Goal: Task Accomplishment & Management: Use online tool/utility

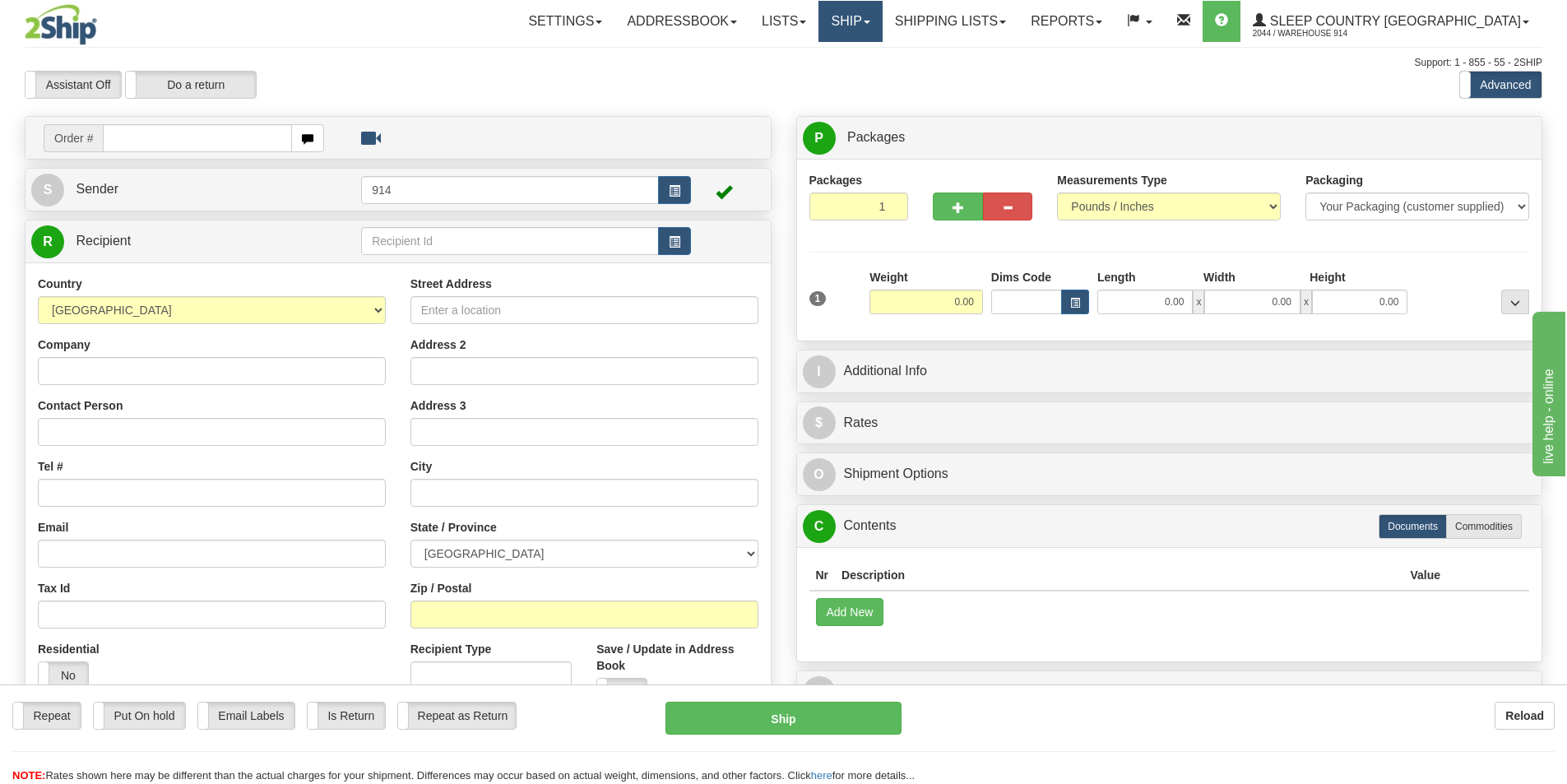
click at [882, 38] on link "Ship" at bounding box center [851, 21] width 64 height 41
click at [865, 75] on span "OnHold / Order Queue" at bounding box center [807, 78] width 116 height 13
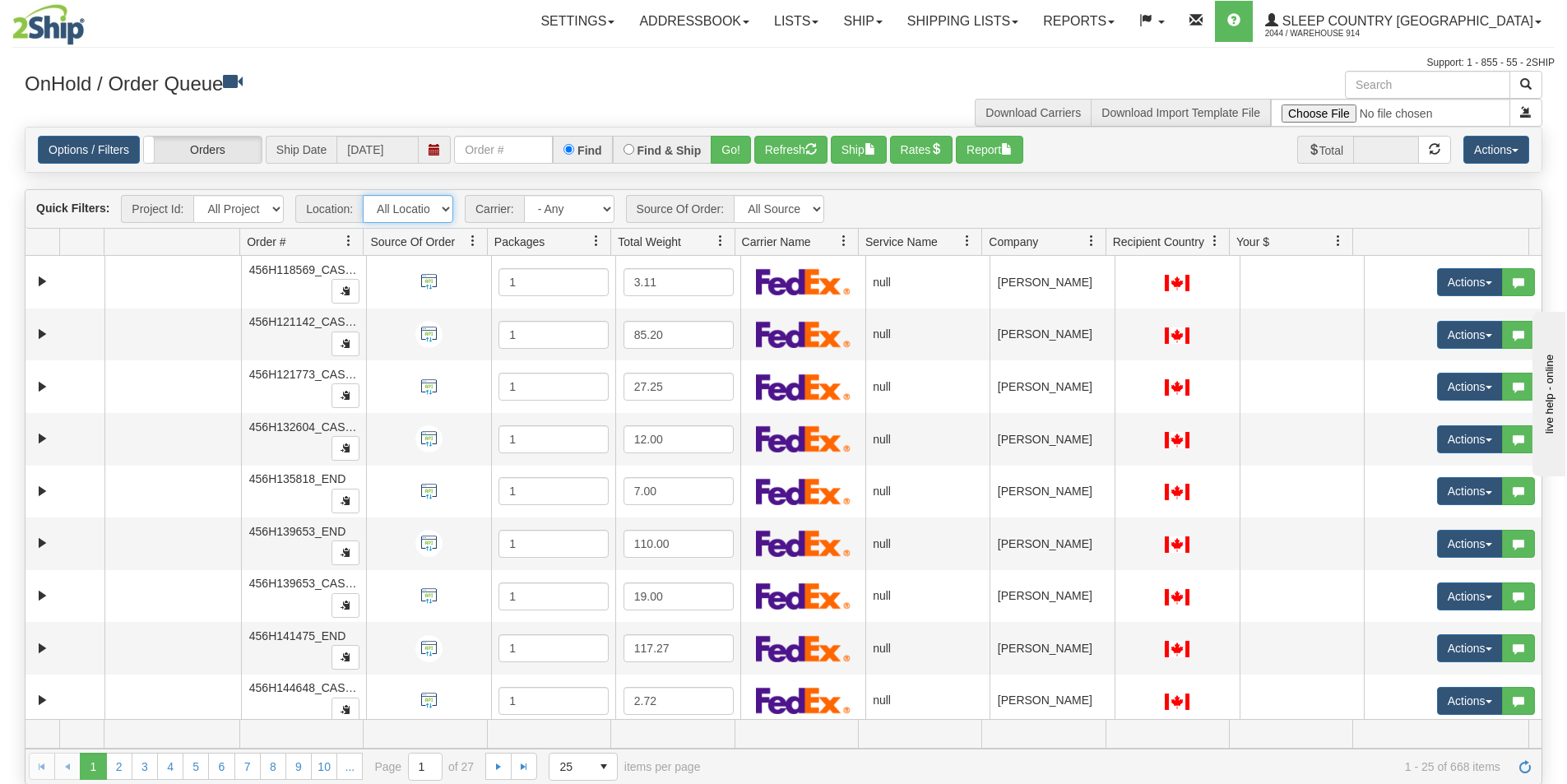
click at [427, 200] on select "All Locations 914 9009 CASPC END SLE BEDDN ZINUC" at bounding box center [408, 209] width 90 height 28
select select "7603"
click at [363, 195] on select "All Locations 914 9009 CASPC END SLE BEDDN ZINUC" at bounding box center [408, 209] width 90 height 28
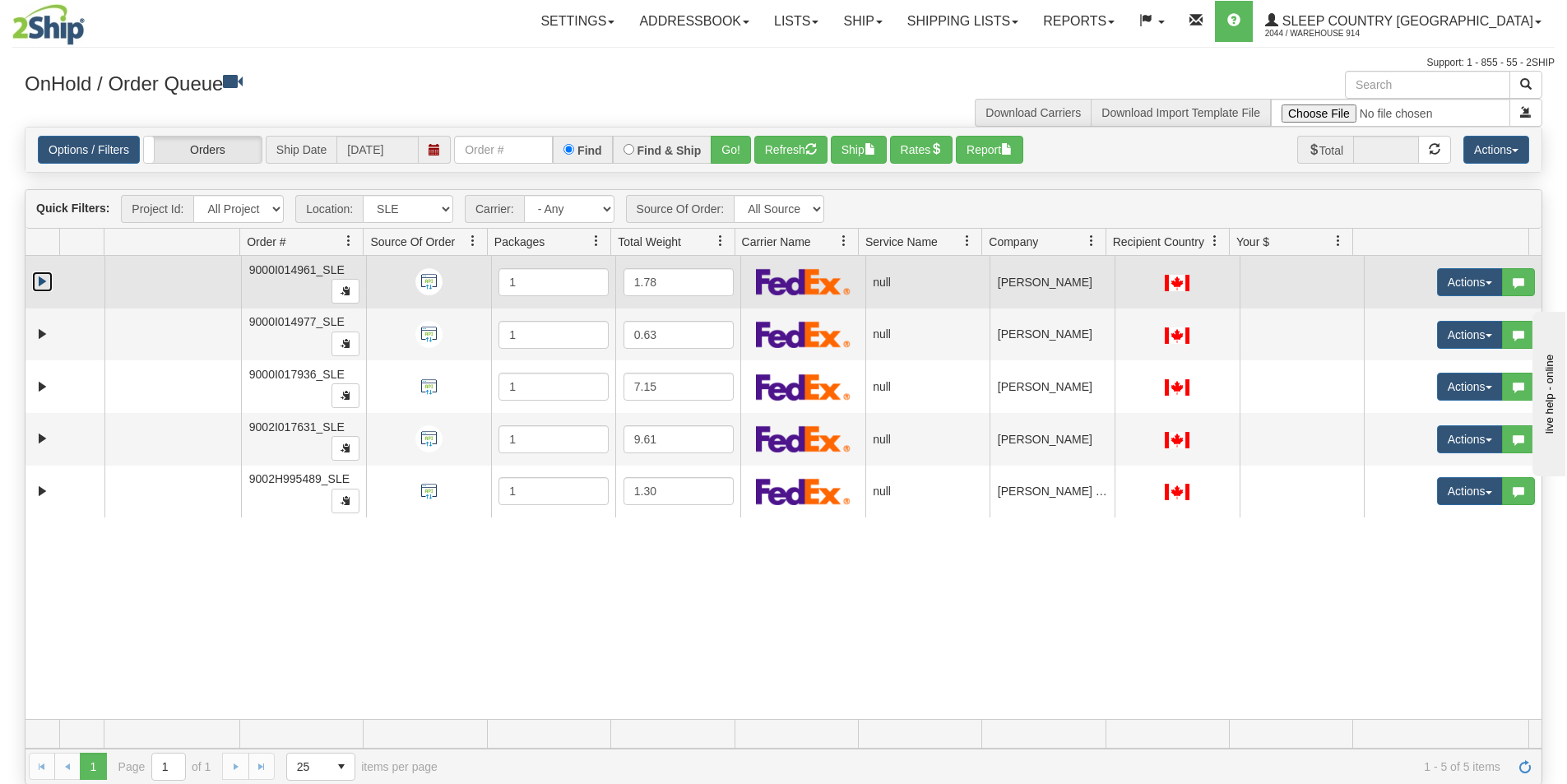
click at [46, 279] on link "Expand" at bounding box center [42, 282] width 21 height 21
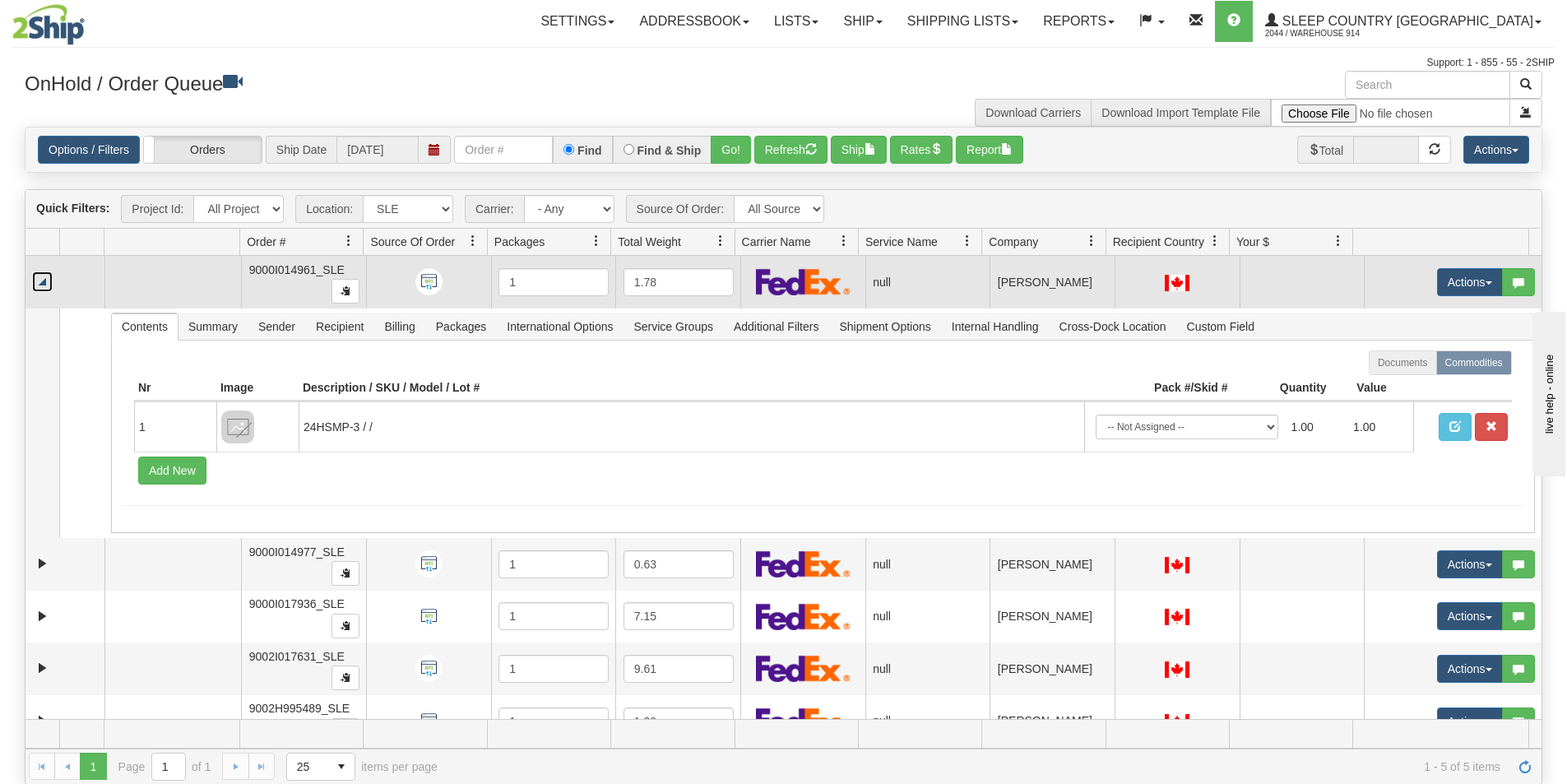
scroll to position [28, 0]
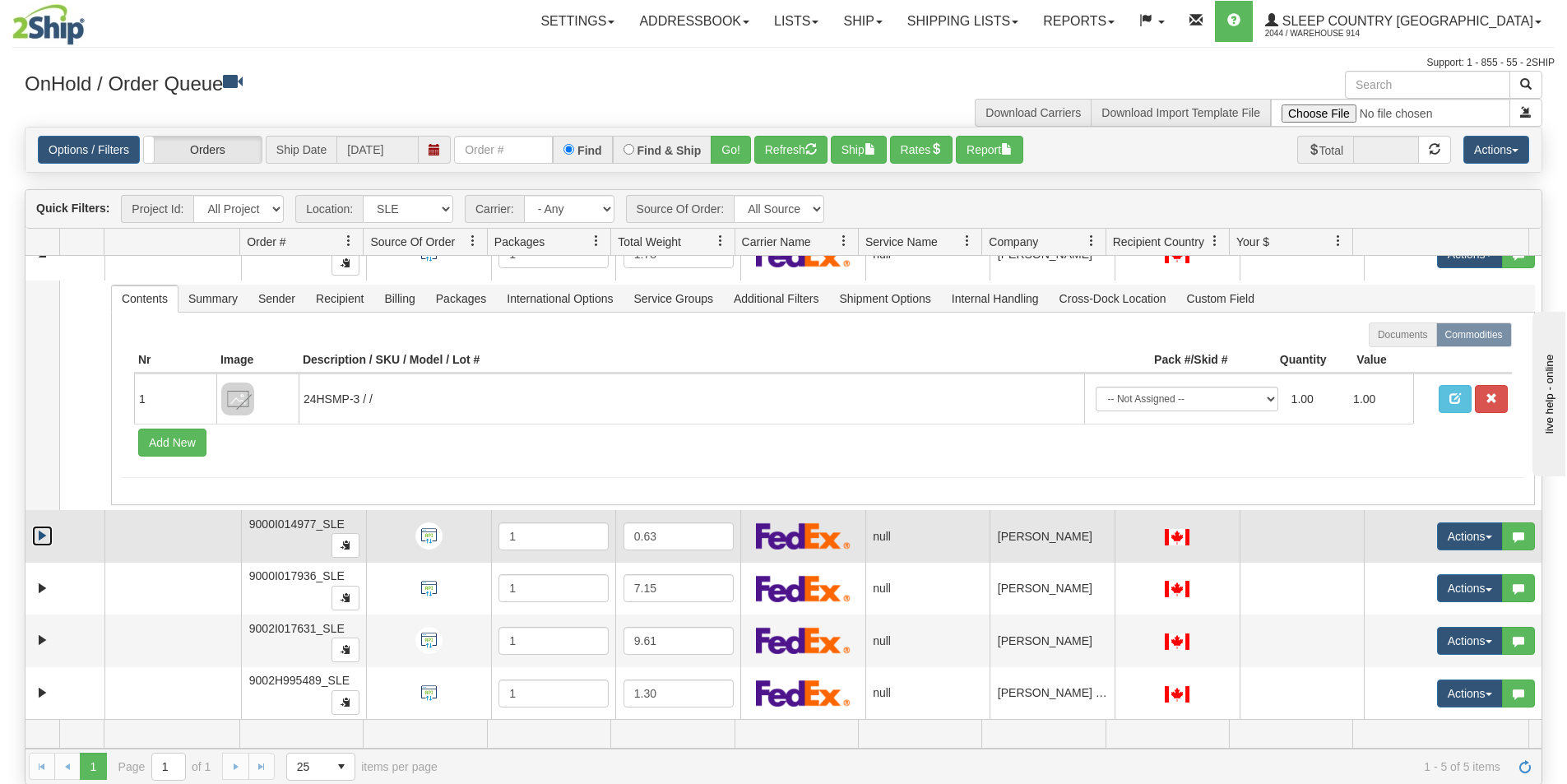
click at [42, 531] on link "Expand" at bounding box center [42, 536] width 21 height 21
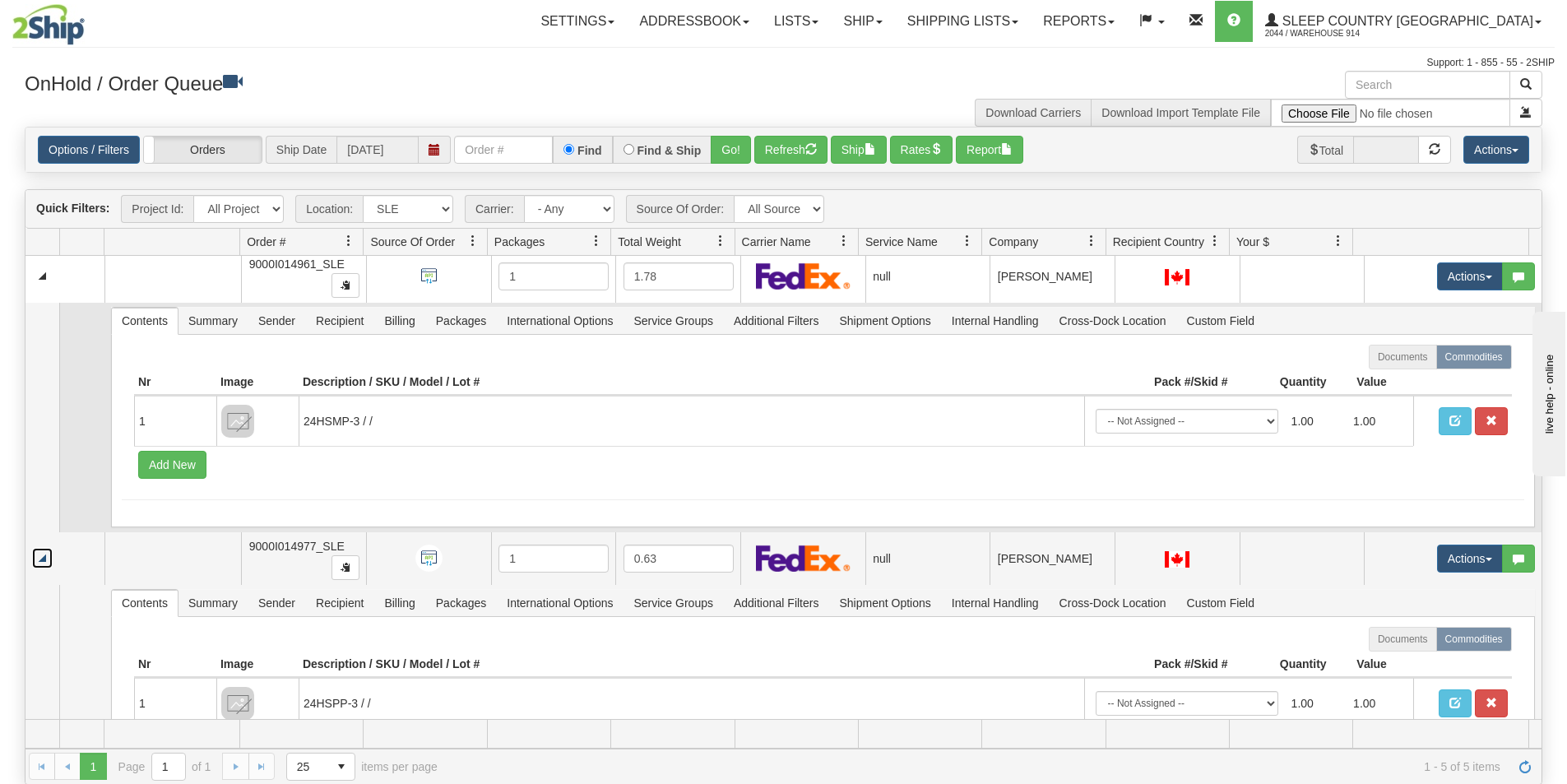
scroll to position [0, 0]
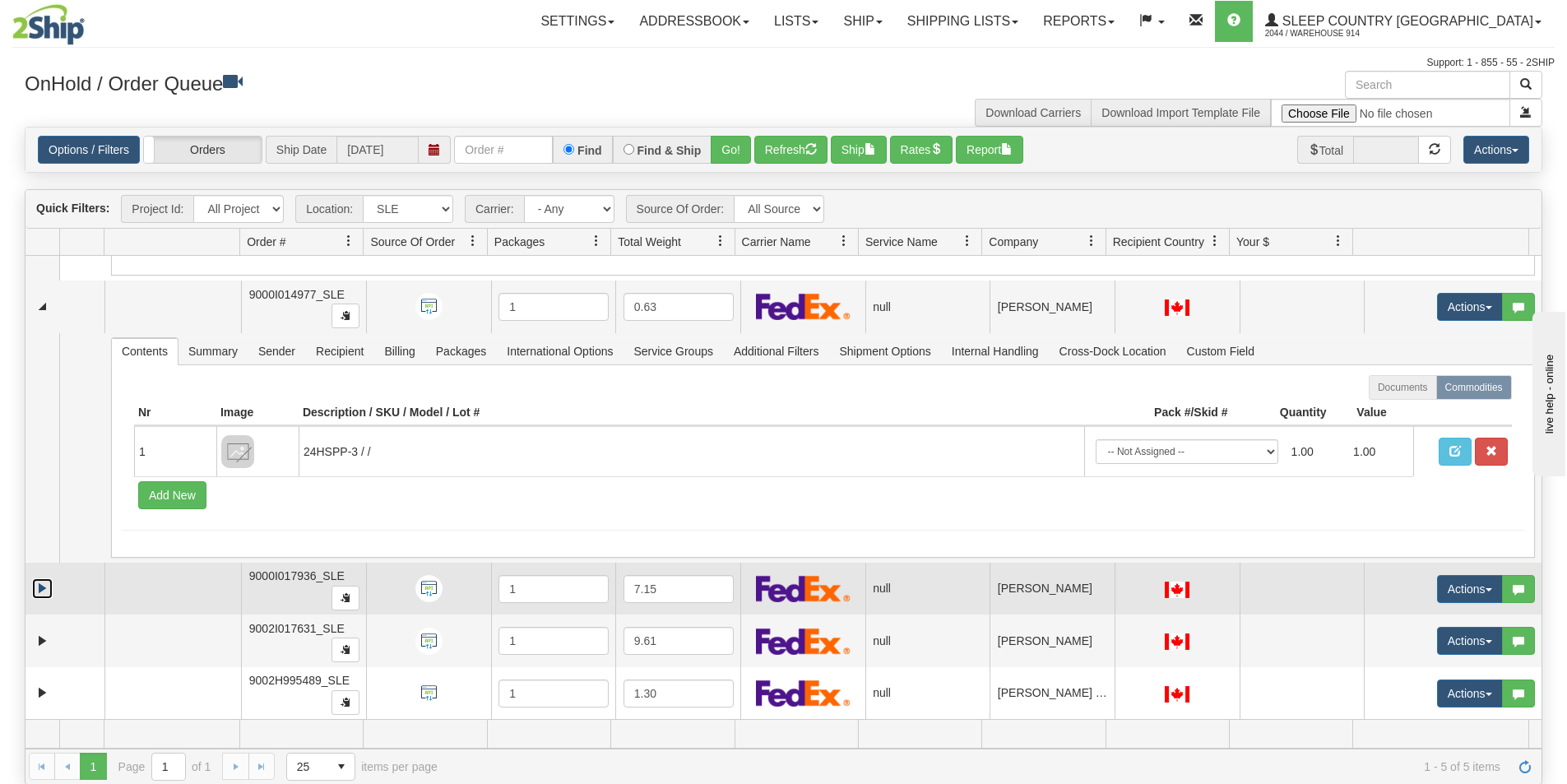
click at [46, 580] on link "Expand" at bounding box center [42, 588] width 21 height 21
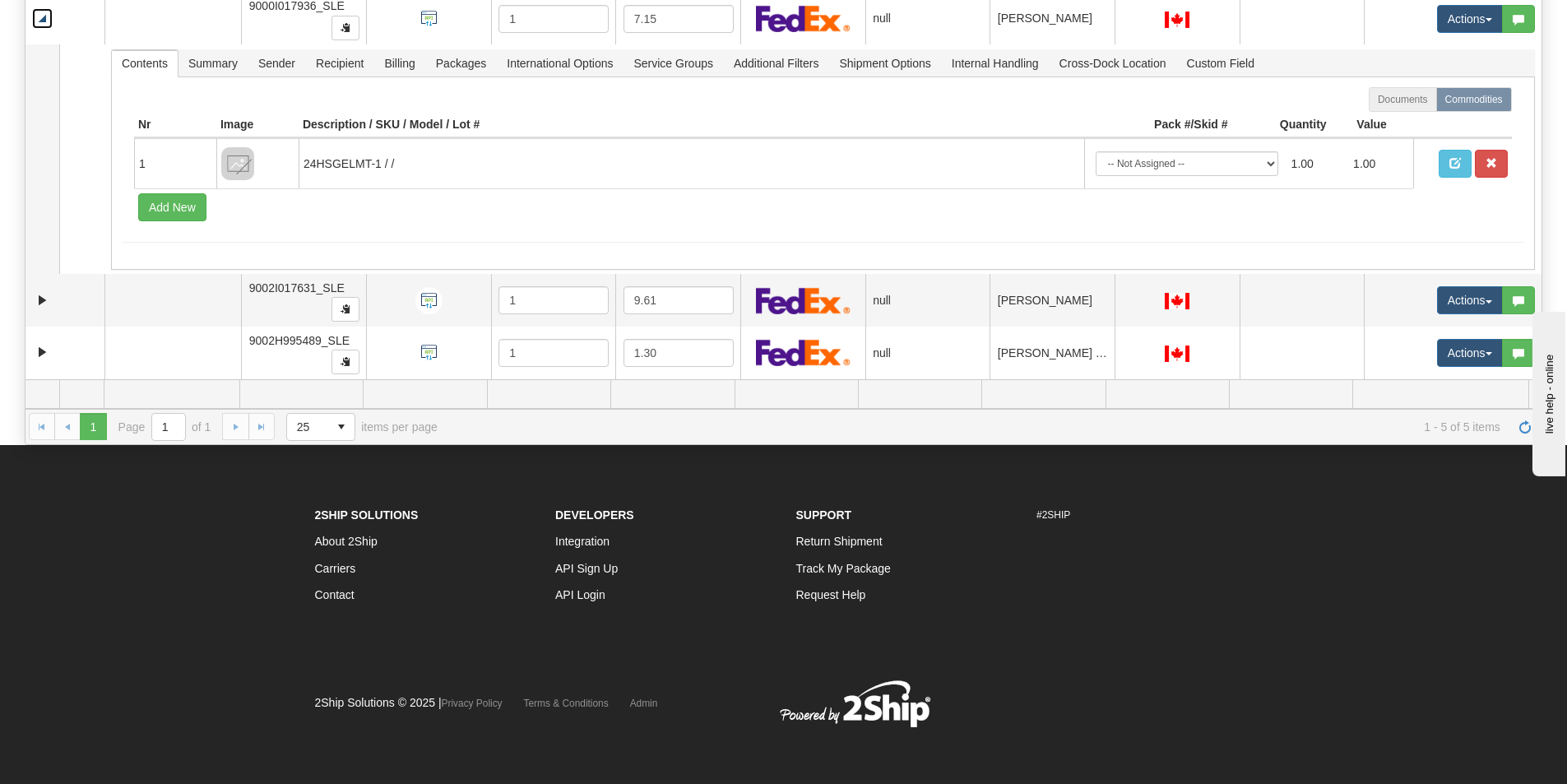
scroll to position [341, 0]
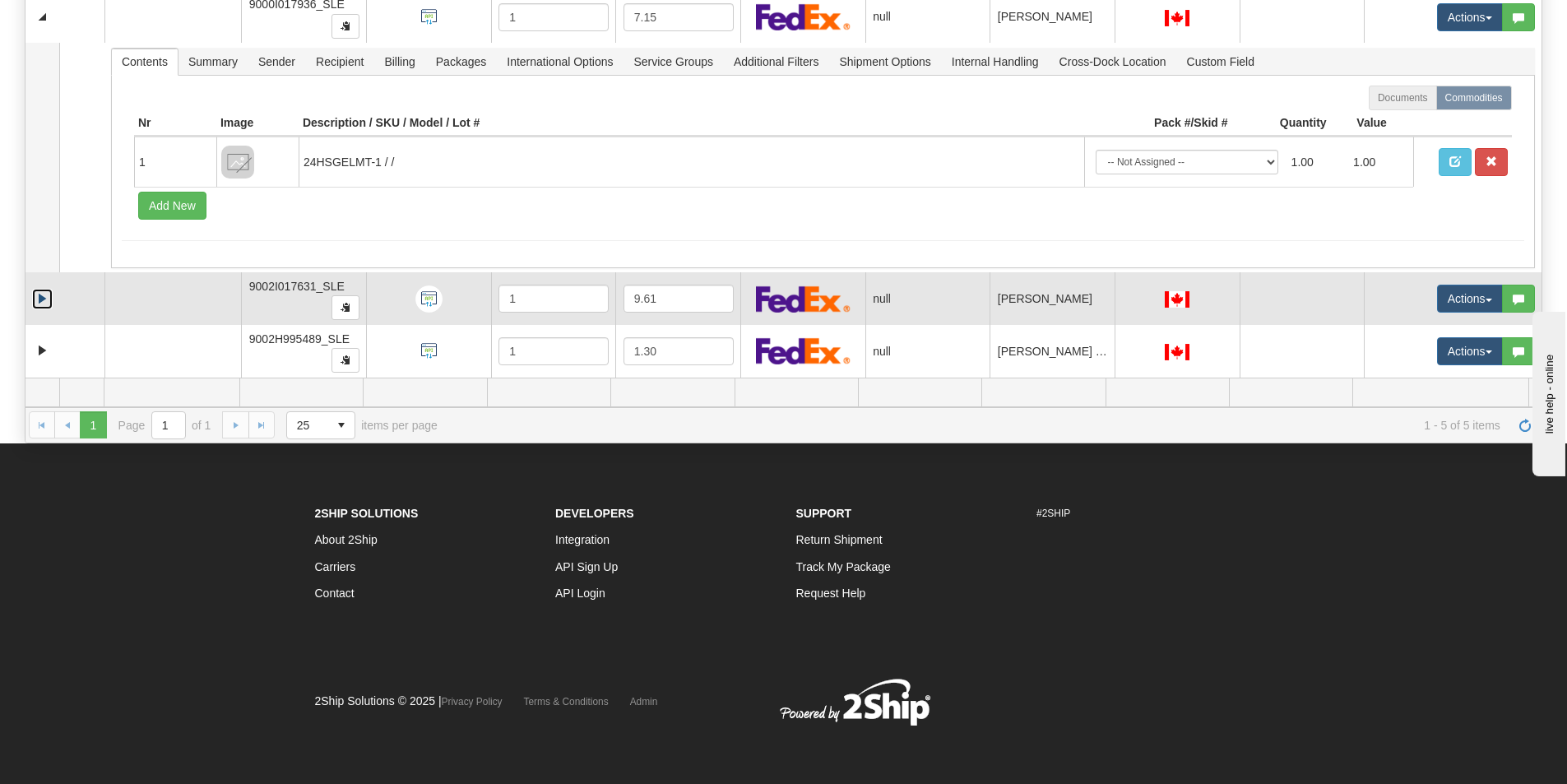
click at [32, 294] on link "Expand" at bounding box center [42, 299] width 21 height 21
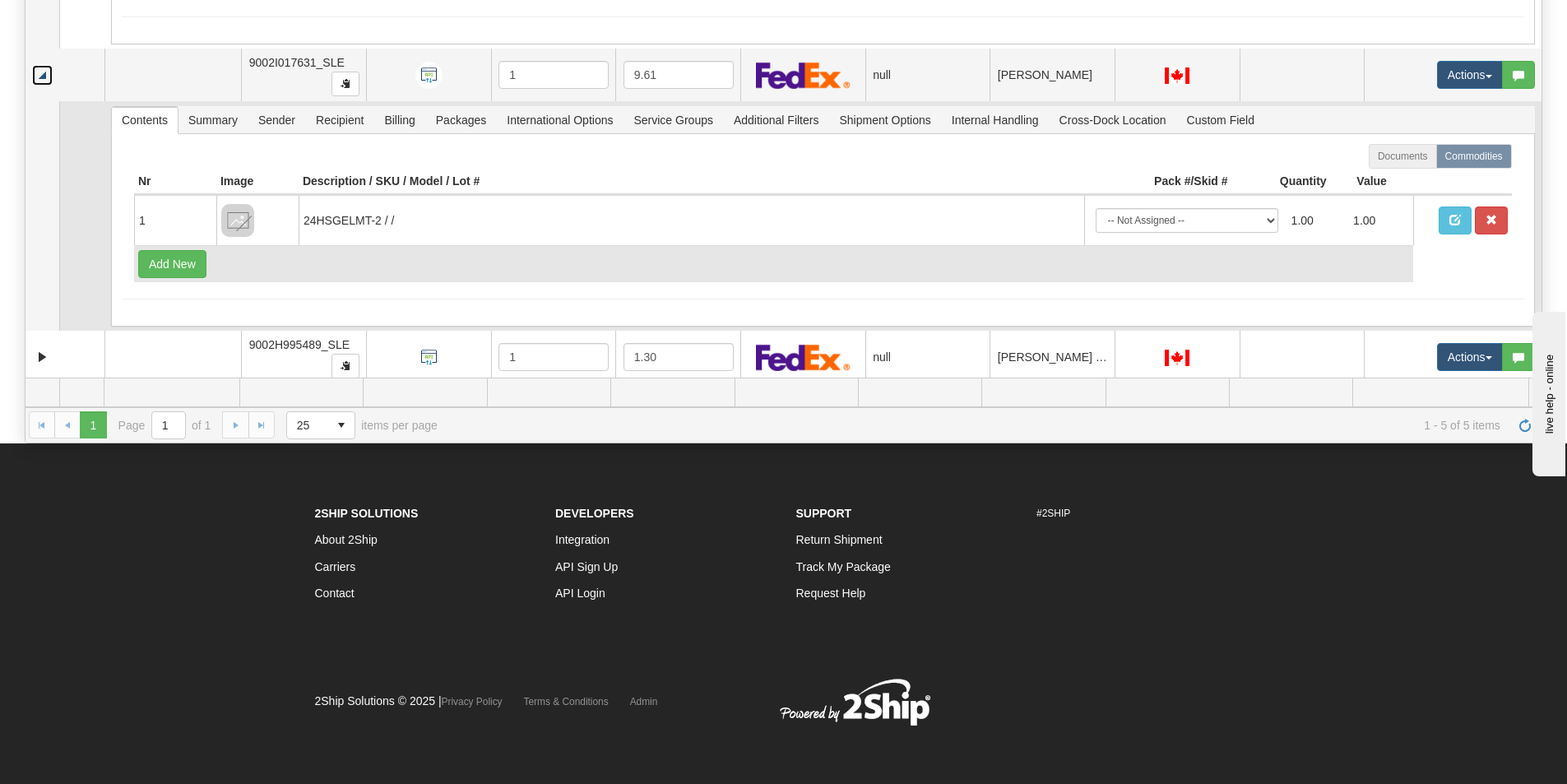
scroll to position [717, 0]
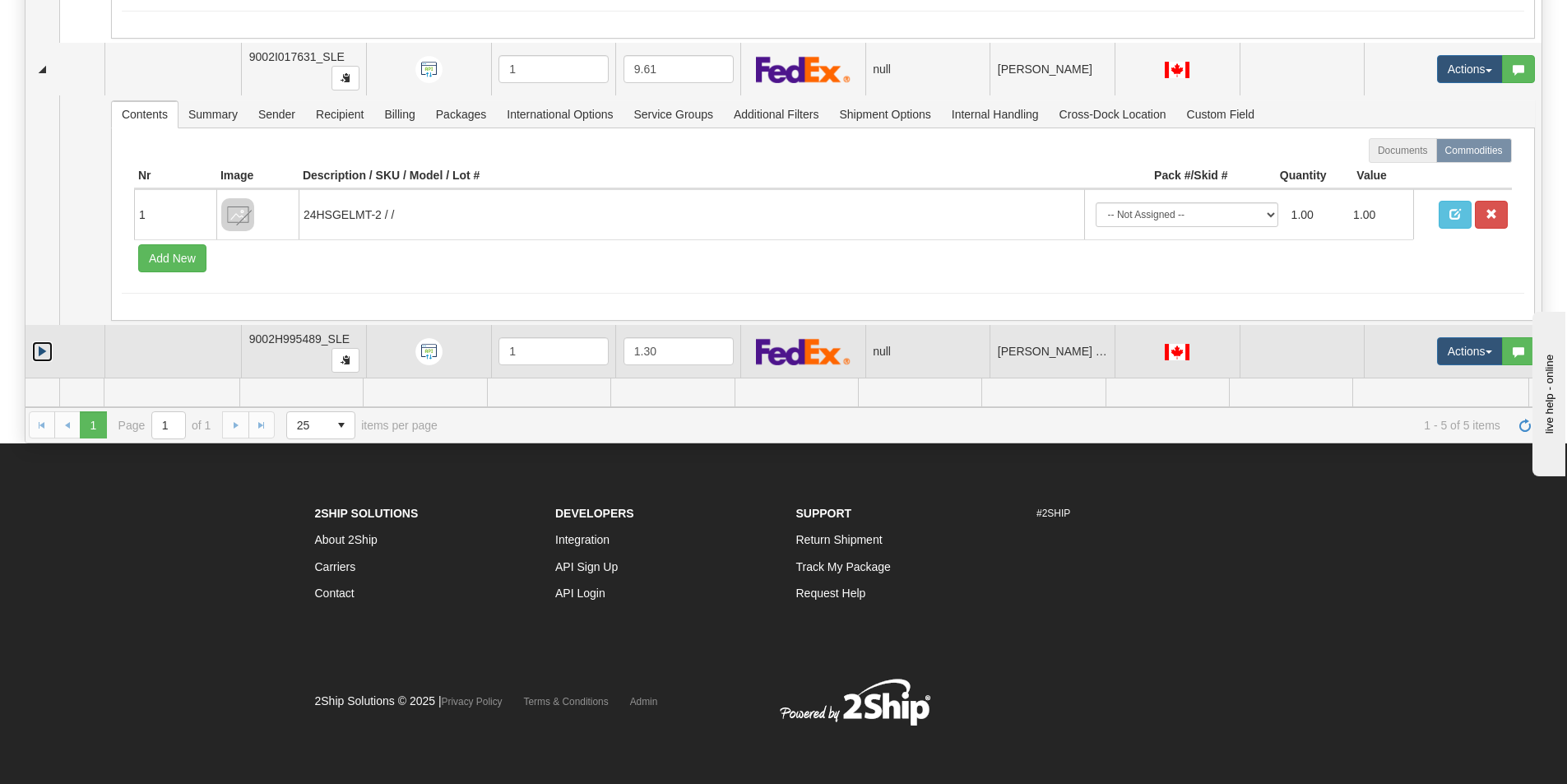
click at [45, 346] on link "Expand" at bounding box center [42, 352] width 21 height 21
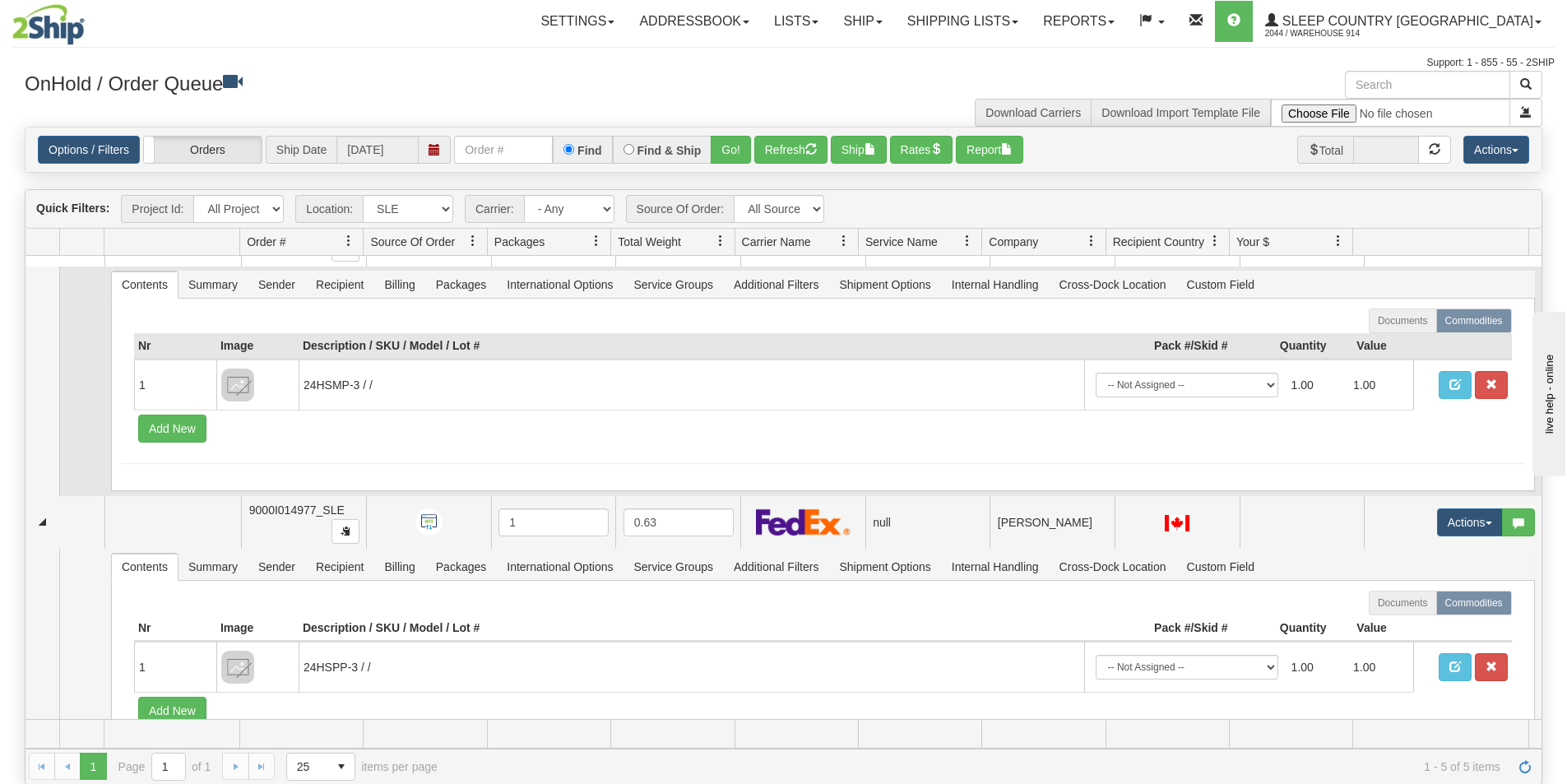
scroll to position [0, 0]
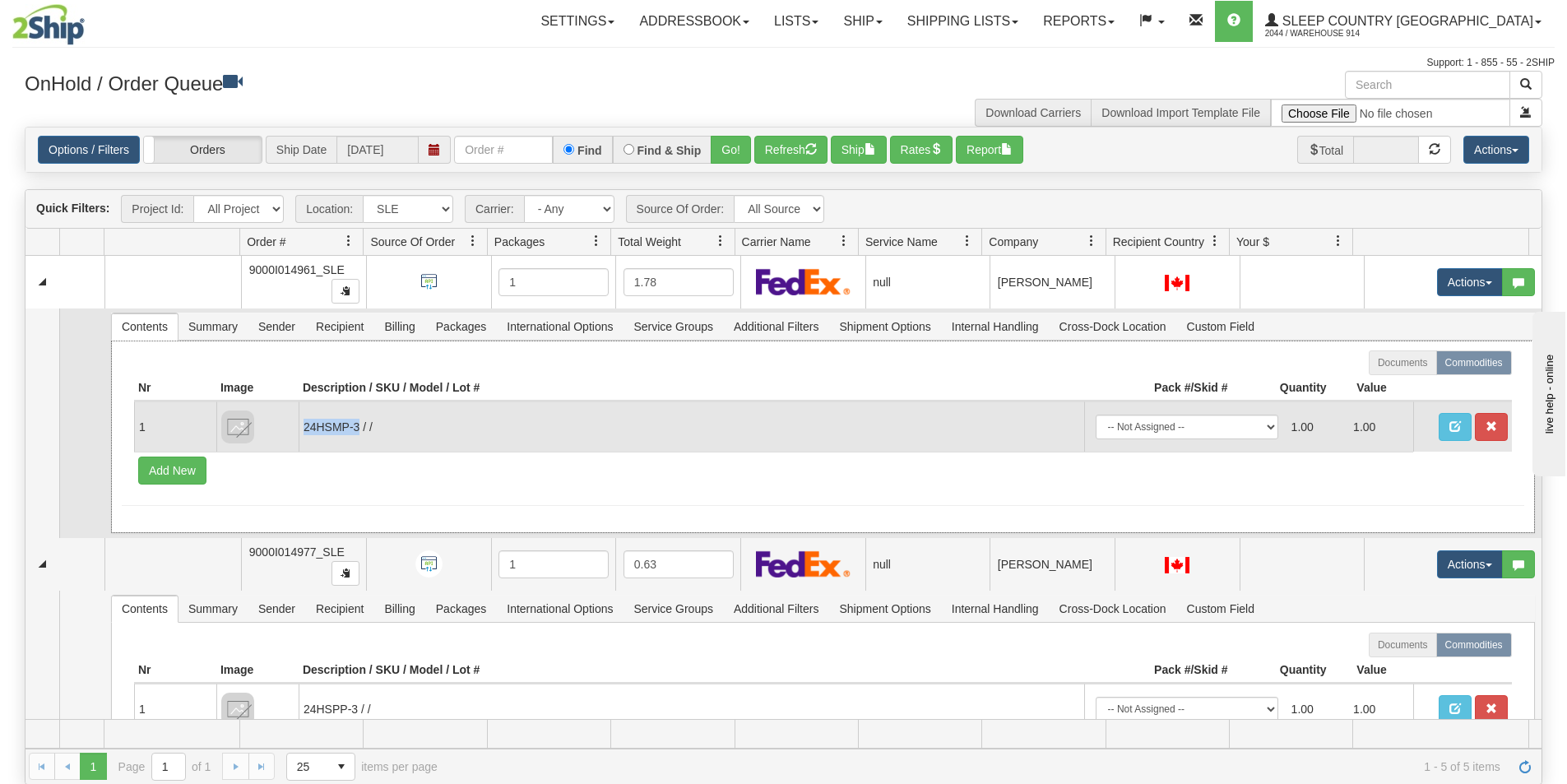
drag, startPoint x: 360, startPoint y: 425, endPoint x: 304, endPoint y: 425, distance: 56.0
click at [304, 425] on td "24HSMP-3 / /" at bounding box center [691, 426] width 785 height 50
copy td "24HSMP-3"
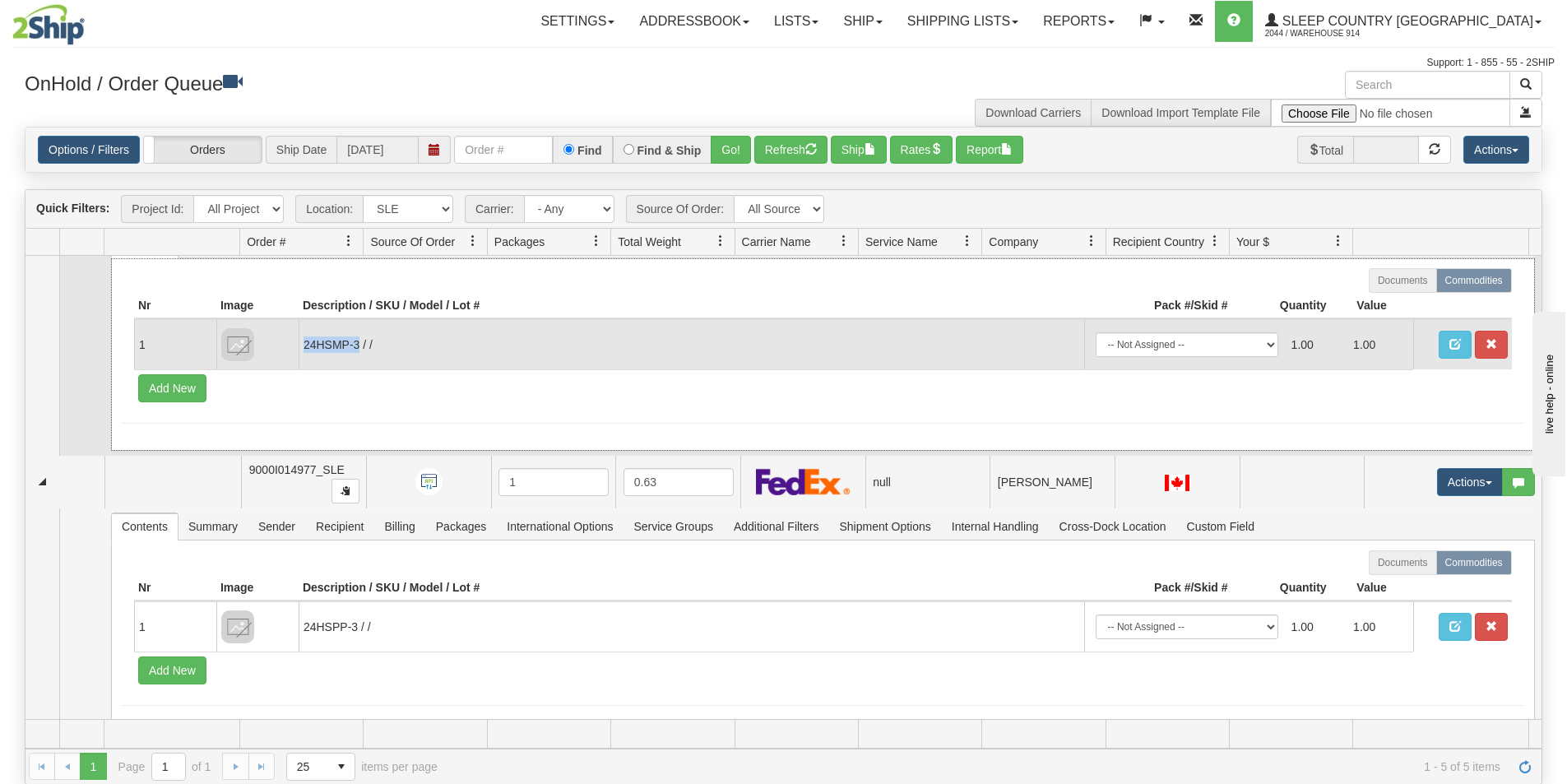
scroll to position [164, 0]
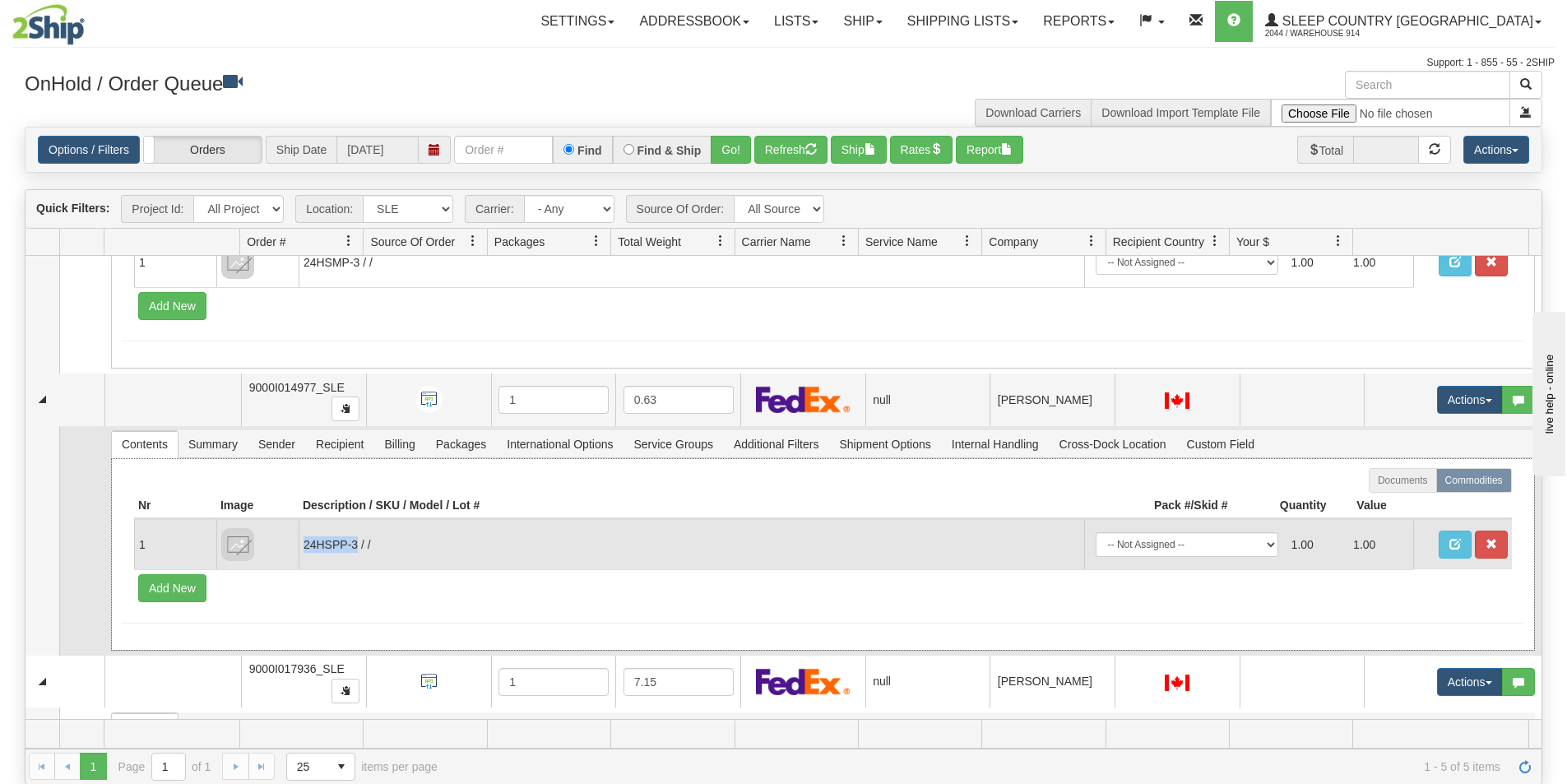
drag, startPoint x: 358, startPoint y: 540, endPoint x: 304, endPoint y: 538, distance: 54.0
click at [304, 538] on td "24HSPP-3 / /" at bounding box center [691, 544] width 785 height 50
copy td "24HSPP-3"
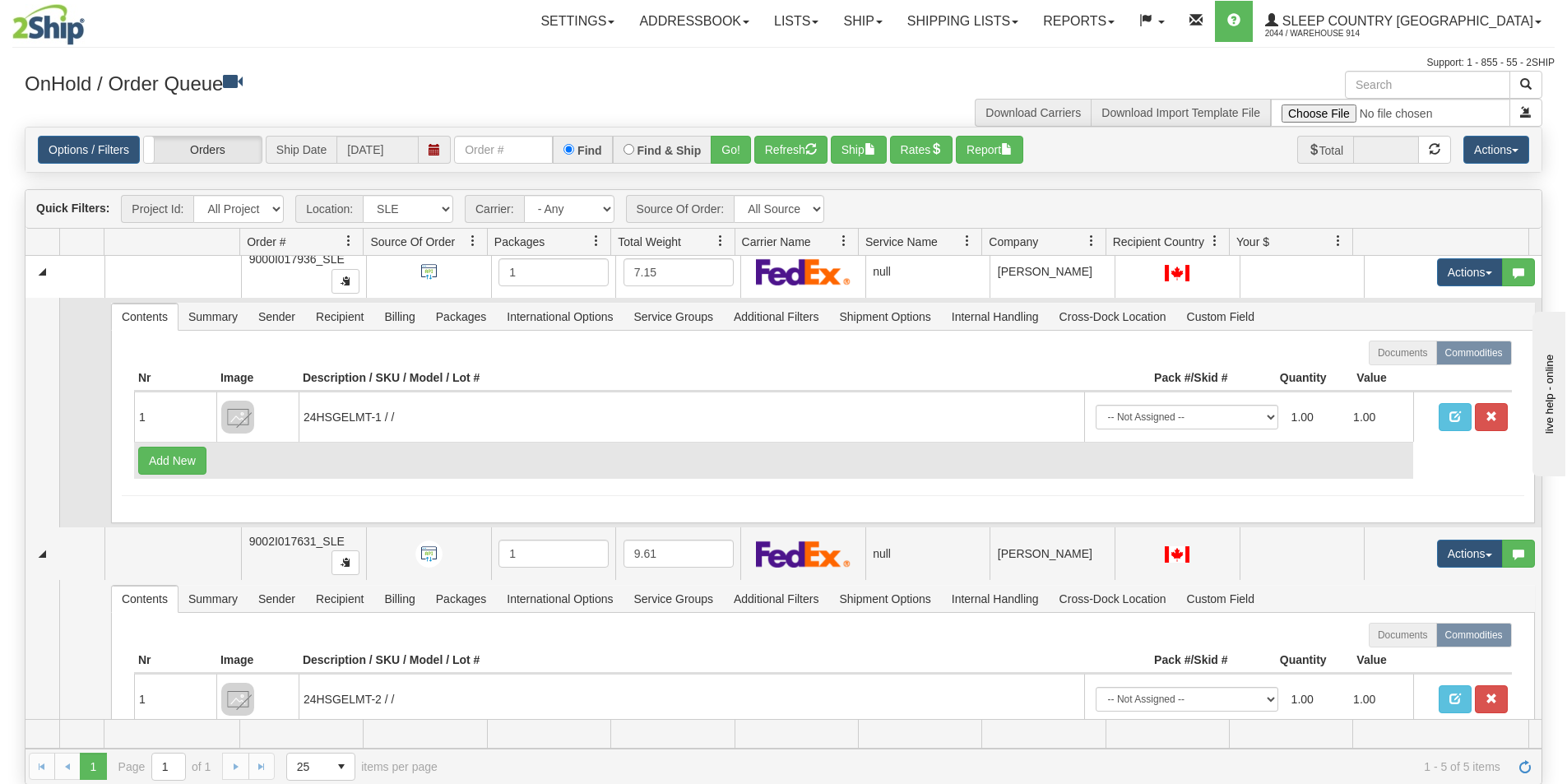
scroll to position [576, 0]
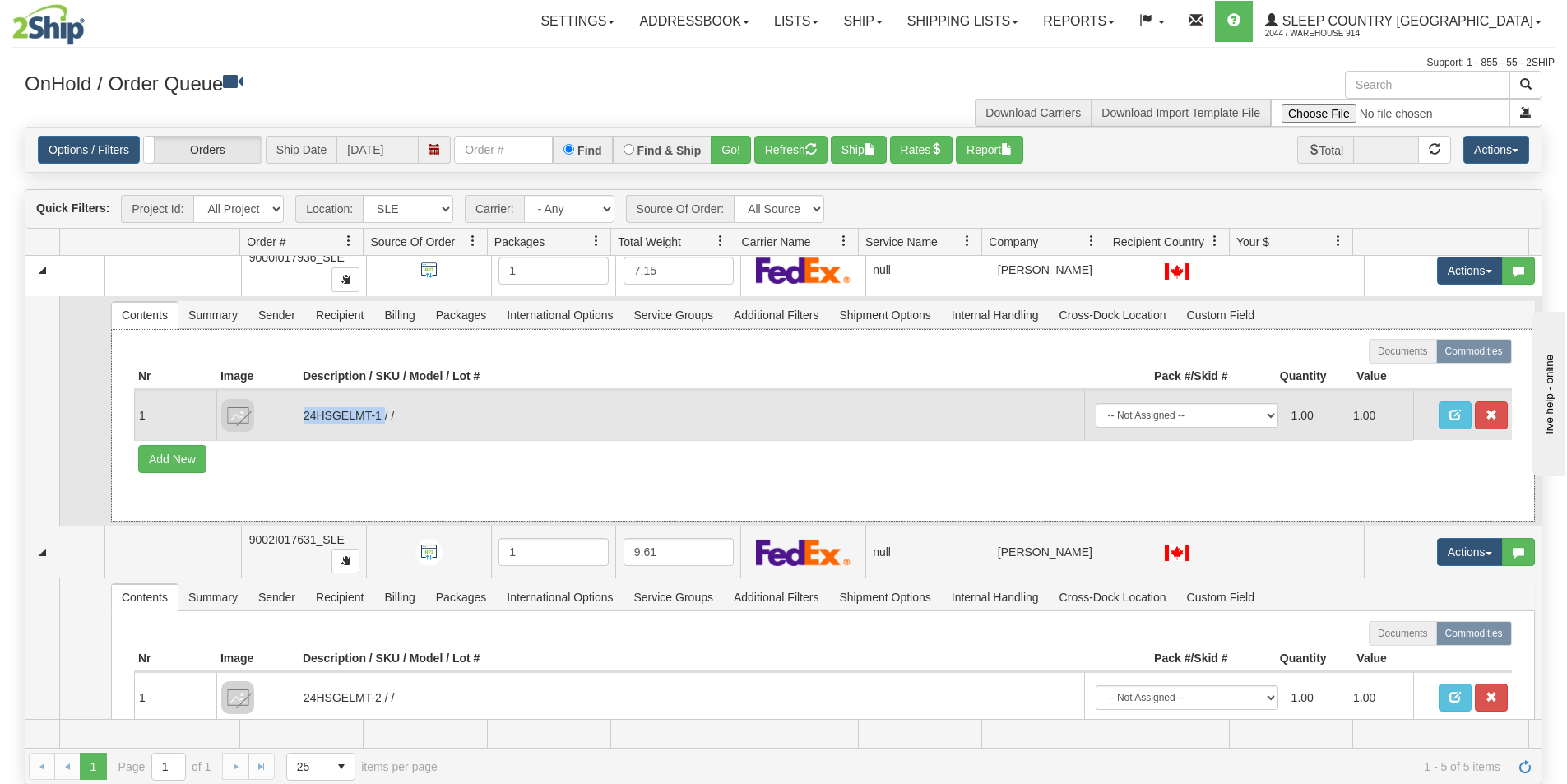
drag, startPoint x: 385, startPoint y: 416, endPoint x: 301, endPoint y: 409, distance: 84.3
click at [301, 409] on td "24HSGELMT-1 / /" at bounding box center [691, 414] width 785 height 50
copy td "24HSGELMT-1"
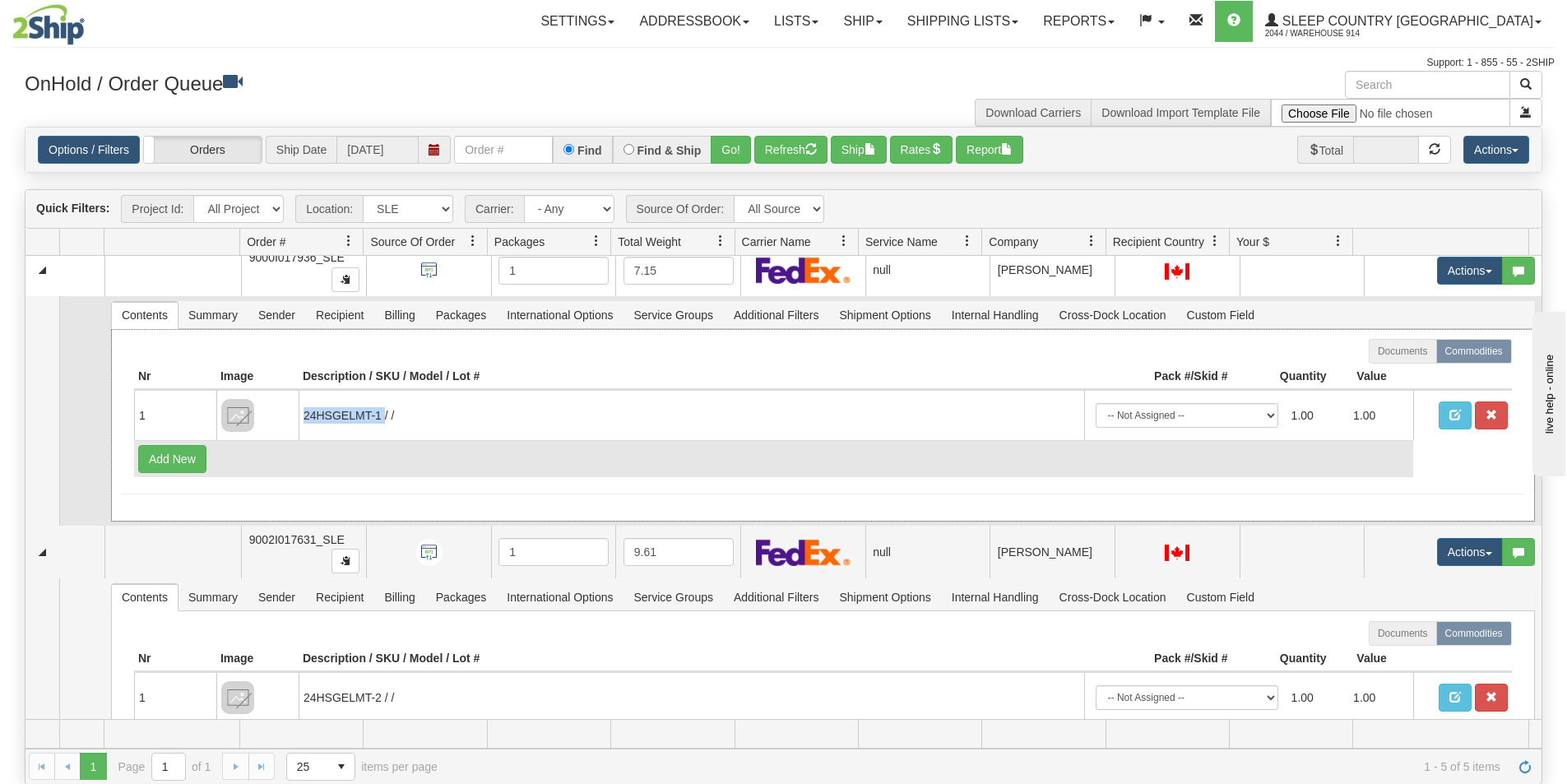
copy td "24HSGELMT-1"
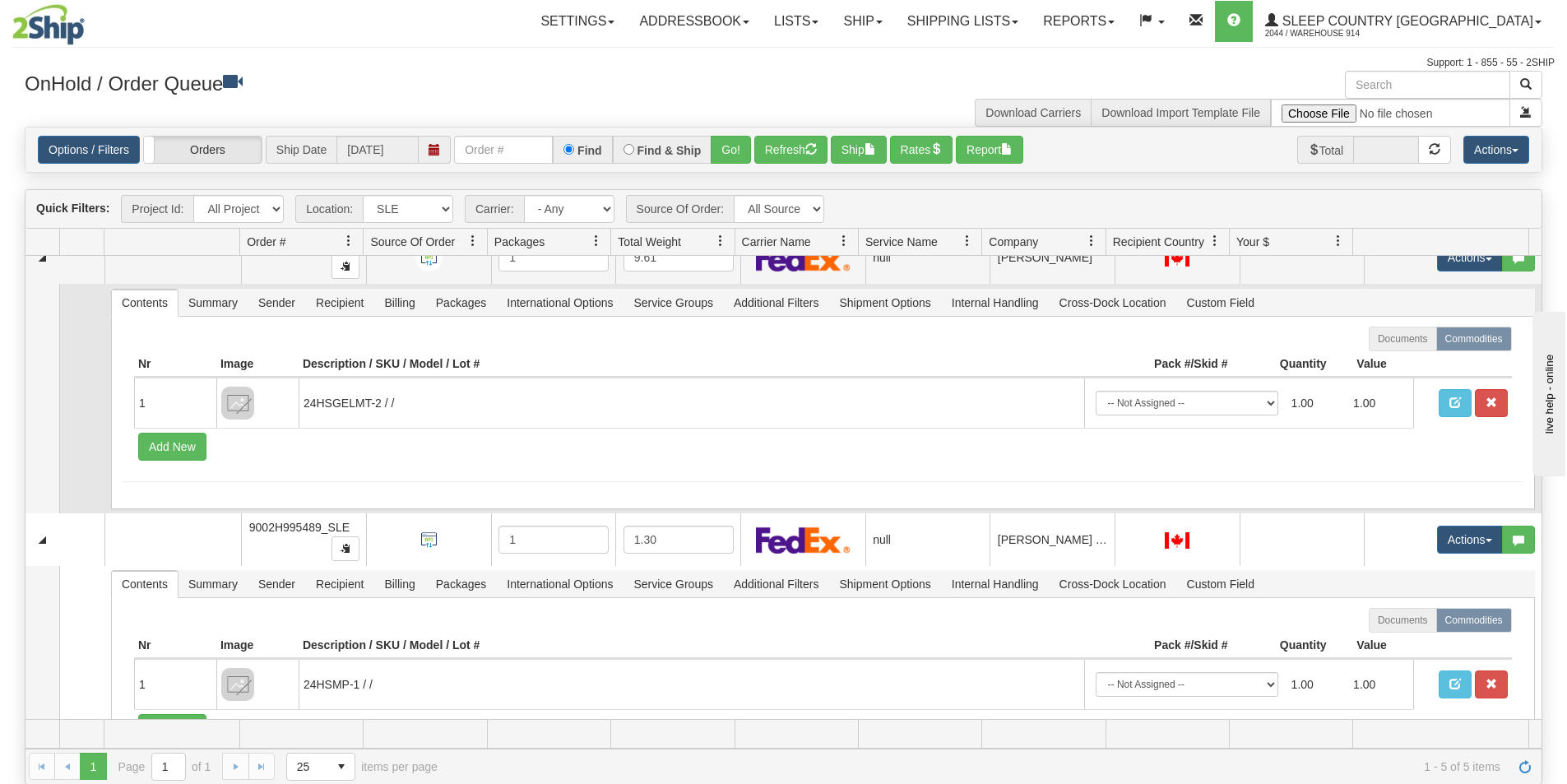
scroll to position [904, 0]
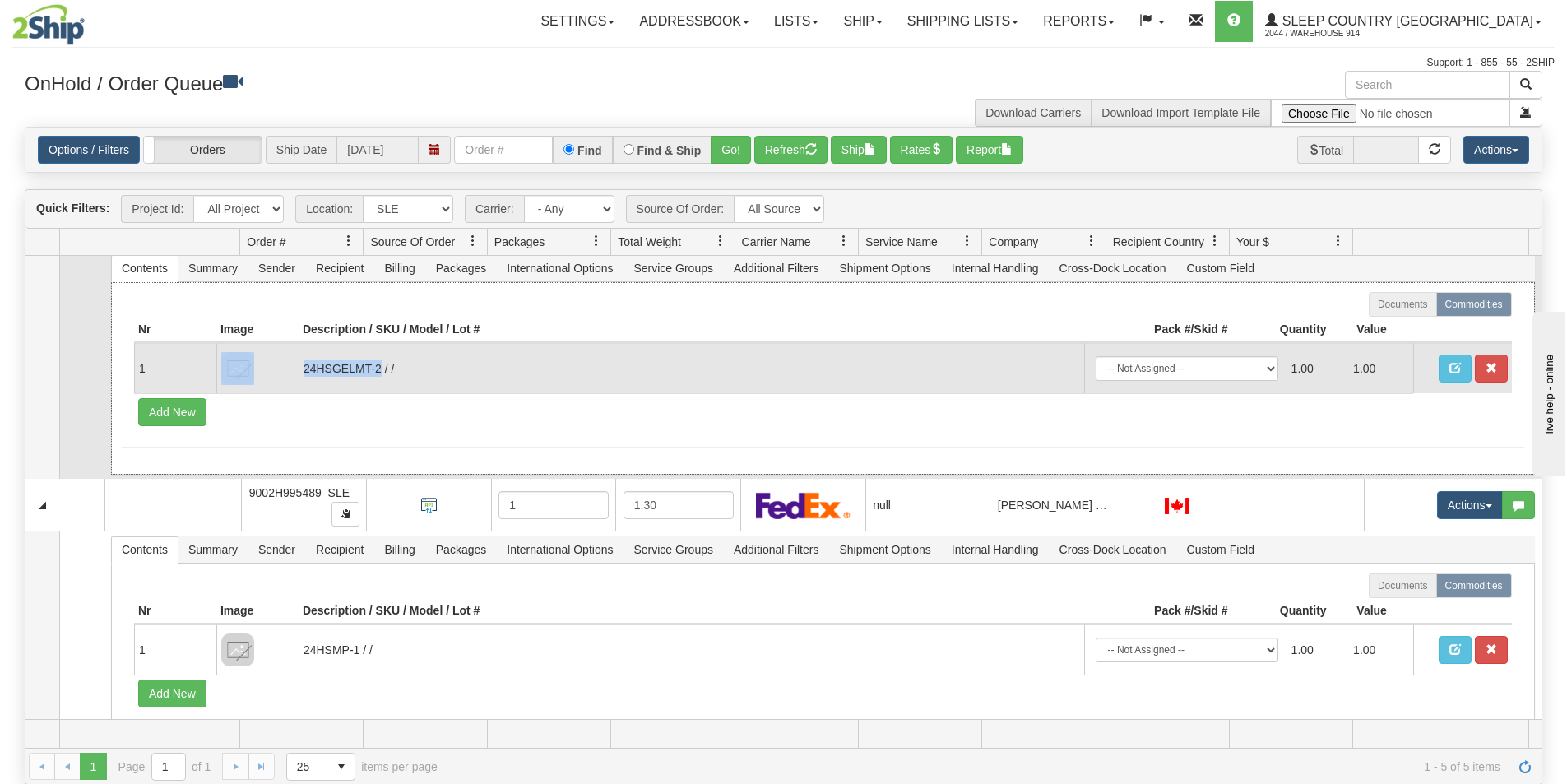
drag, startPoint x: 379, startPoint y: 364, endPoint x: 289, endPoint y: 372, distance: 90.4
click at [289, 372] on tr "1 24HSGELMT-2 / / -- Not Assigned -- Package 1 1.00 1.00" at bounding box center [823, 368] width 1378 height 50
copy tr "24HSGELMT-2"
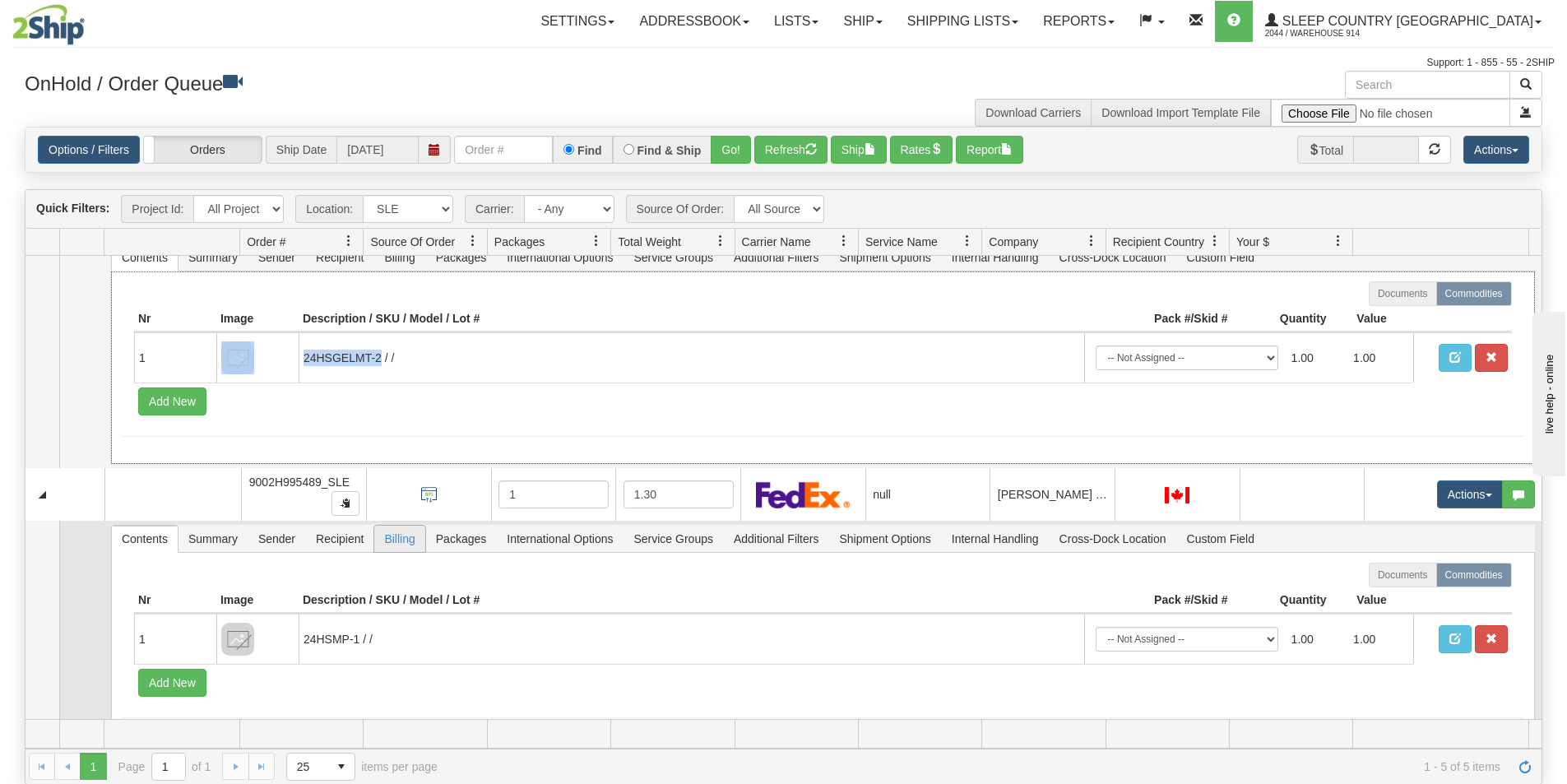
scroll to position [946, 0]
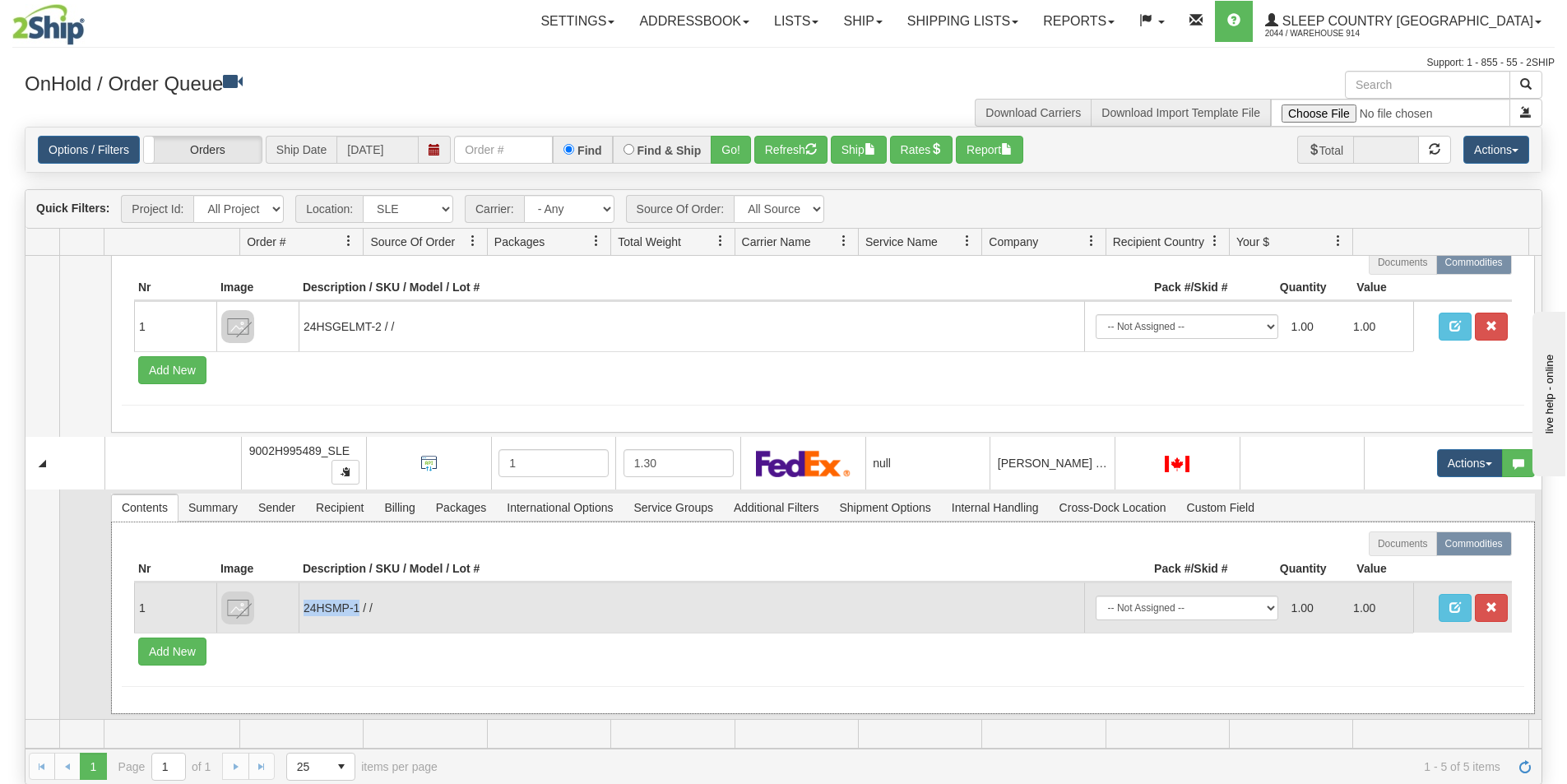
drag, startPoint x: 359, startPoint y: 609, endPoint x: 305, endPoint y: 600, distance: 54.7
click at [305, 600] on td "24HSMP-1 / /" at bounding box center [691, 607] width 785 height 50
copy td "24HSMP-1"
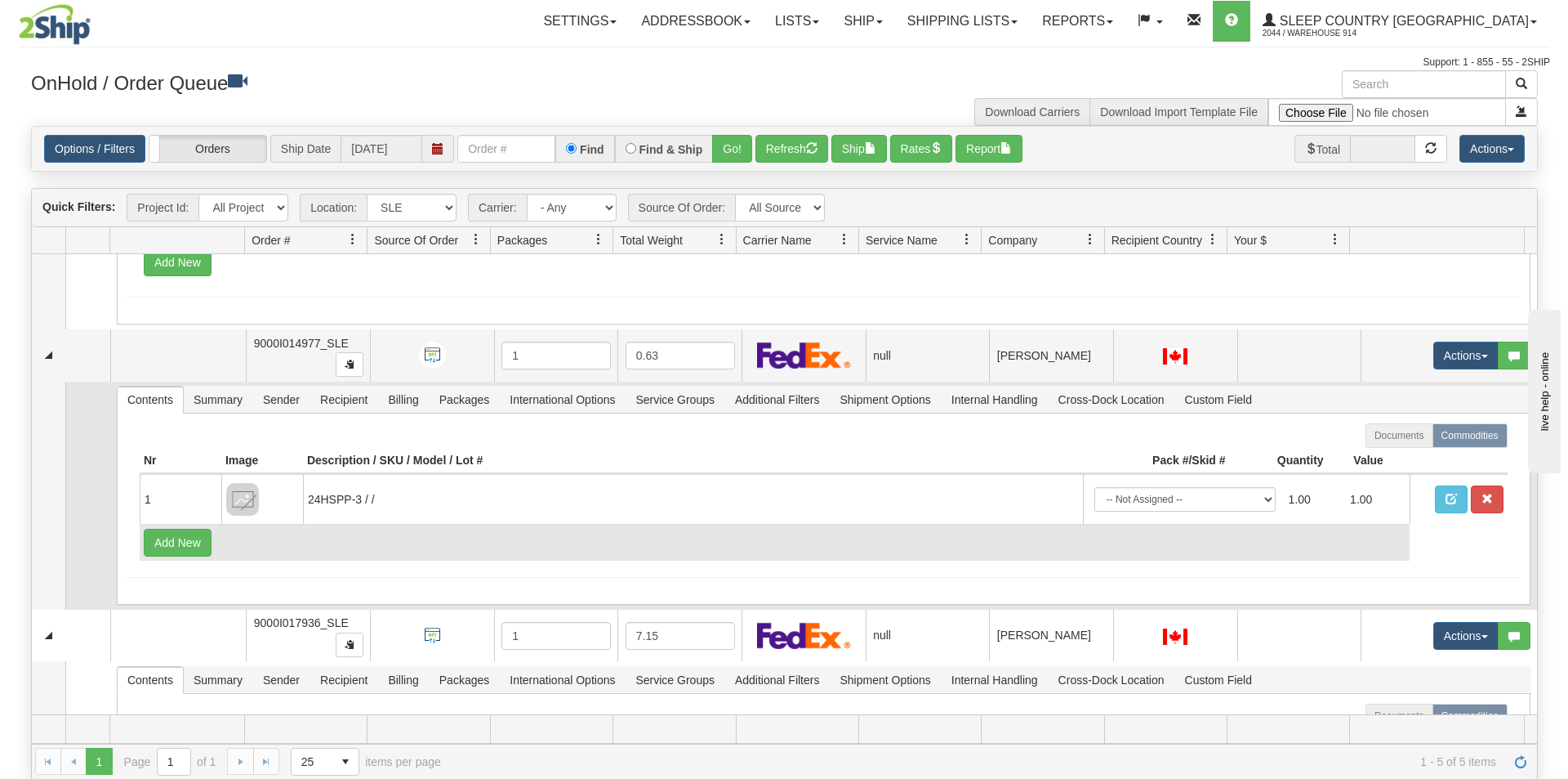
scroll to position [0, 0]
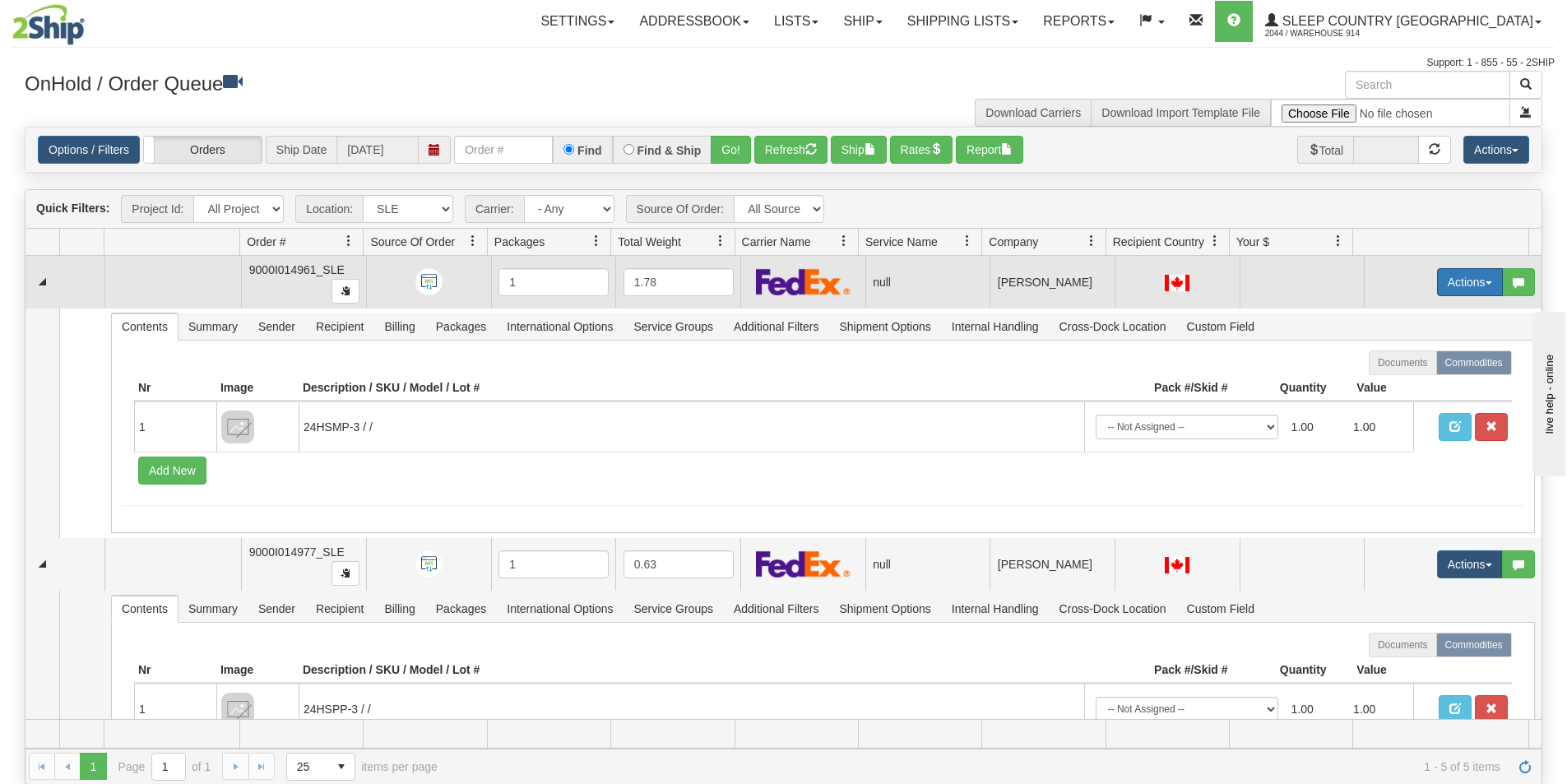
click at [1437, 290] on button "Actions" at bounding box center [1470, 282] width 66 height 28
click at [1392, 310] on span "Open" at bounding box center [1396, 313] width 40 height 13
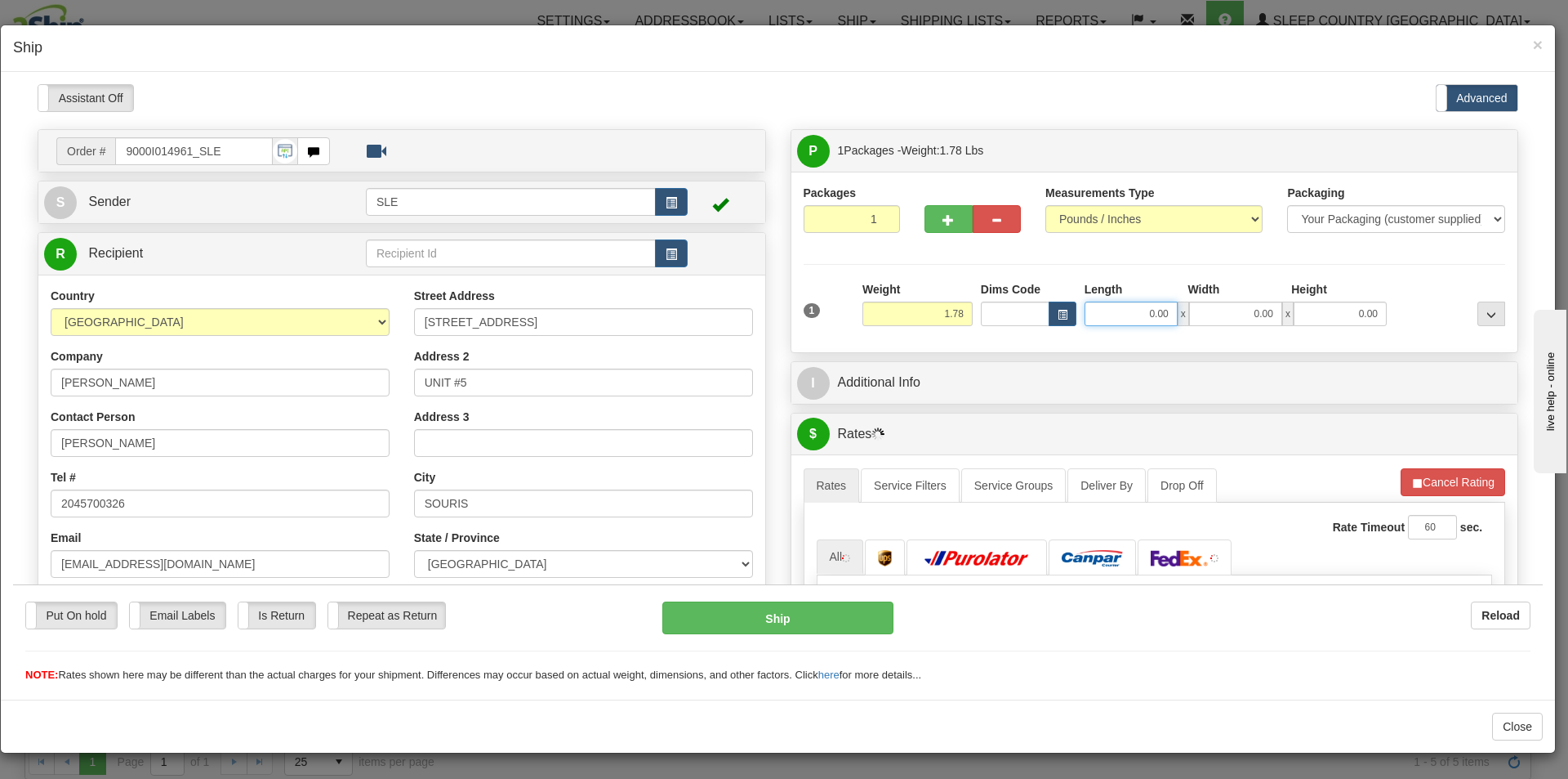
click at [1141, 313] on input "0.00" at bounding box center [1131, 313] width 93 height 25
type input "10.00"
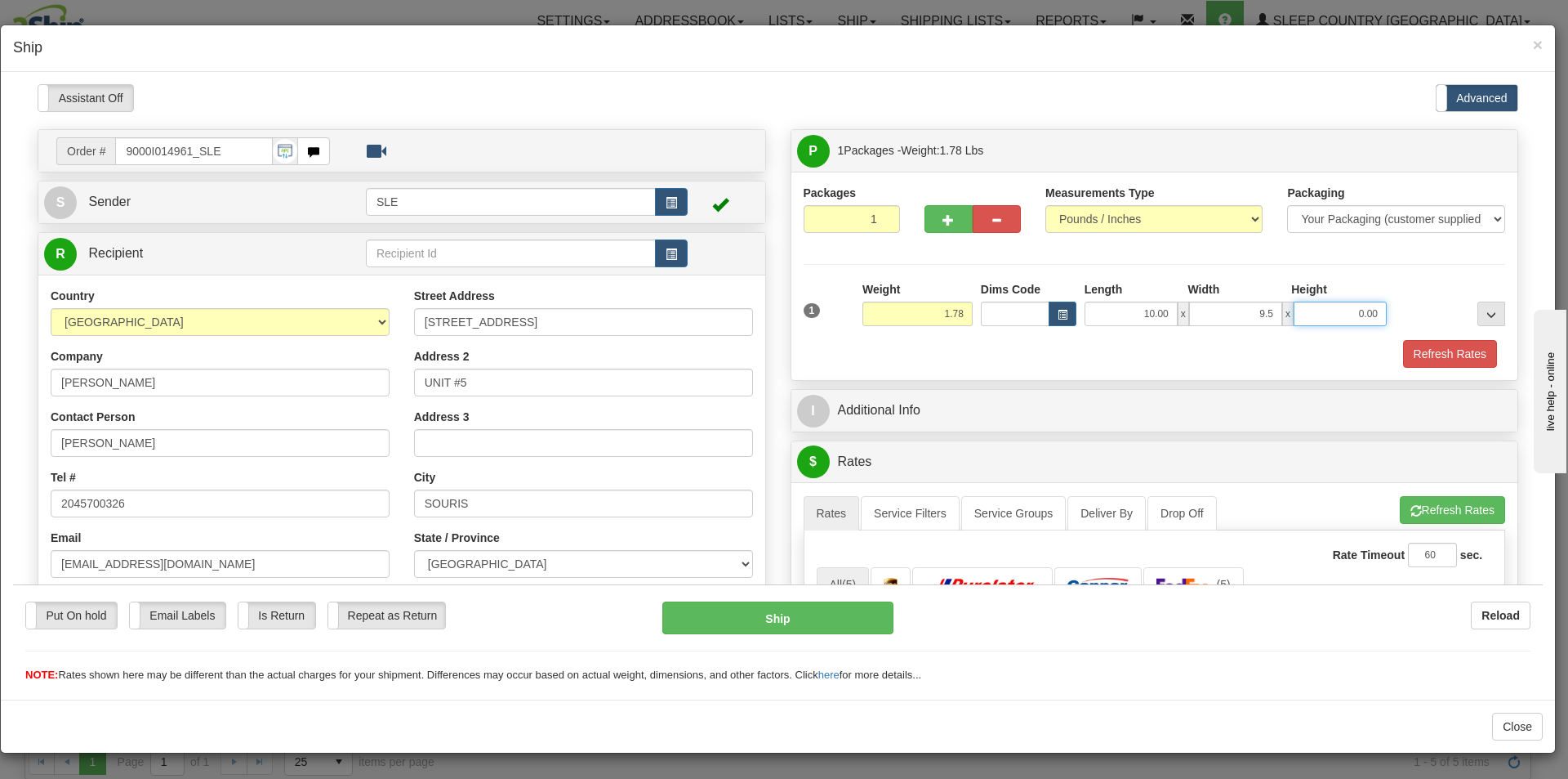
type input "9.50"
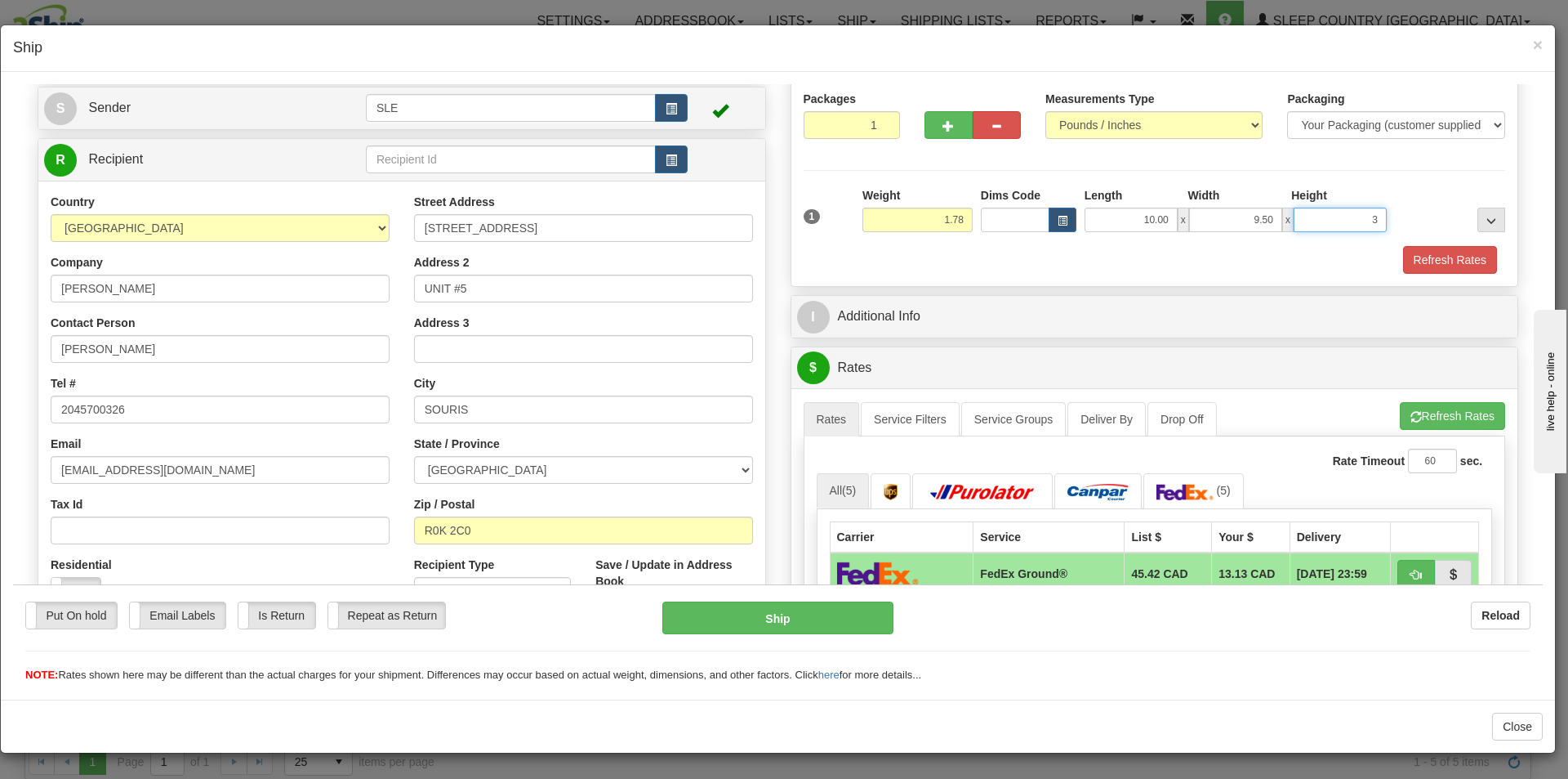
scroll to position [82, 0]
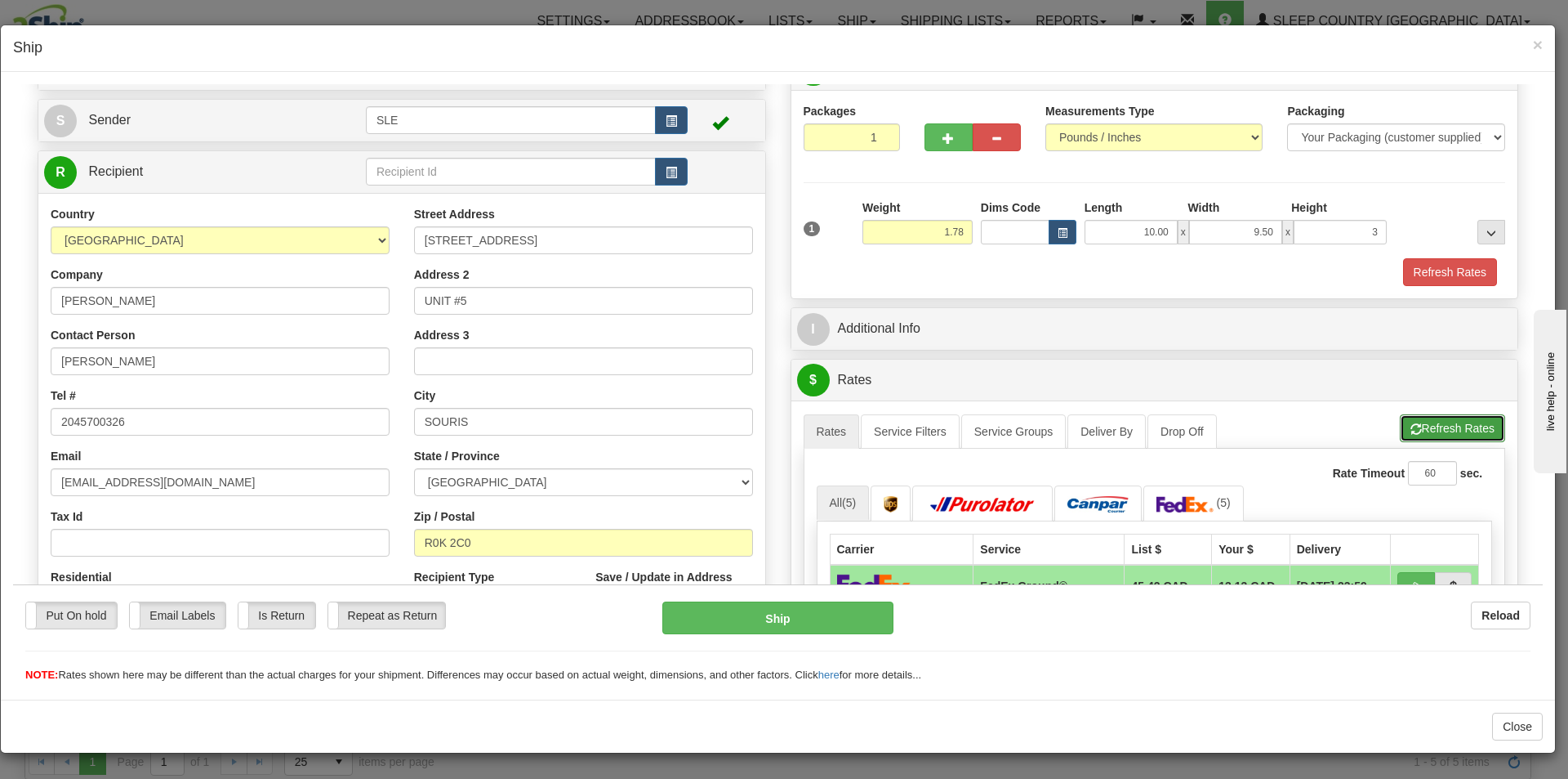
type input "3.00"
click at [1436, 421] on button "Refresh Rates" at bounding box center [1452, 427] width 105 height 28
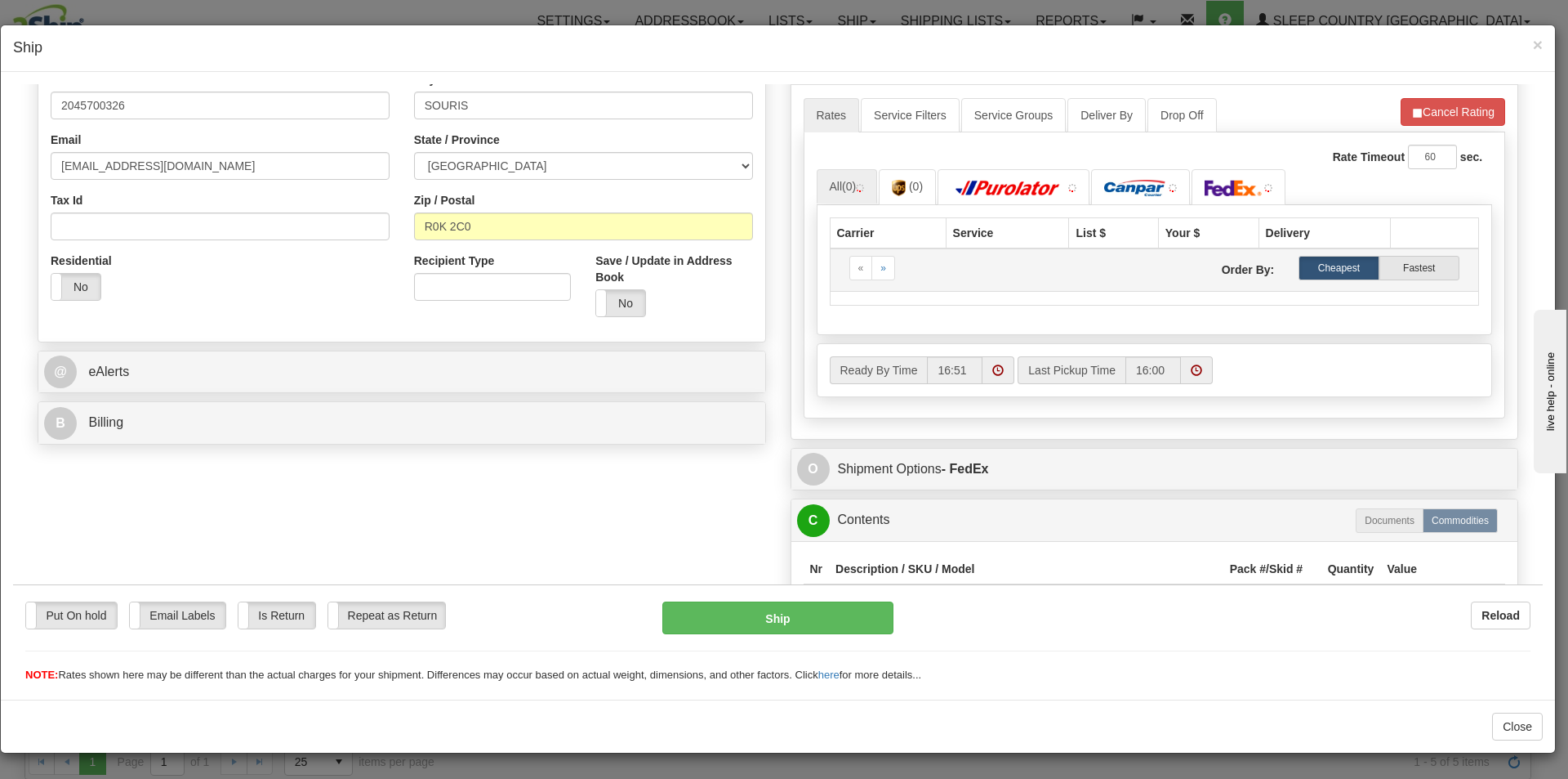
scroll to position [408, 0]
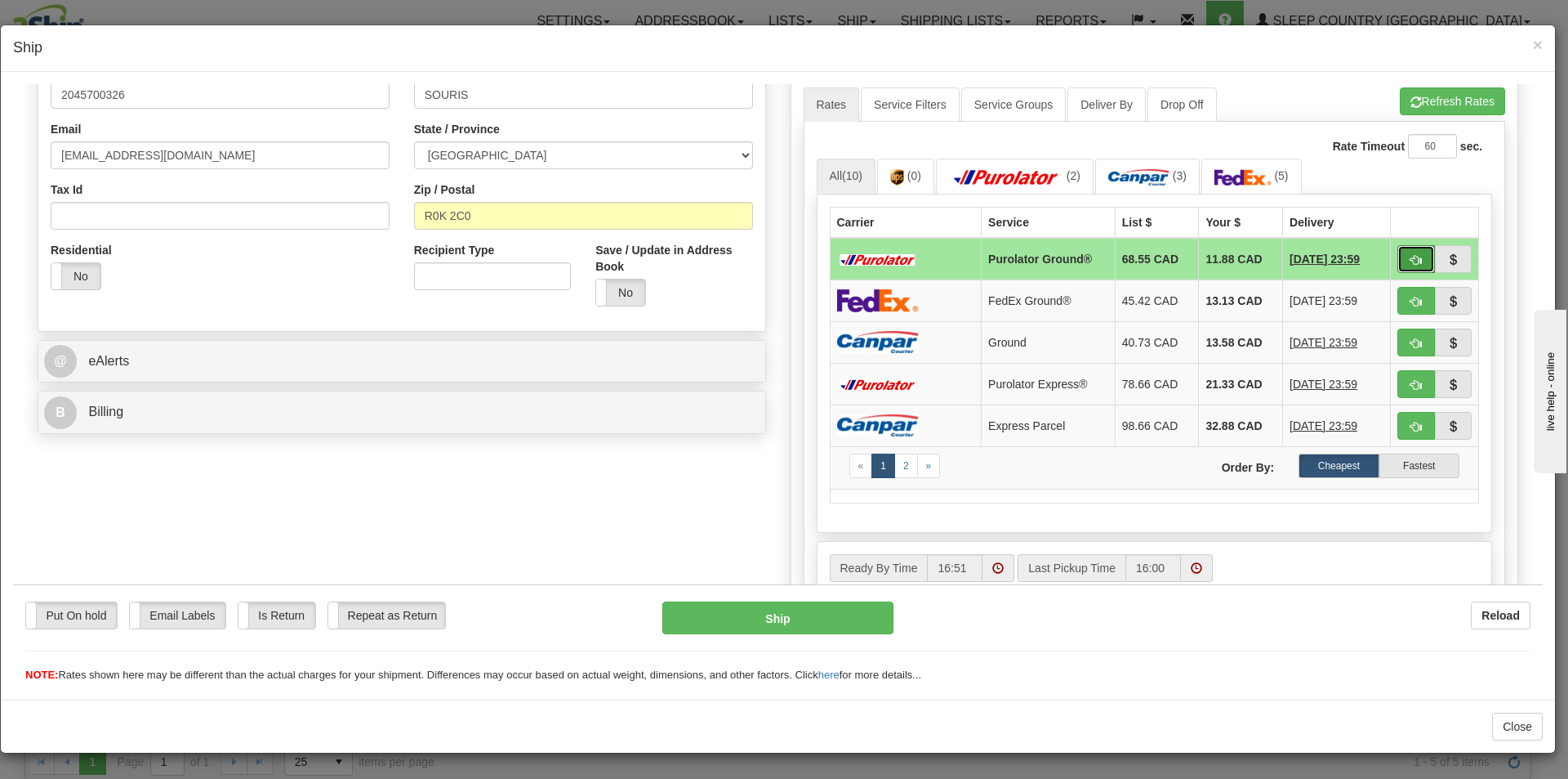
click at [1397, 256] on button "button" at bounding box center [1416, 258] width 38 height 28
type input "260"
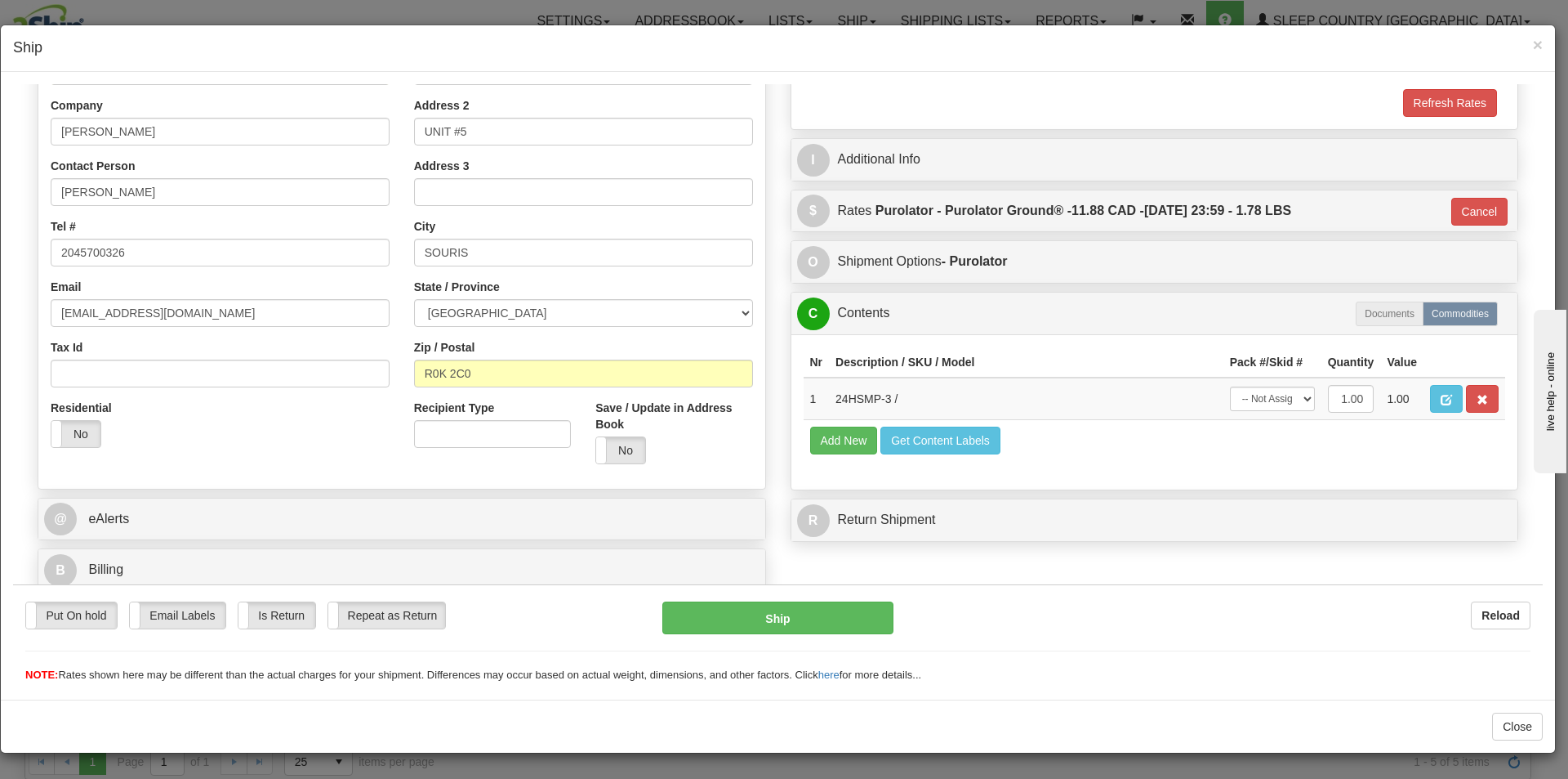
scroll to position [251, 0]
click at [1268, 396] on select "-- Not Assigned -- Package 1" at bounding box center [1272, 397] width 85 height 25
select select "0"
click at [1230, 385] on select "-- Not Assigned -- Package 1" at bounding box center [1272, 397] width 85 height 25
click at [793, 612] on button "Ship" at bounding box center [778, 617] width 231 height 32
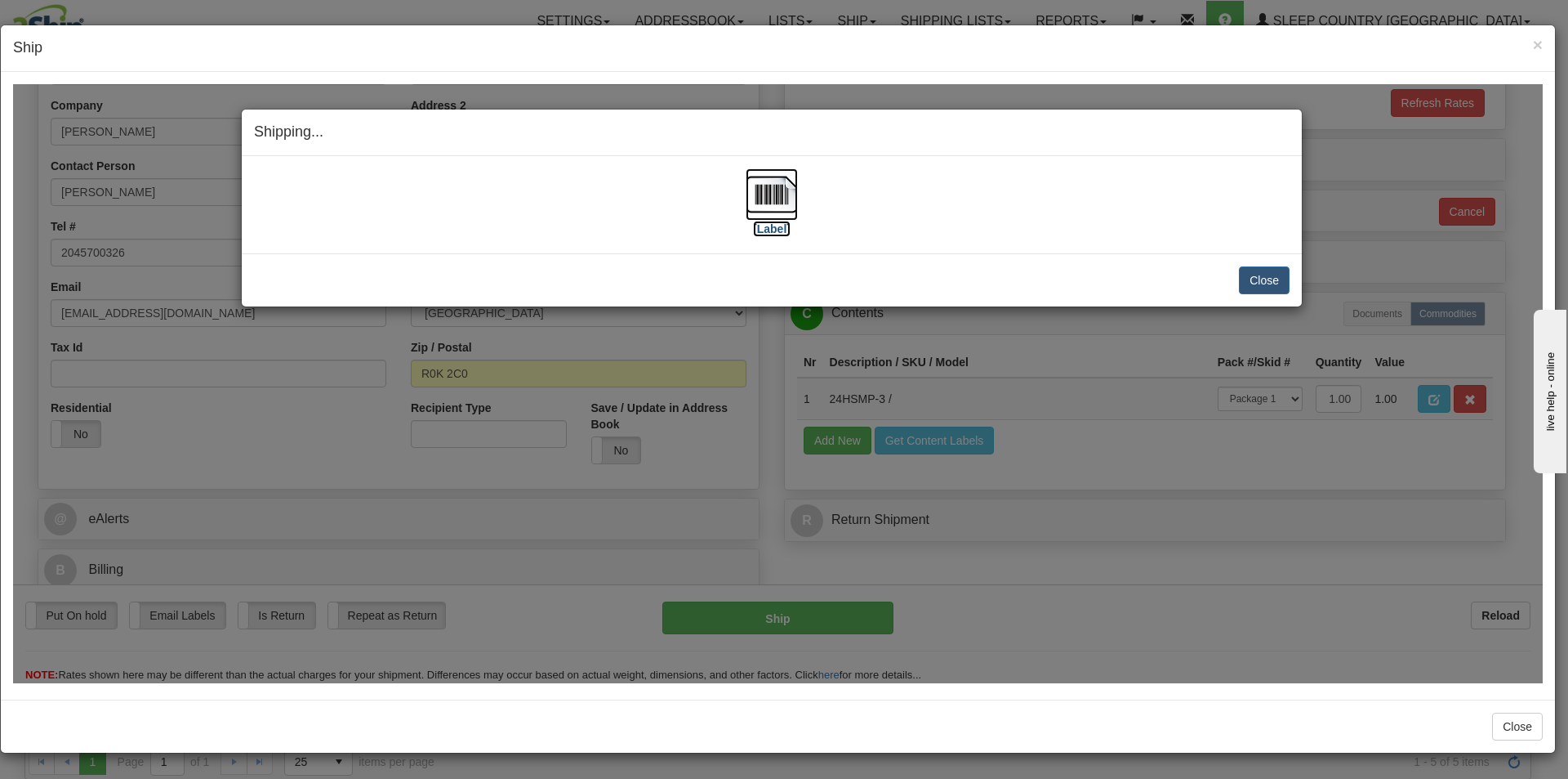
click at [772, 197] on img at bounding box center [771, 193] width 52 height 52
click at [1273, 273] on button "Close" at bounding box center [1264, 279] width 50 height 28
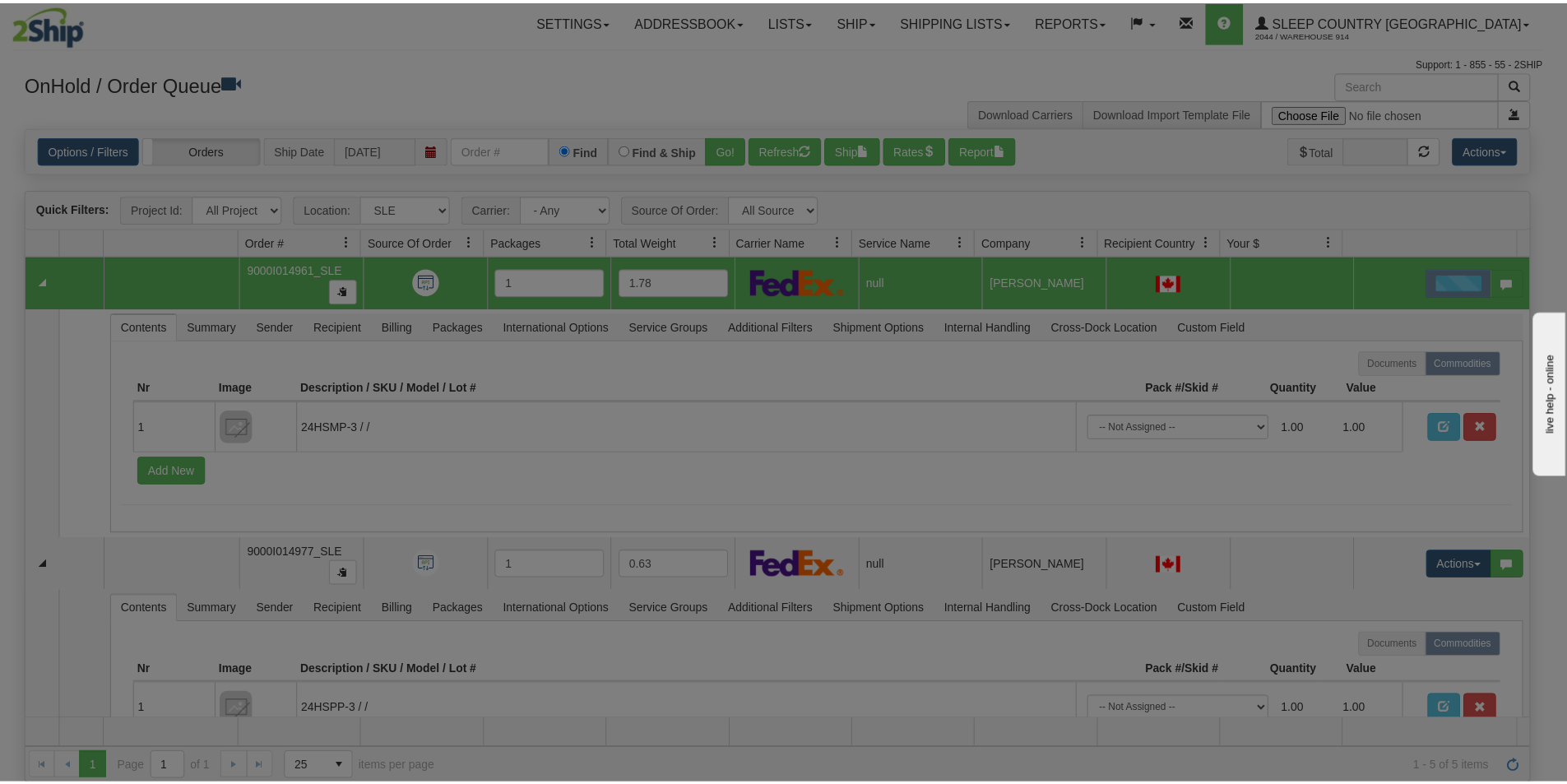
scroll to position [0, 0]
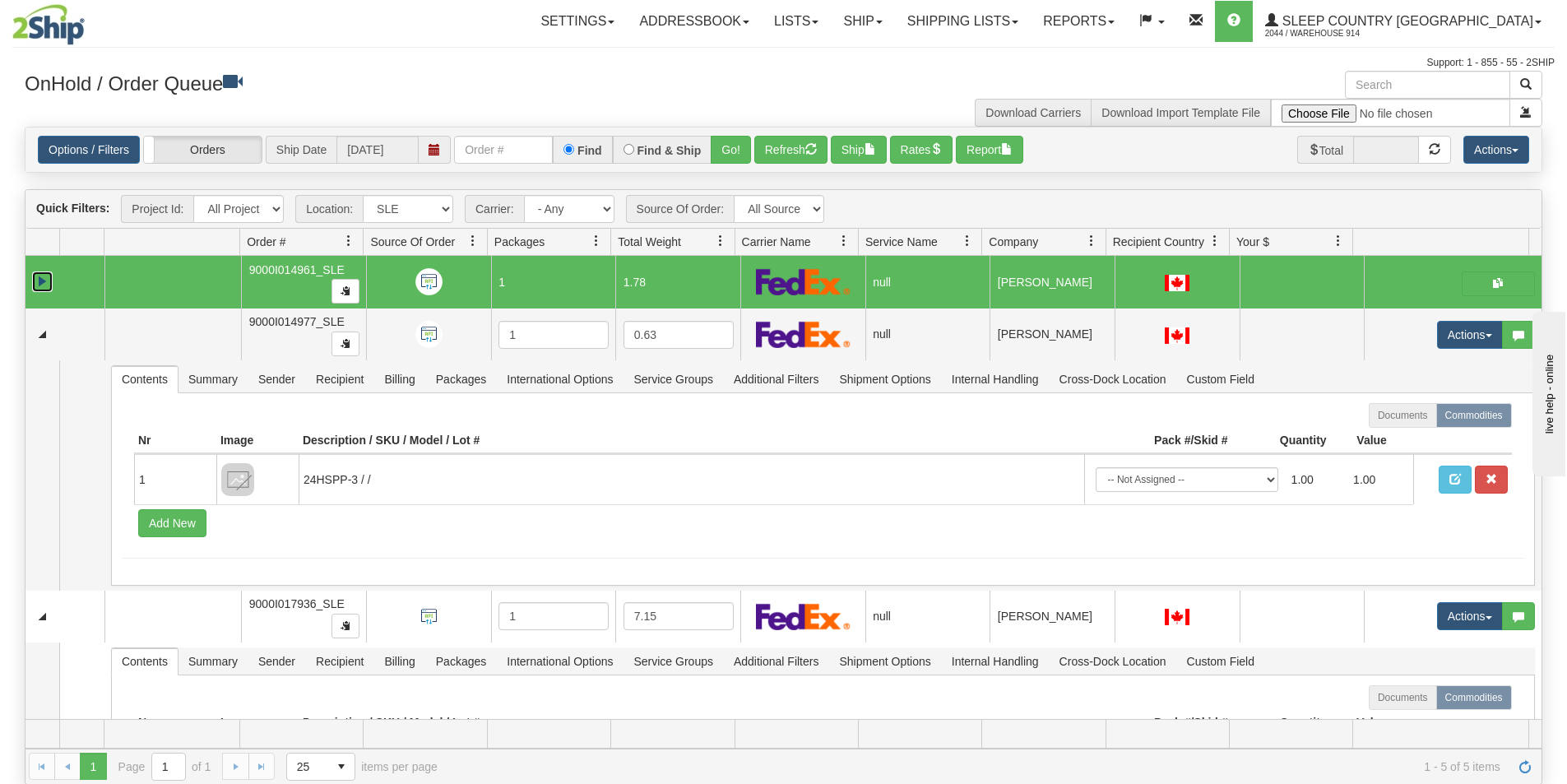
click at [48, 285] on link "Collapse" at bounding box center [42, 282] width 21 height 21
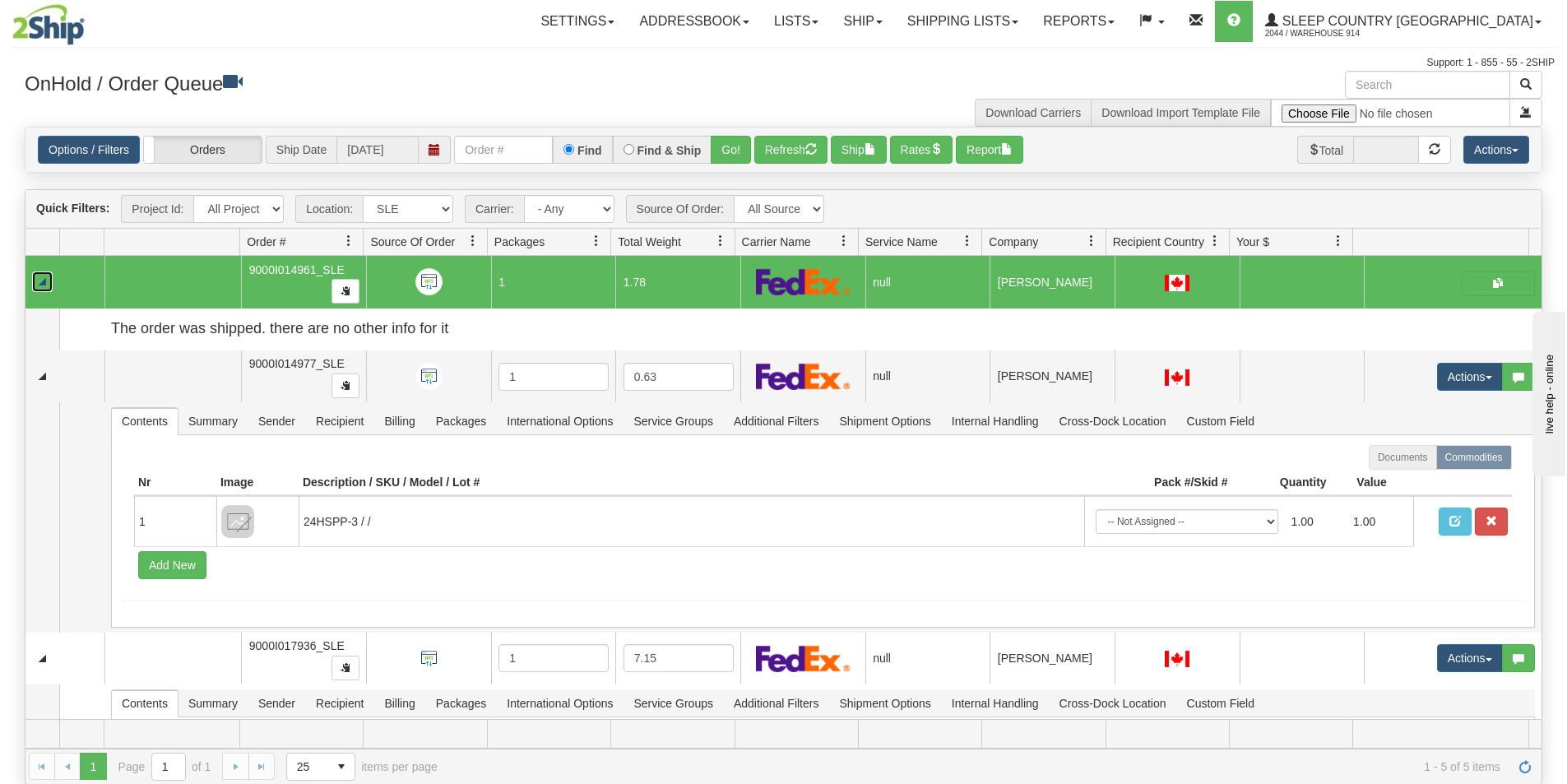
click at [48, 285] on link "Collapse" at bounding box center [42, 282] width 21 height 21
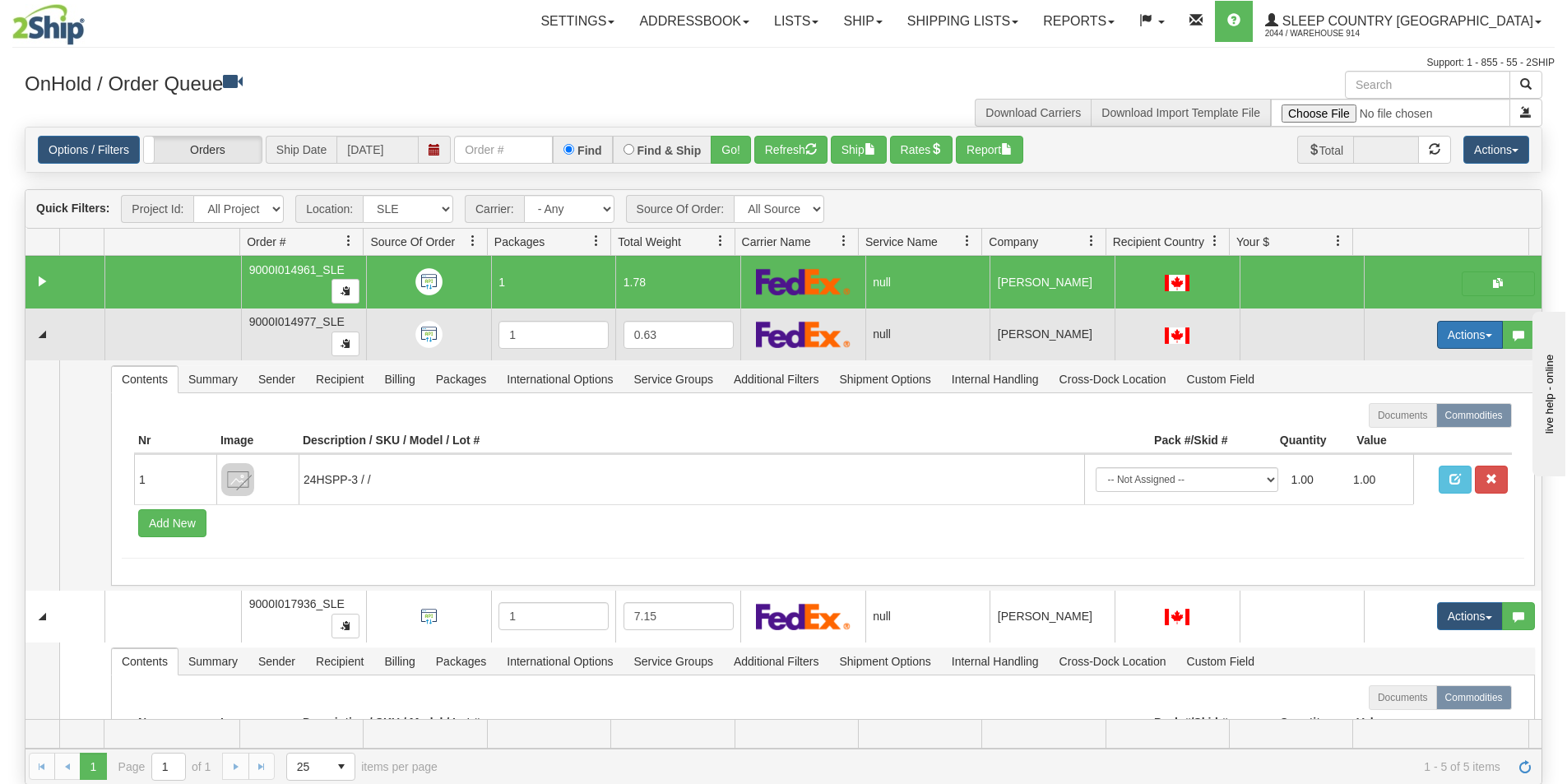
click at [1443, 335] on button "Actions" at bounding box center [1470, 334] width 66 height 28
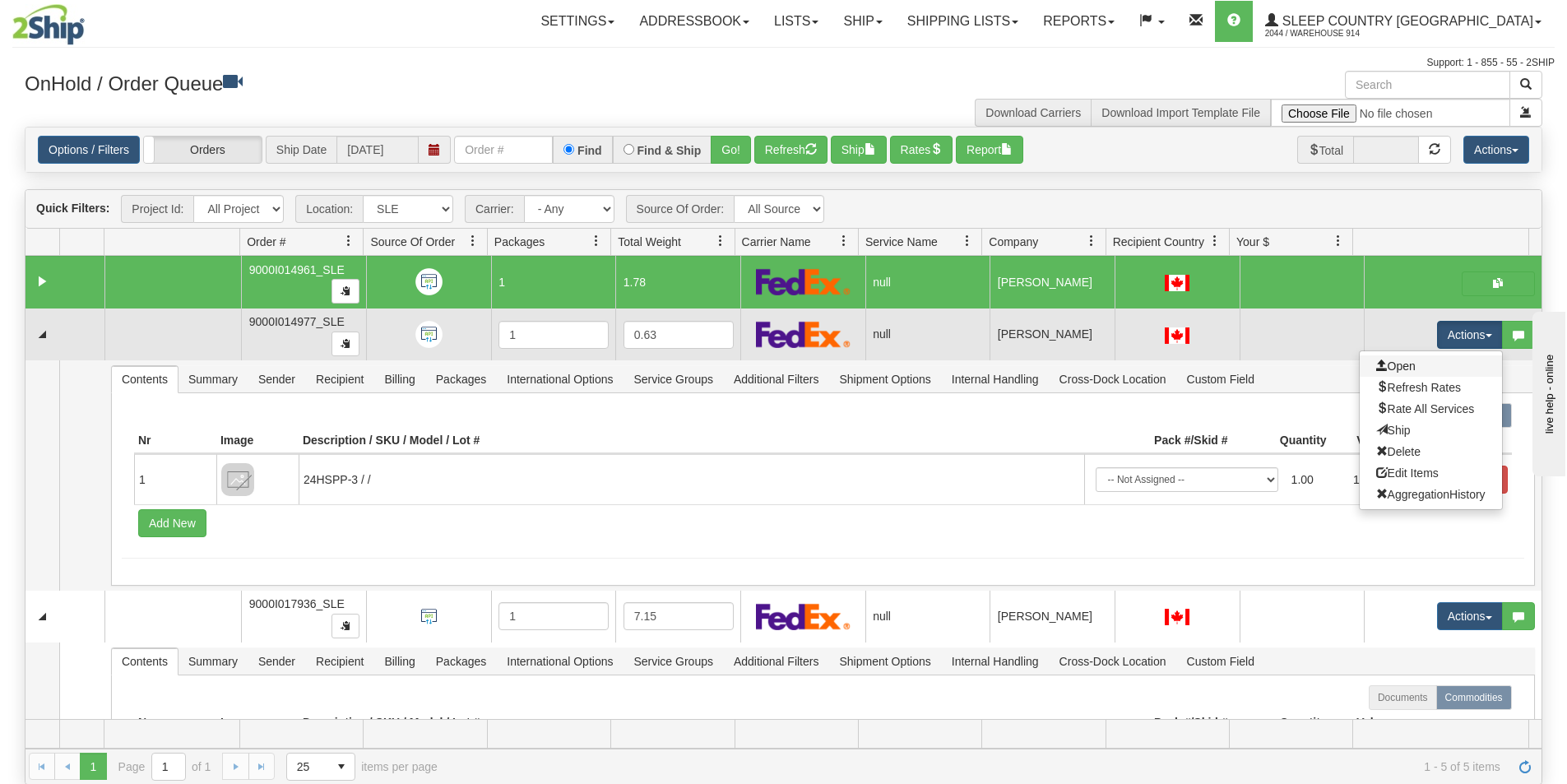
click at [1425, 357] on link "Open" at bounding box center [1430, 365] width 142 height 21
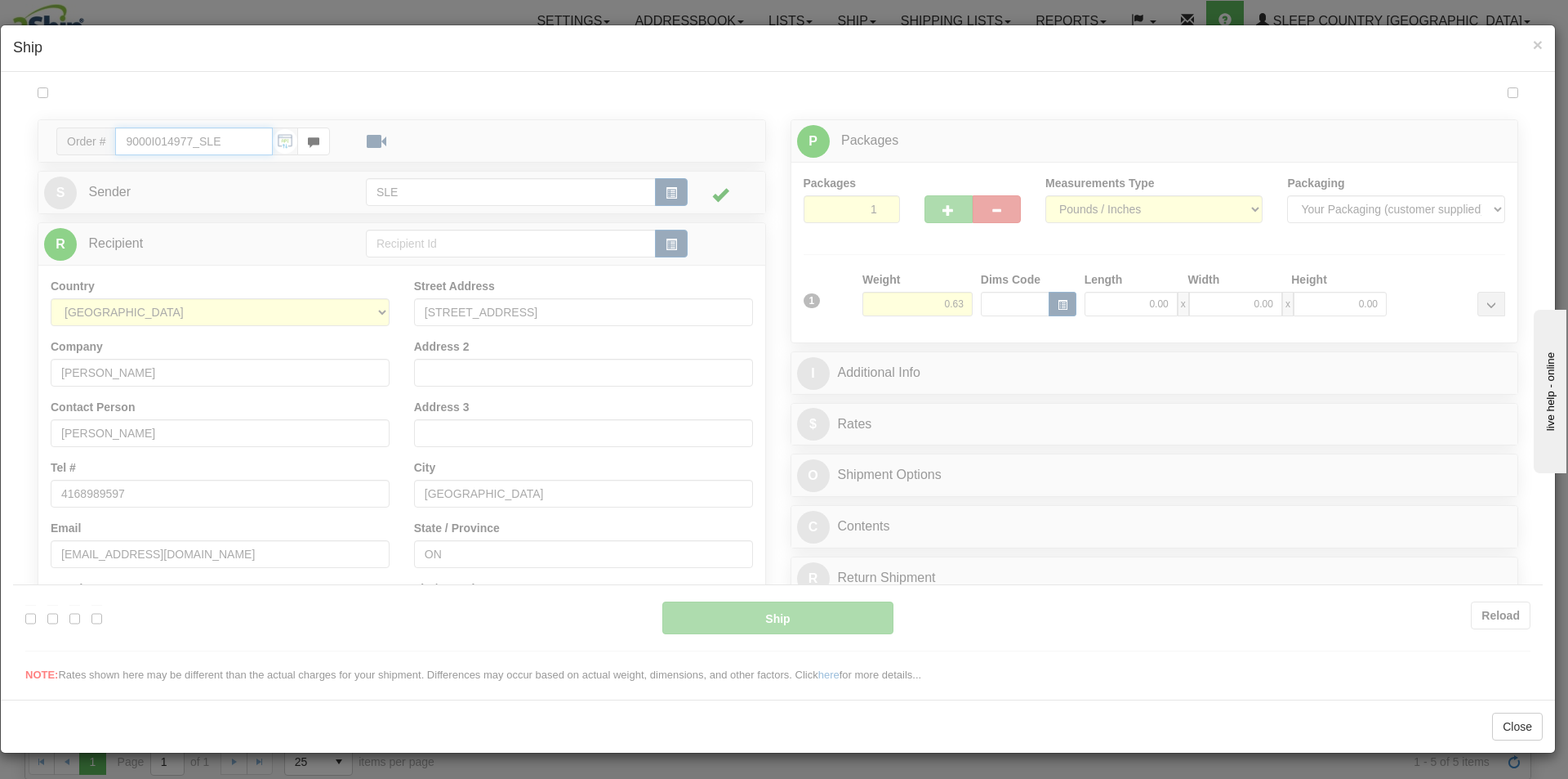
type input "16:53"
type input "16:00"
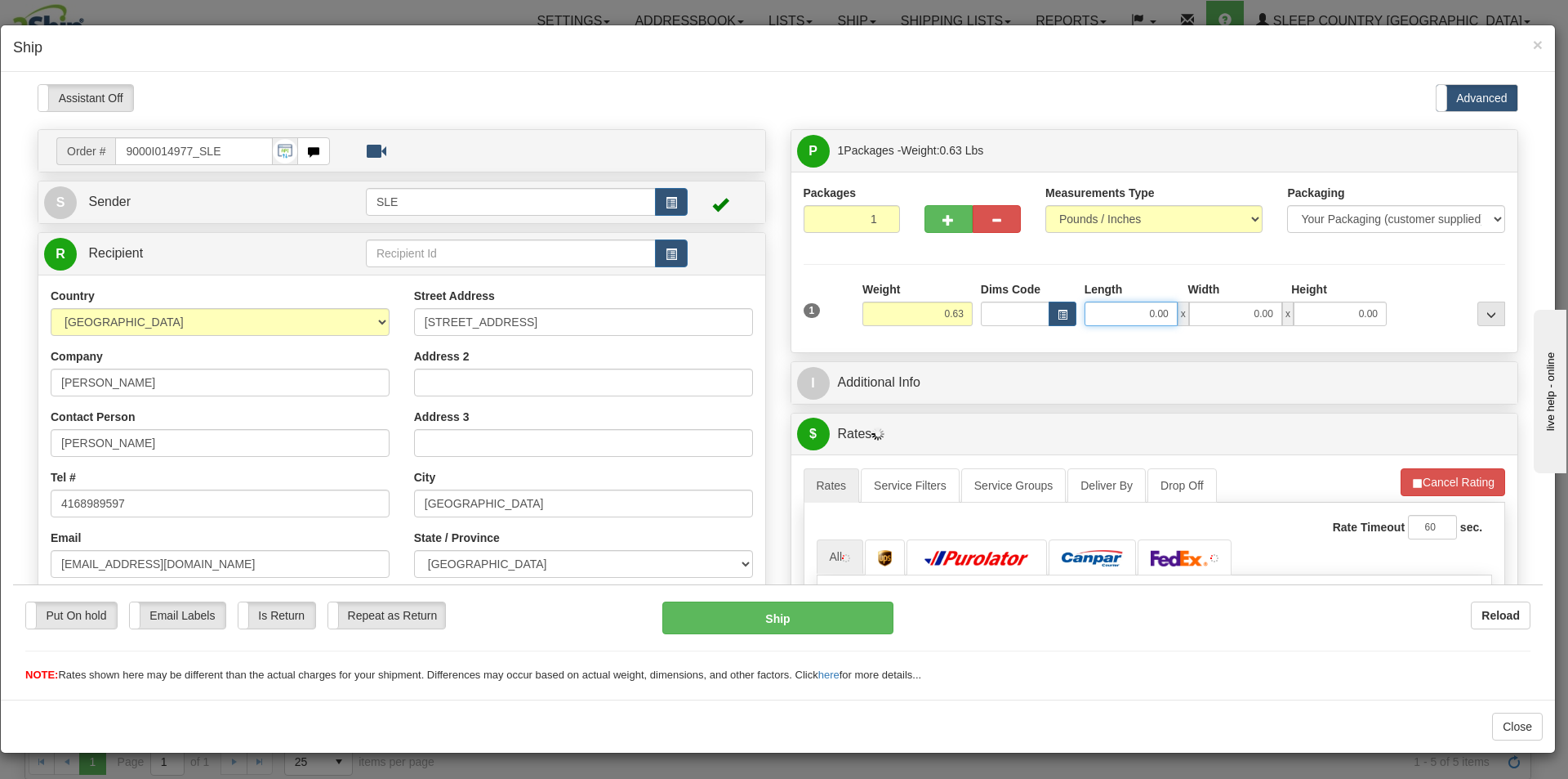
click at [1137, 308] on input "0.00" at bounding box center [1131, 313] width 93 height 25
type input "5.00"
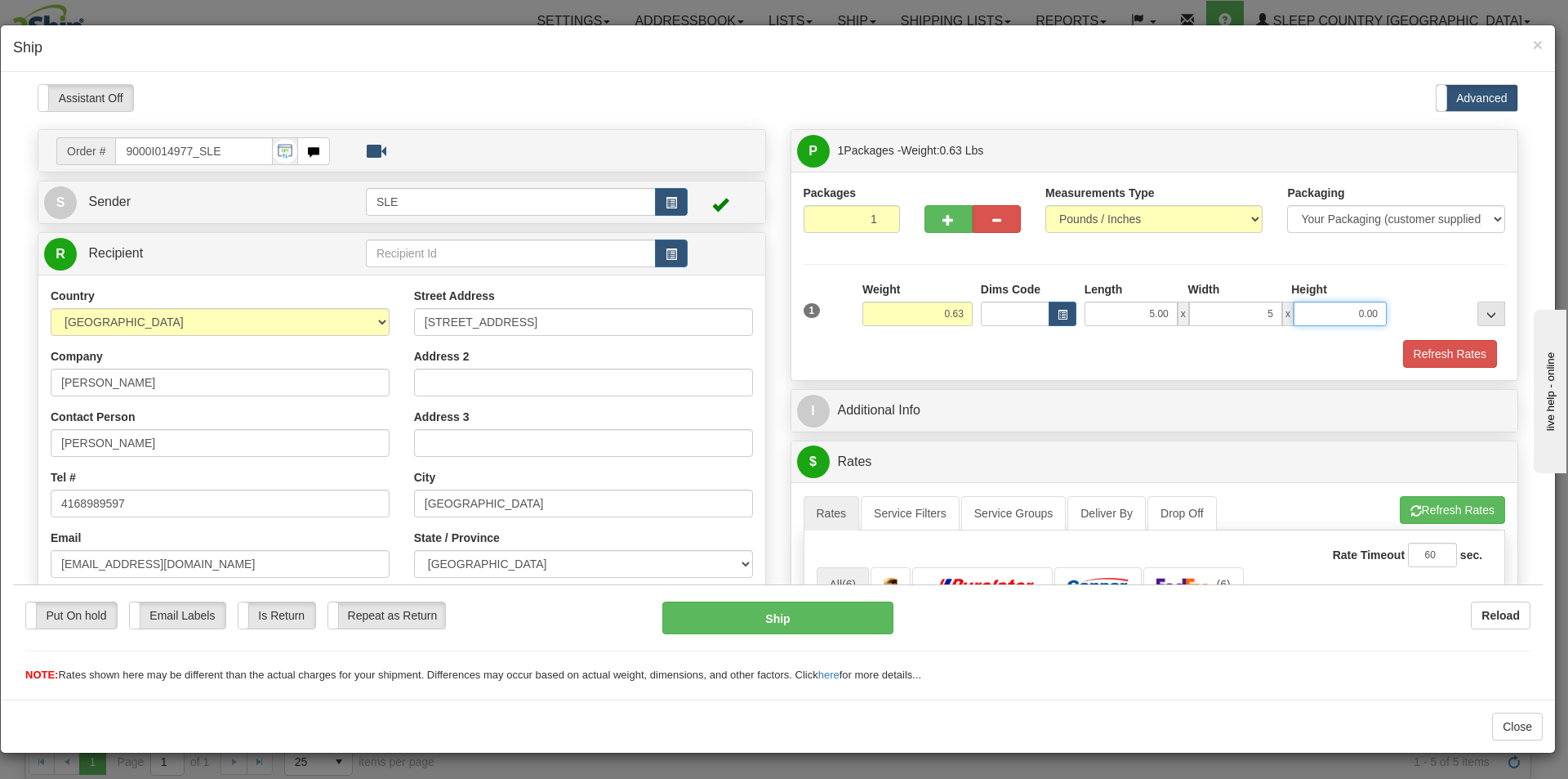
type input "5.00"
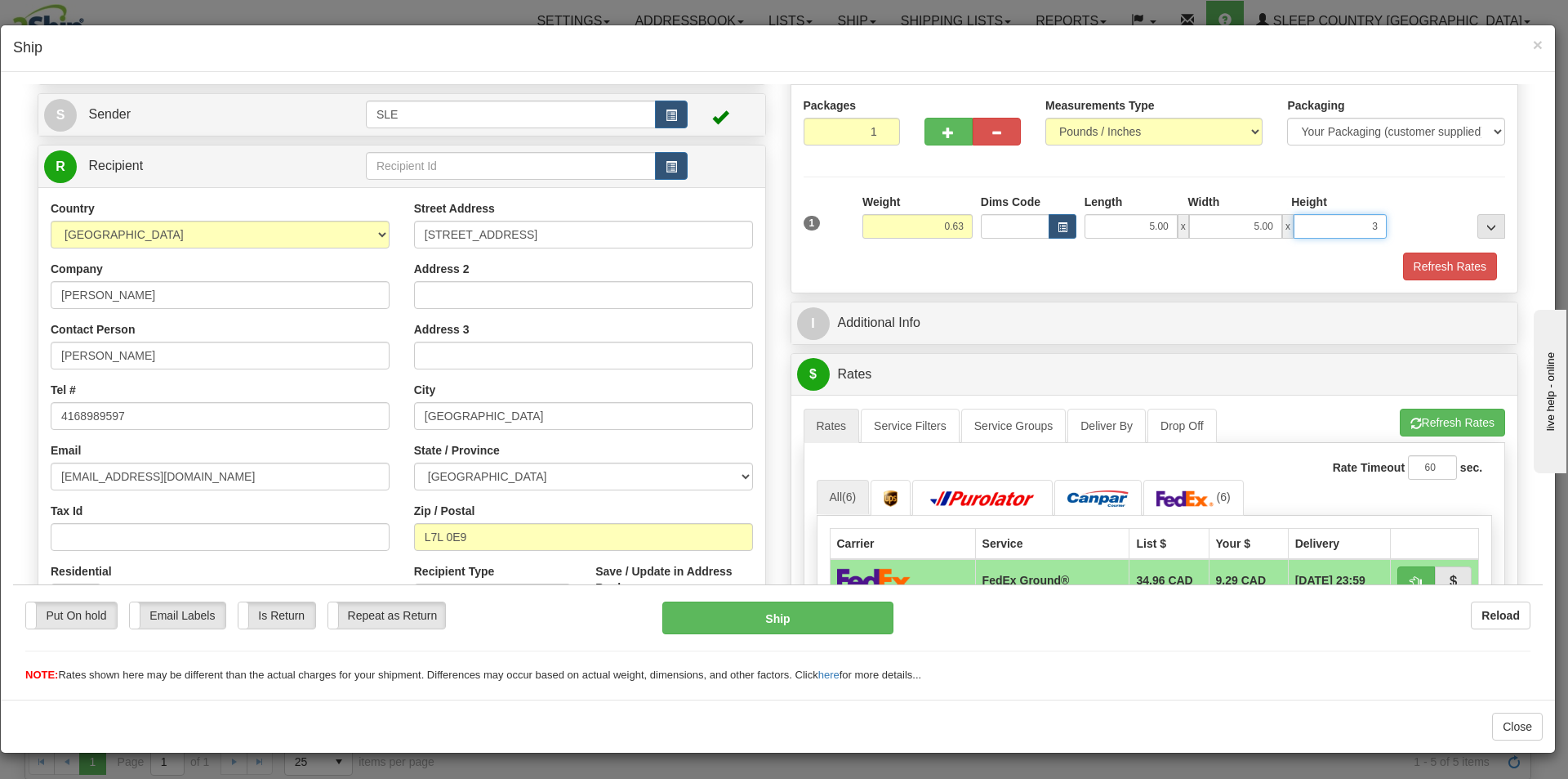
scroll to position [245, 0]
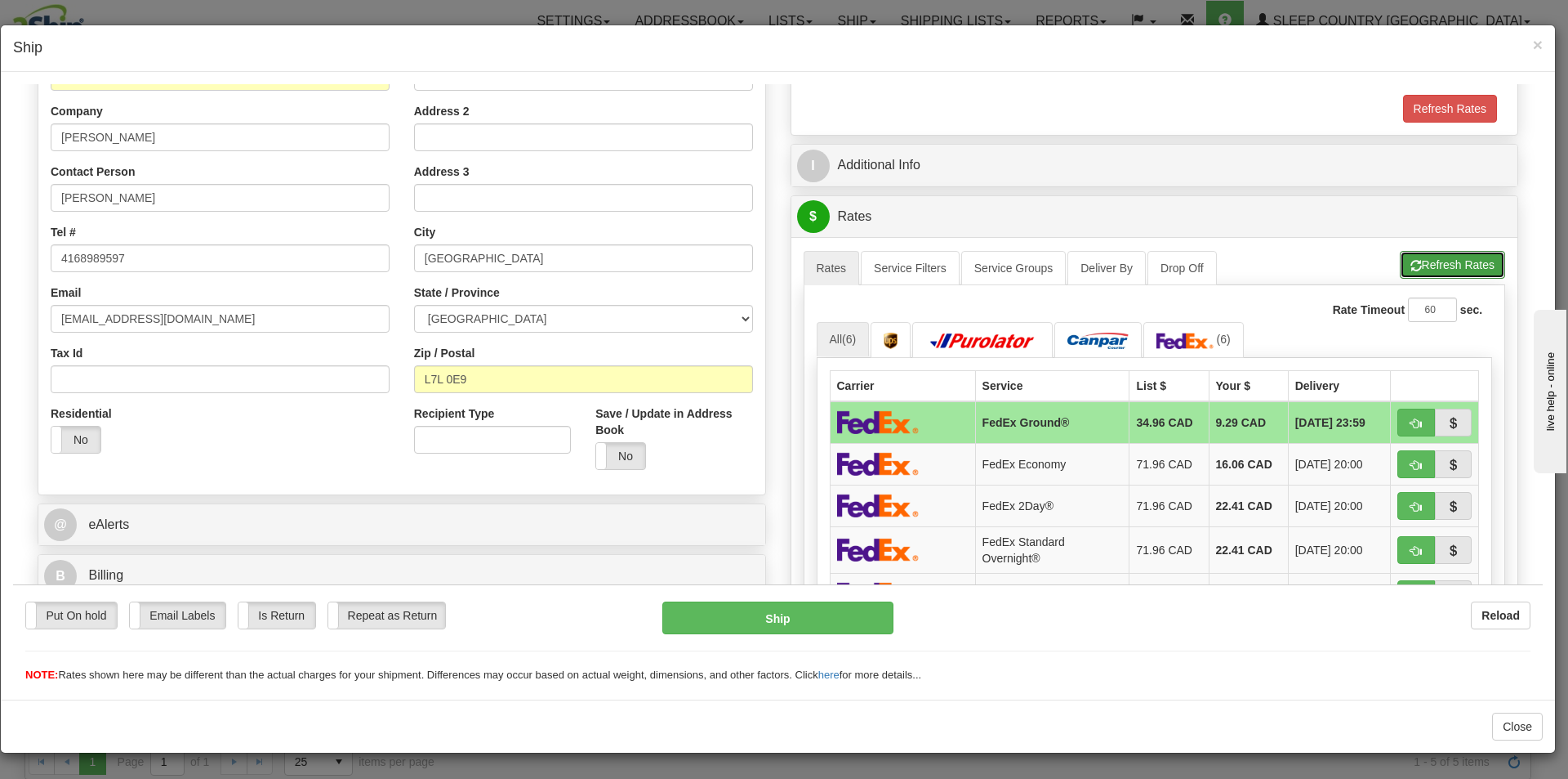
type input "3.00"
click at [1424, 272] on button "Refresh Rates" at bounding box center [1452, 264] width 105 height 28
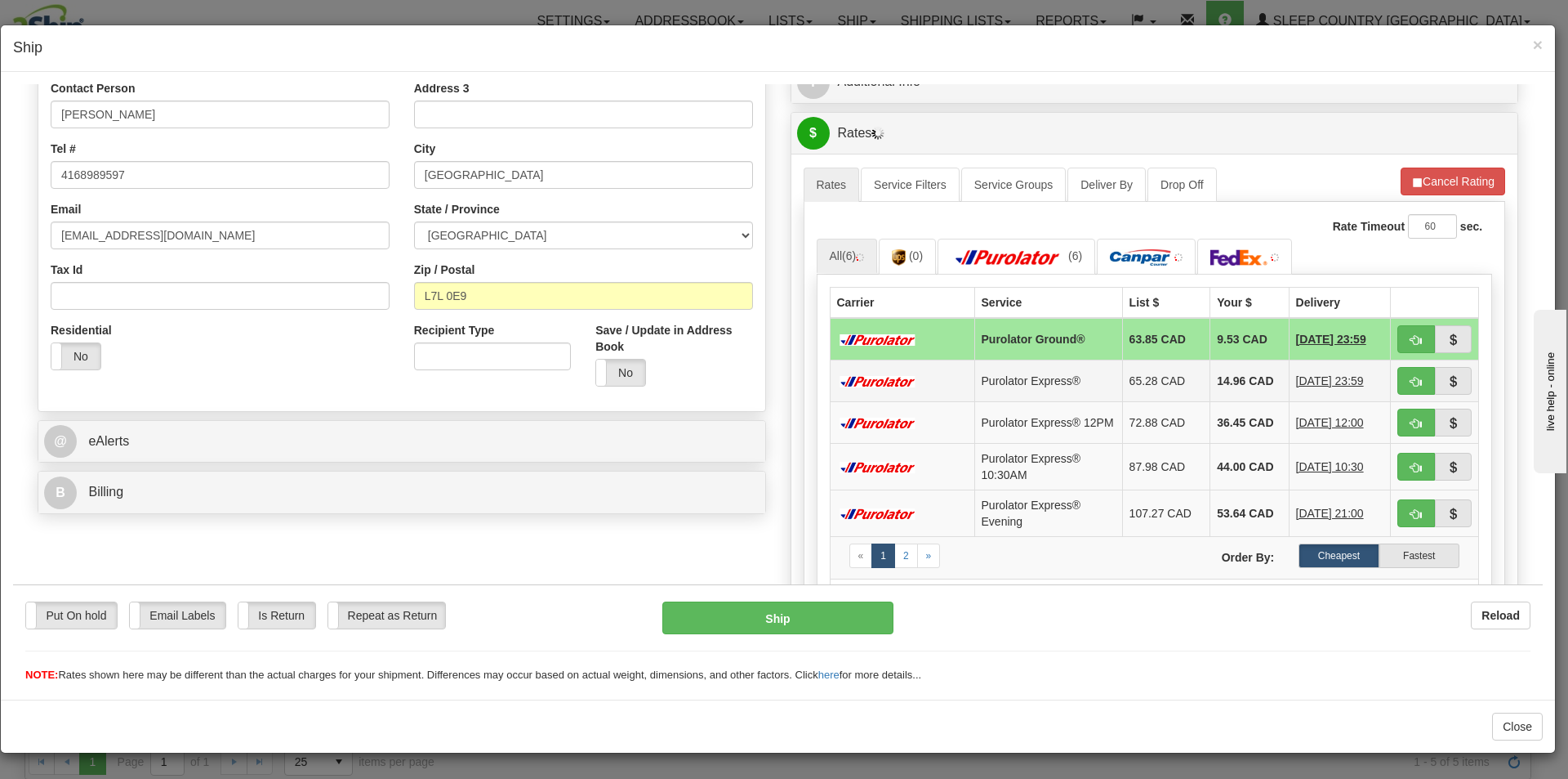
scroll to position [327, 0]
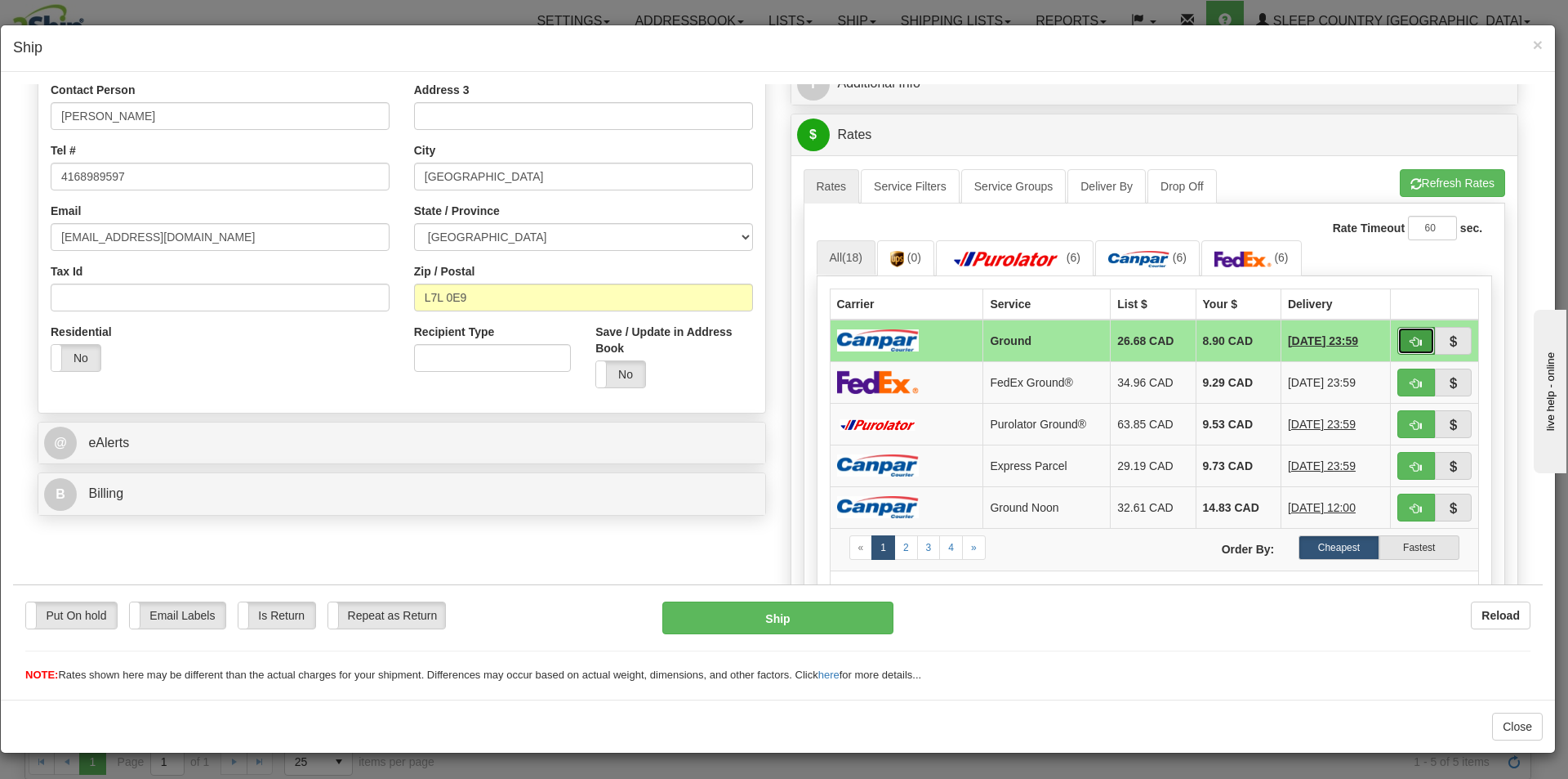
click at [1397, 340] on button "button" at bounding box center [1416, 340] width 38 height 28
type input "1"
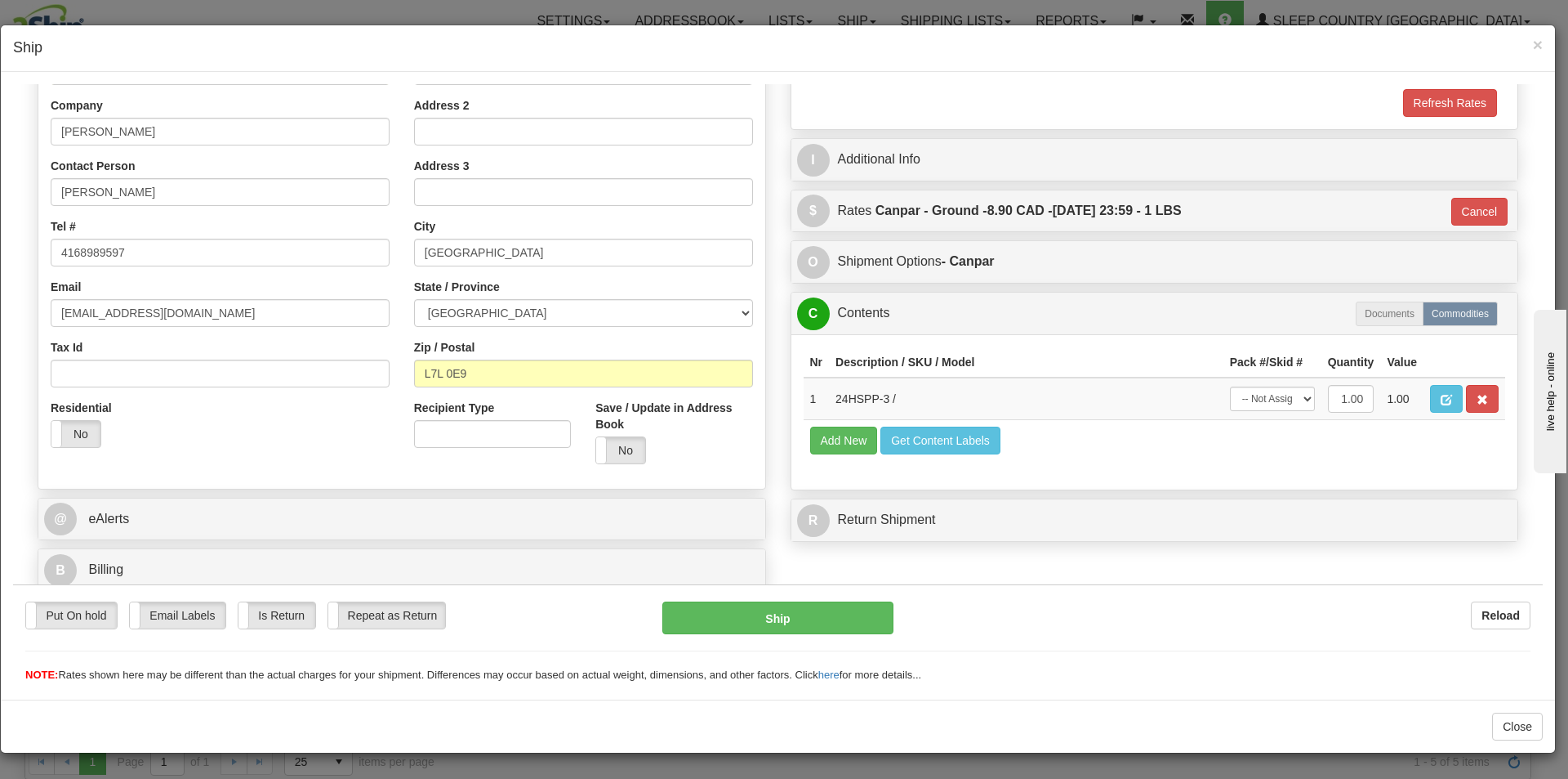
scroll to position [251, 0]
drag, startPoint x: 1290, startPoint y: 401, endPoint x: 1275, endPoint y: 410, distance: 17.5
click at [1290, 401] on select "-- Not Assigned -- Package 1" at bounding box center [1272, 397] width 85 height 25
select select "0"
click at [1230, 385] on select "-- Not Assigned -- Package 1" at bounding box center [1272, 397] width 85 height 25
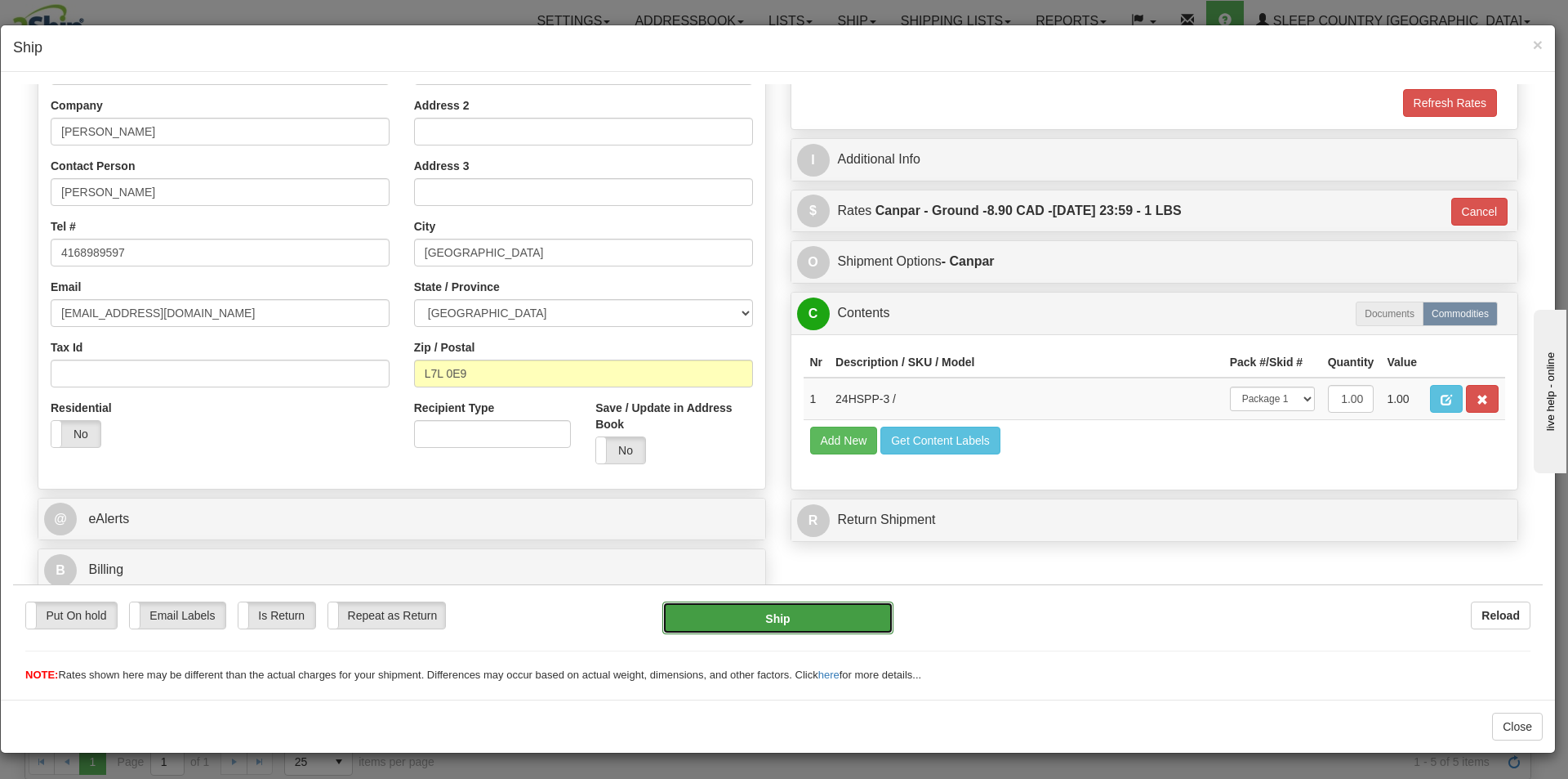
click at [832, 620] on button "Ship" at bounding box center [778, 617] width 231 height 32
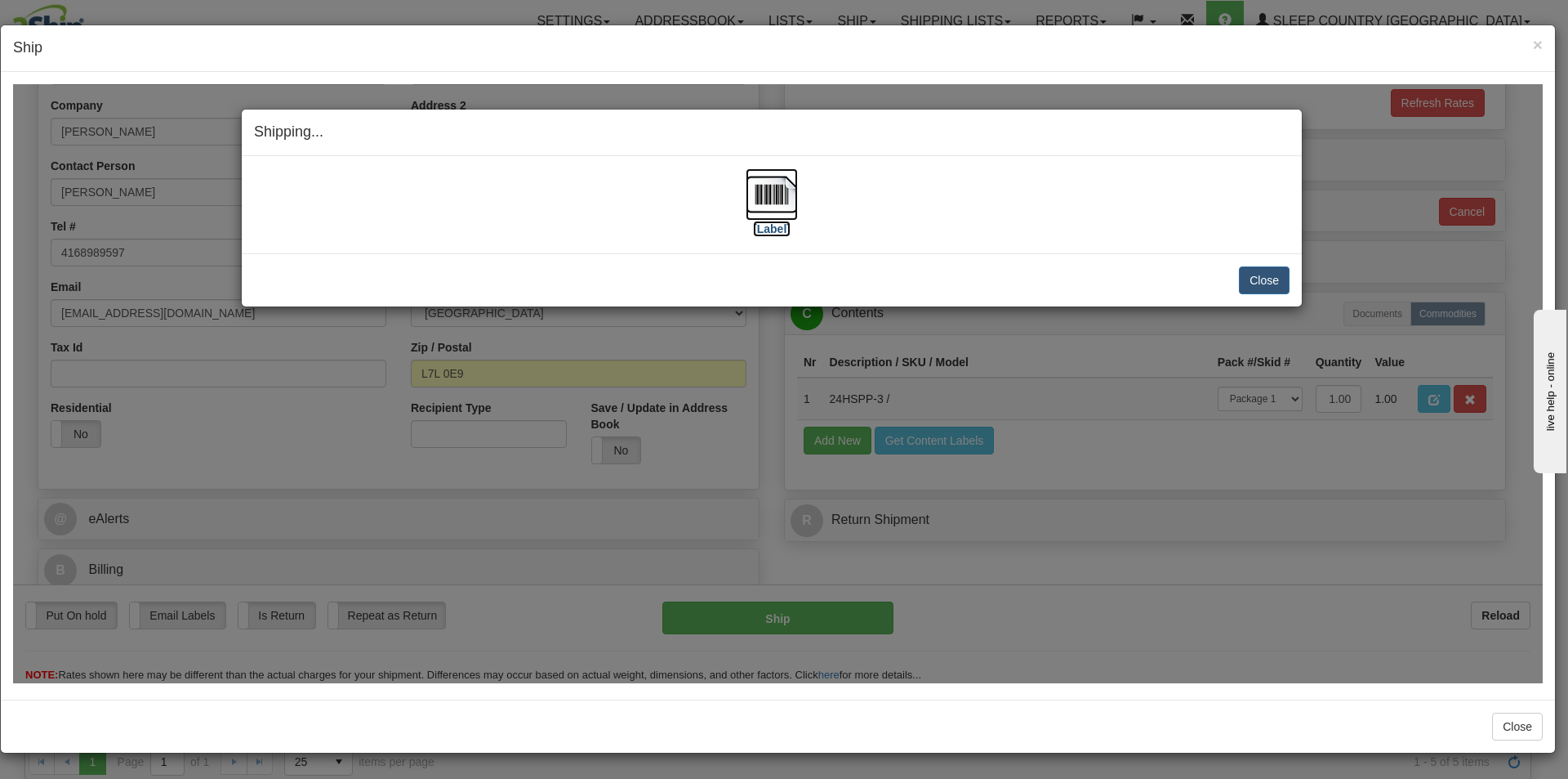
click at [758, 229] on label "[Label]" at bounding box center [772, 227] width 38 height 16
click at [1259, 271] on button "Close" at bounding box center [1264, 279] width 50 height 28
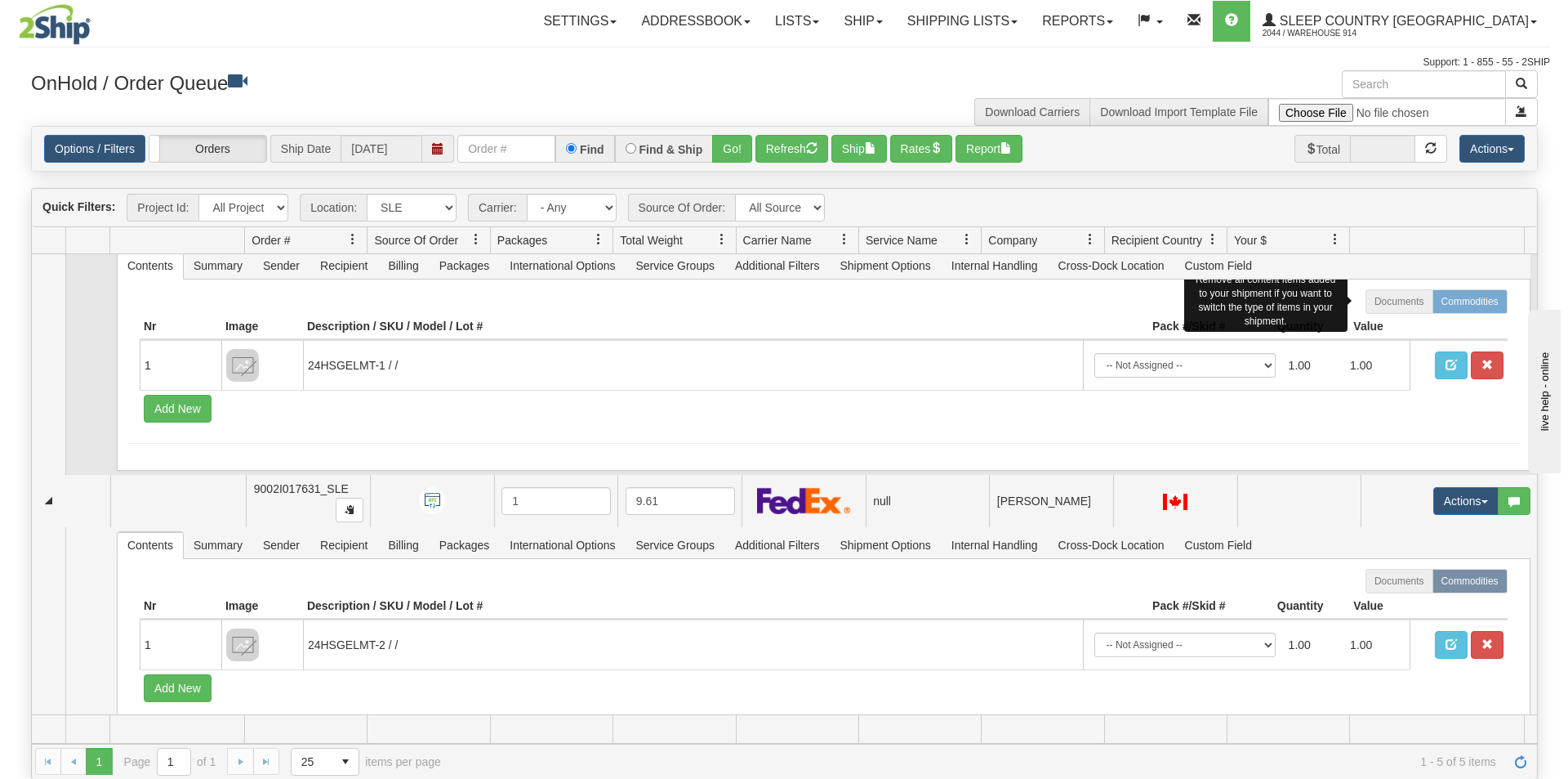
scroll to position [0, 0]
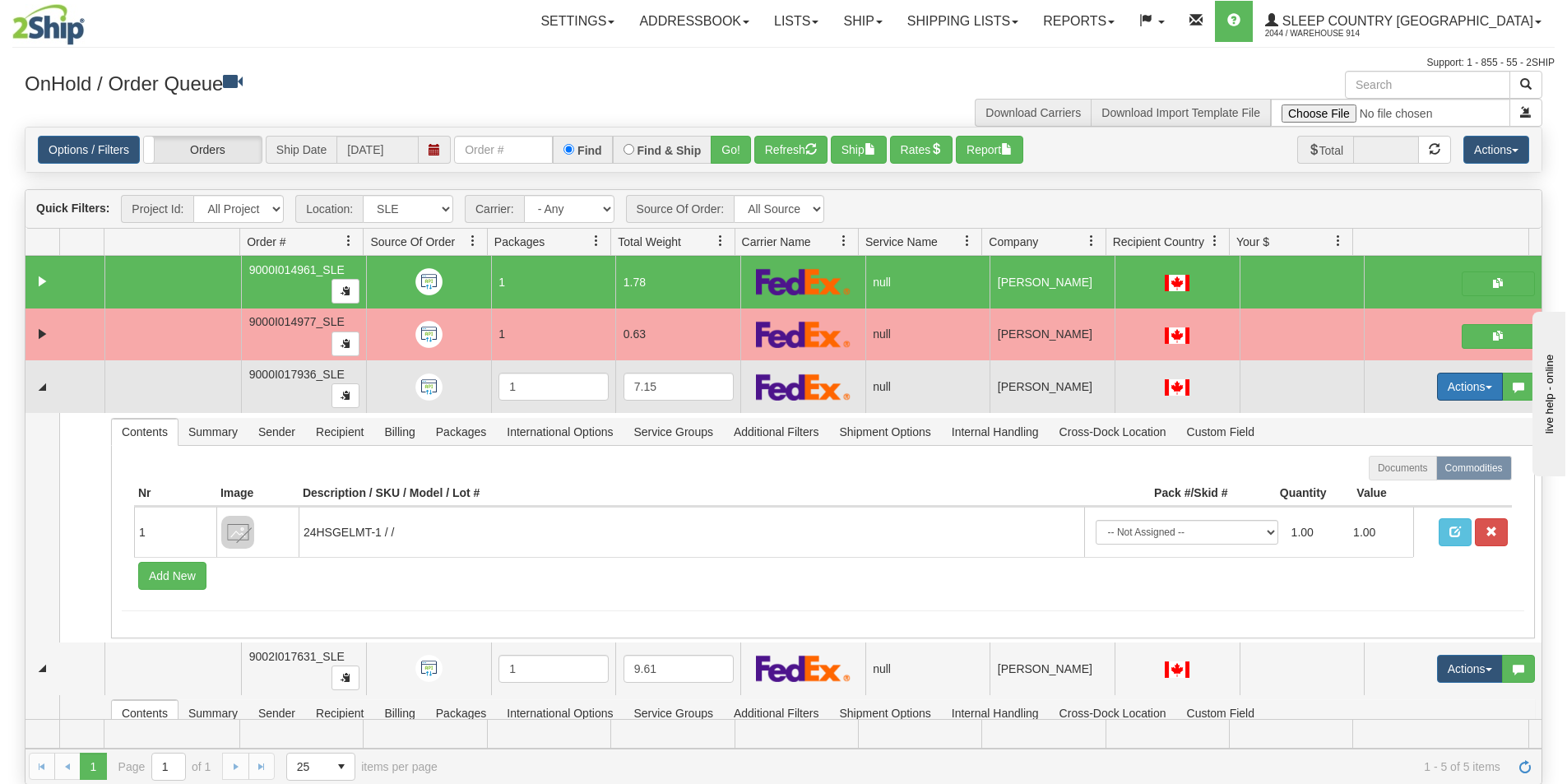
click at [1446, 382] on button "Actions" at bounding box center [1470, 386] width 66 height 28
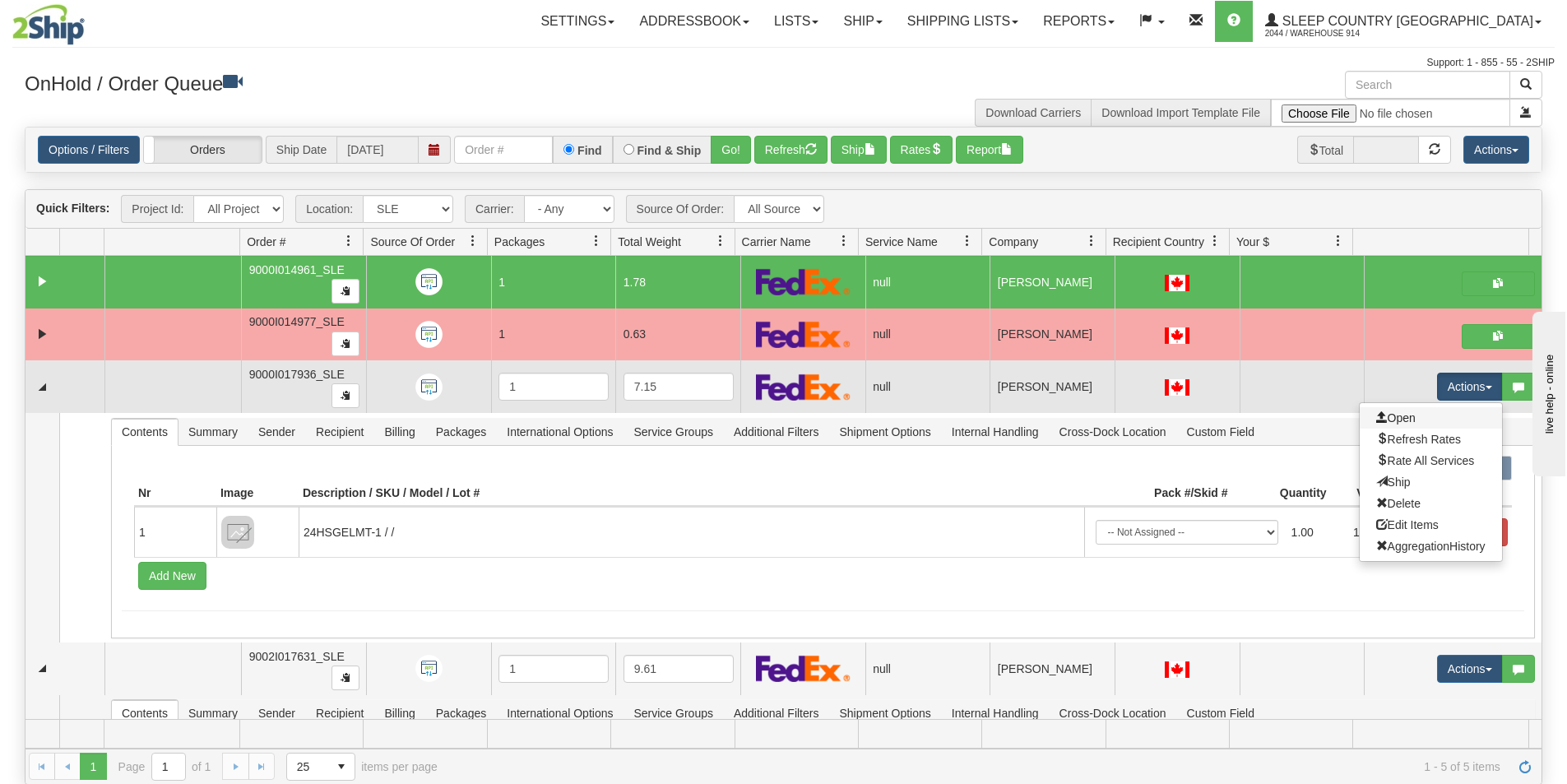
click at [1390, 407] on link "Open" at bounding box center [1430, 417] width 142 height 21
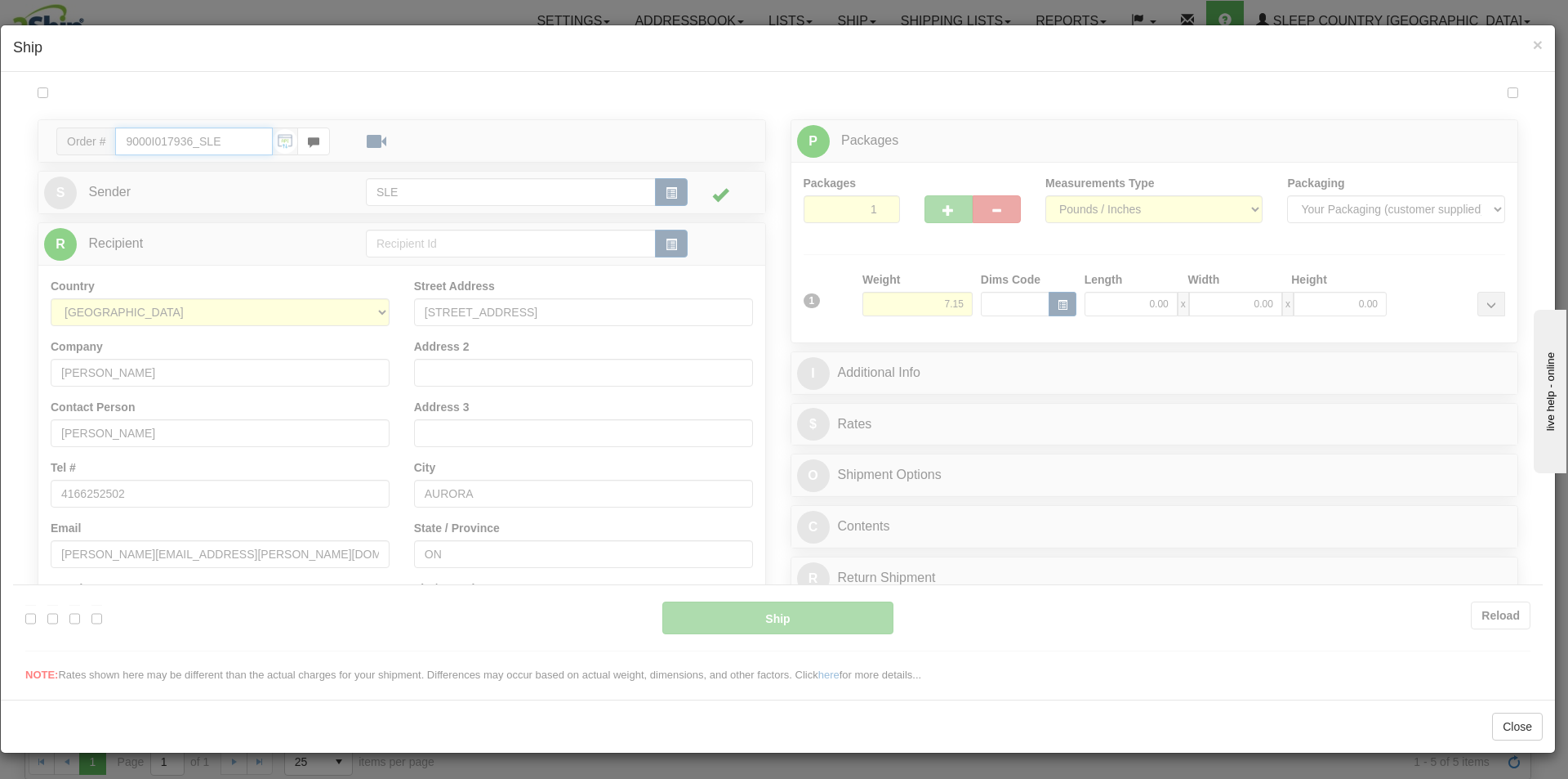
type input "16:56"
type input "16:00"
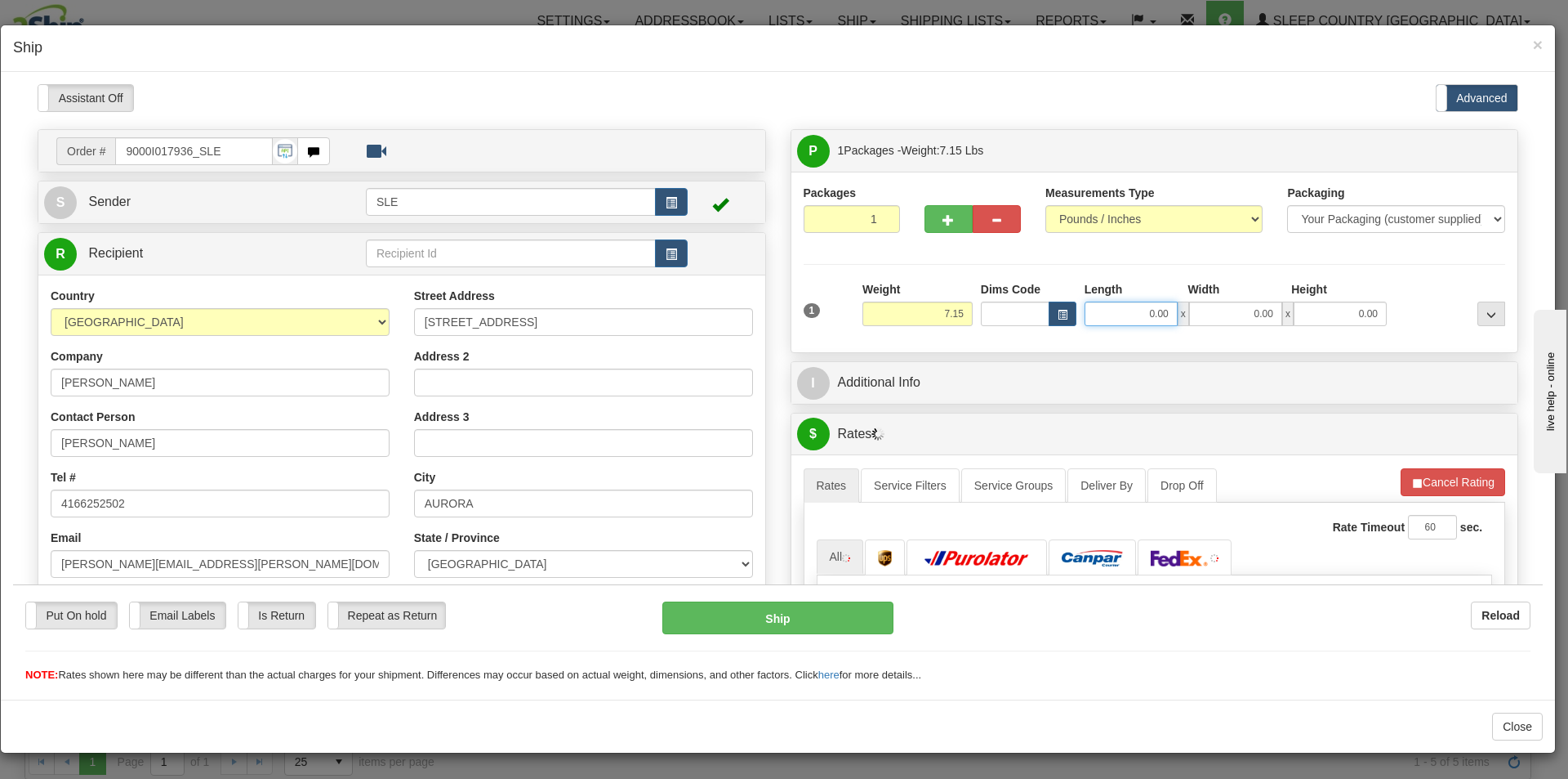
click at [1152, 309] on input "0.00" at bounding box center [1131, 313] width 93 height 25
type input "10.00"
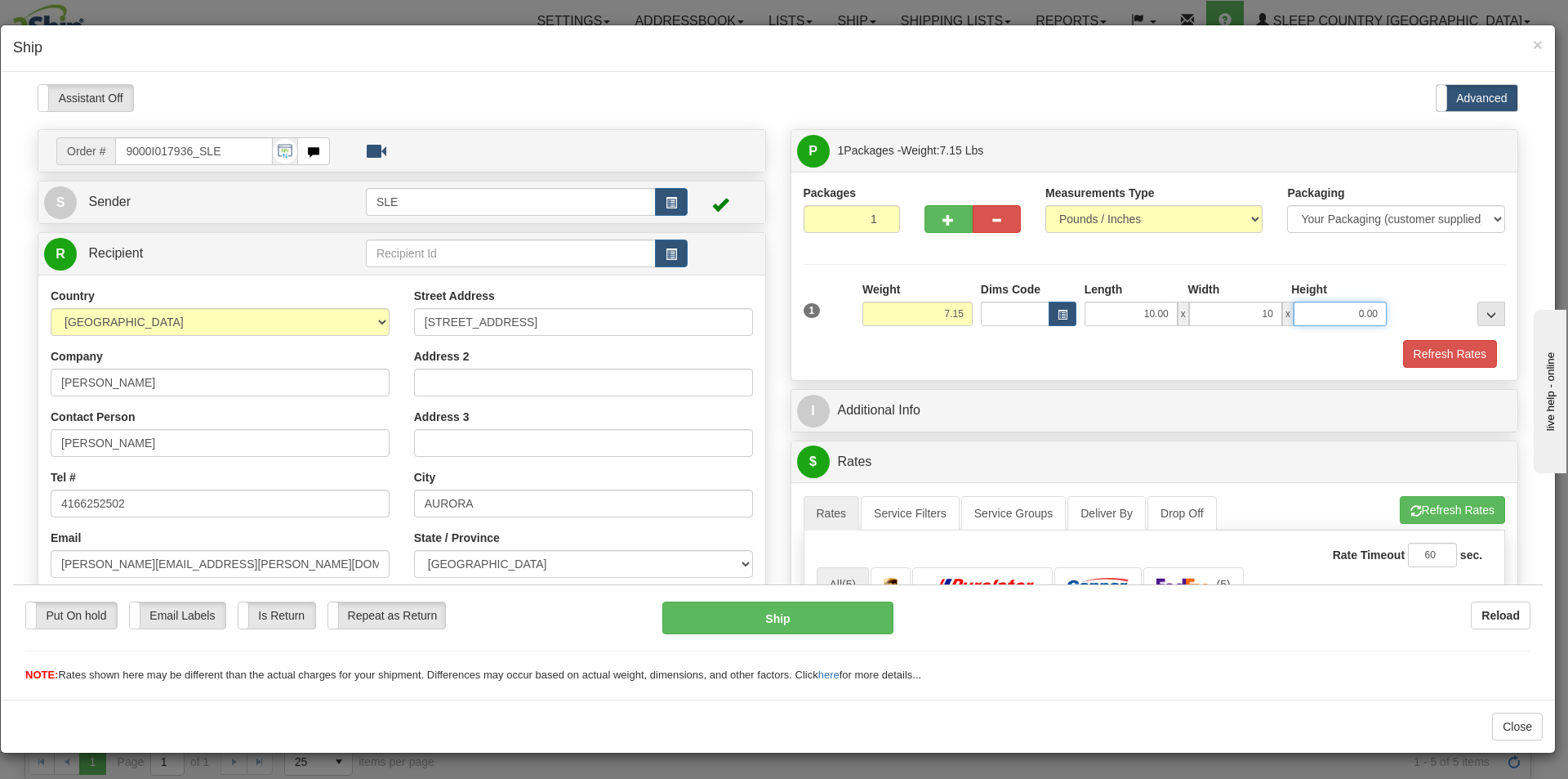
type input "10.00"
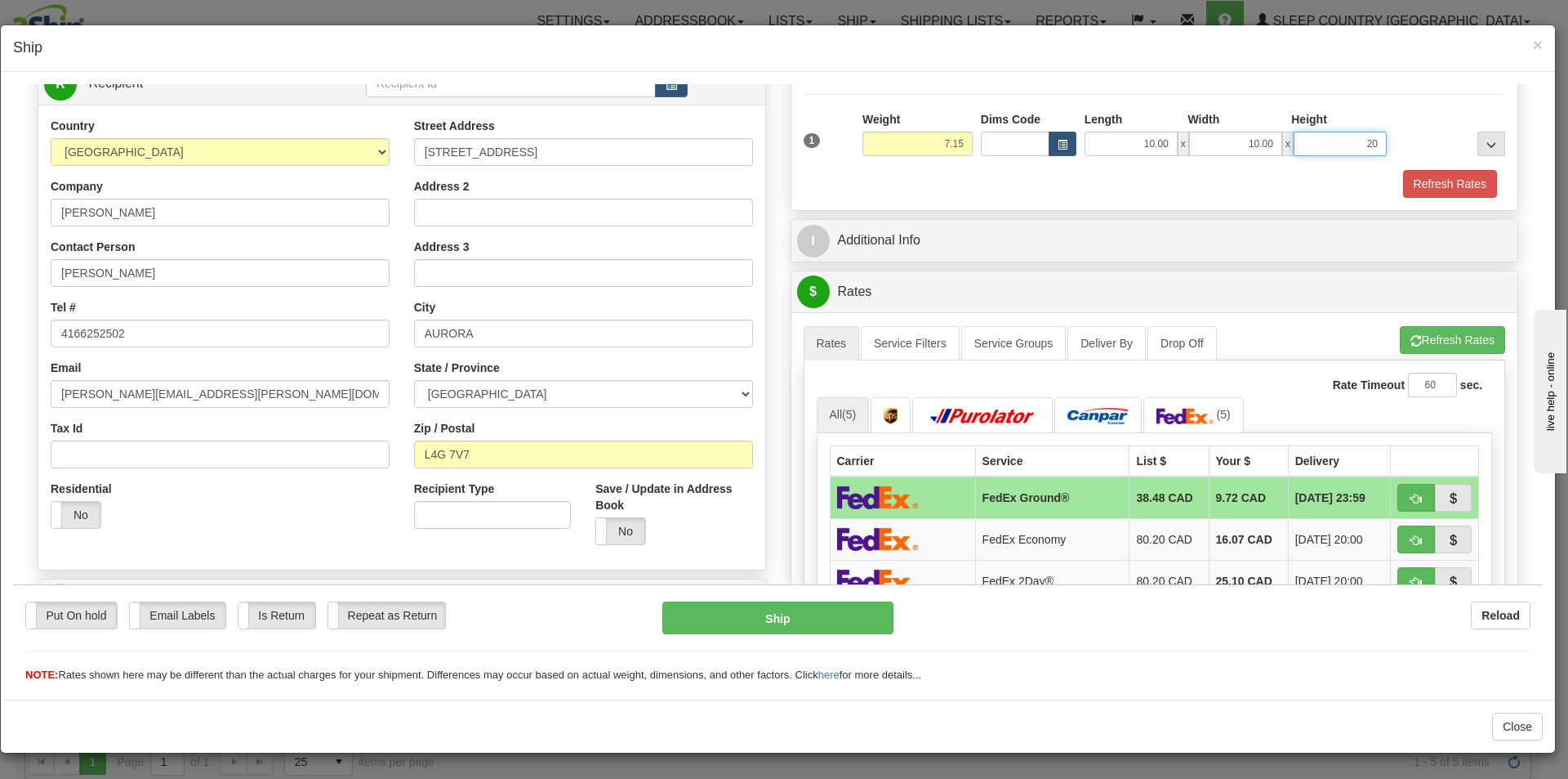
scroll to position [327, 0]
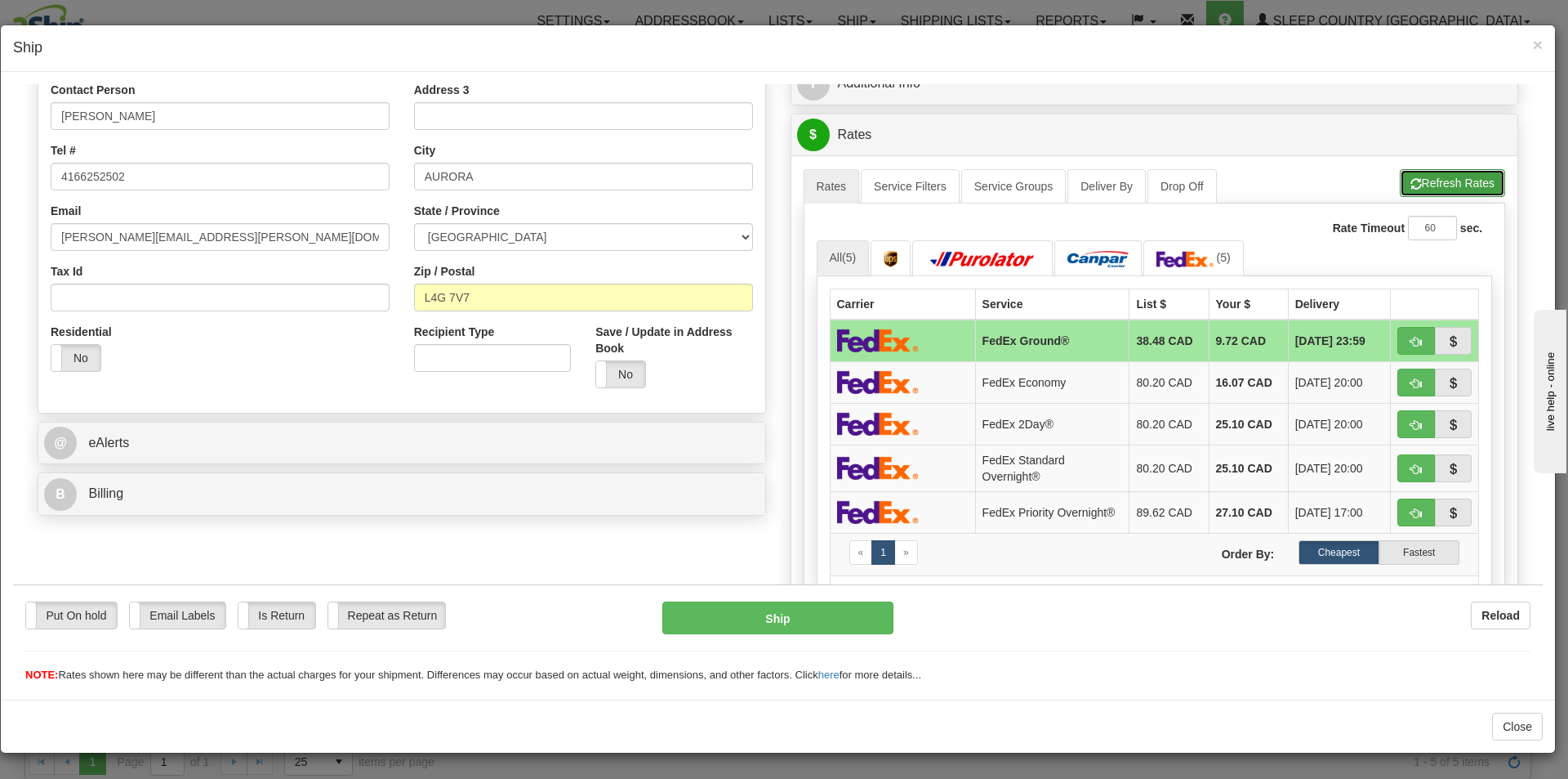
type input "20.00"
click at [1413, 191] on button "Refresh Rates" at bounding box center [1452, 182] width 105 height 28
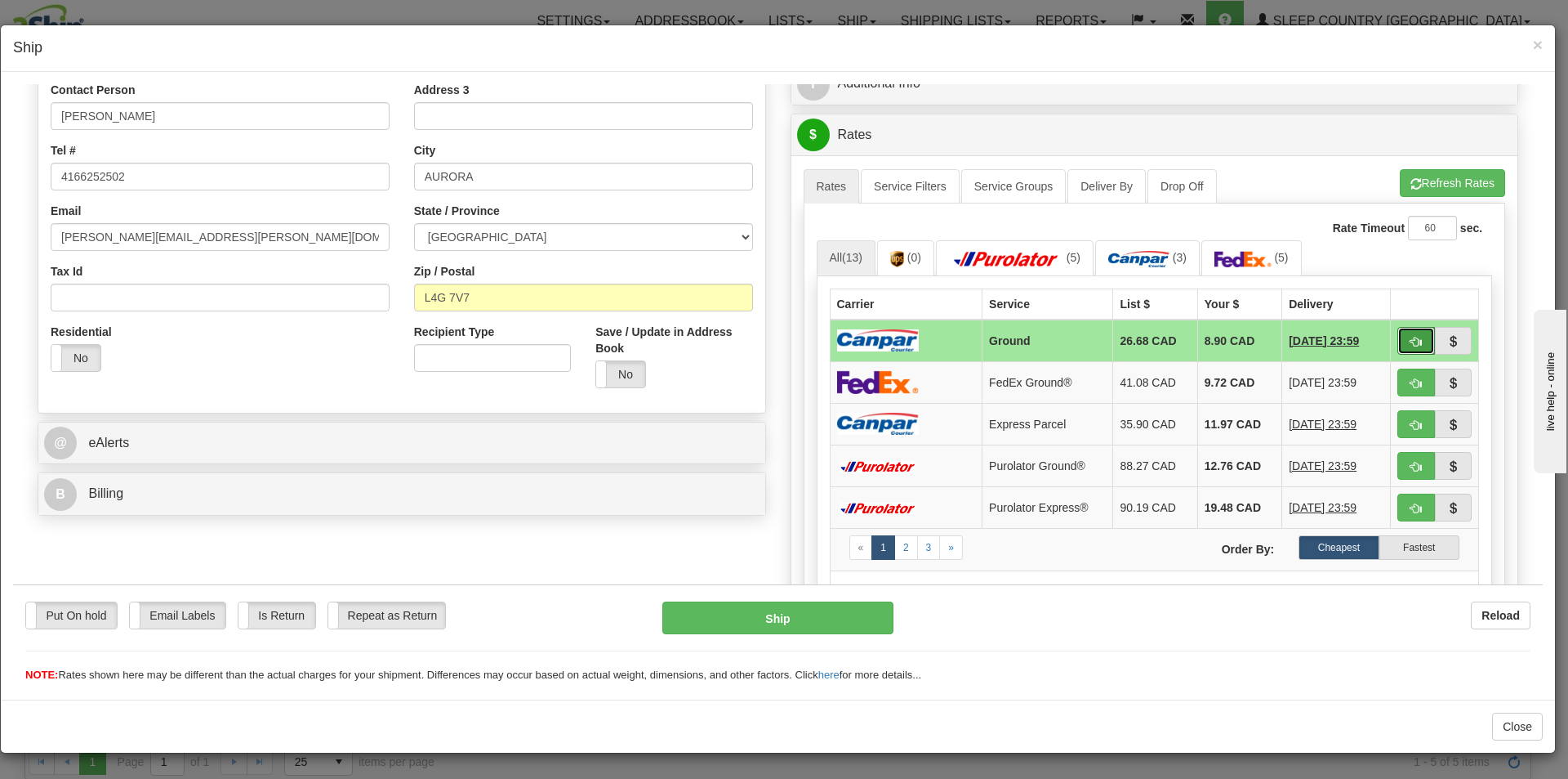
drag, startPoint x: 1408, startPoint y: 343, endPoint x: 1400, endPoint y: 339, distance: 8.9
click at [1411, 343] on span "button" at bounding box center [1416, 341] width 11 height 10
type input "1"
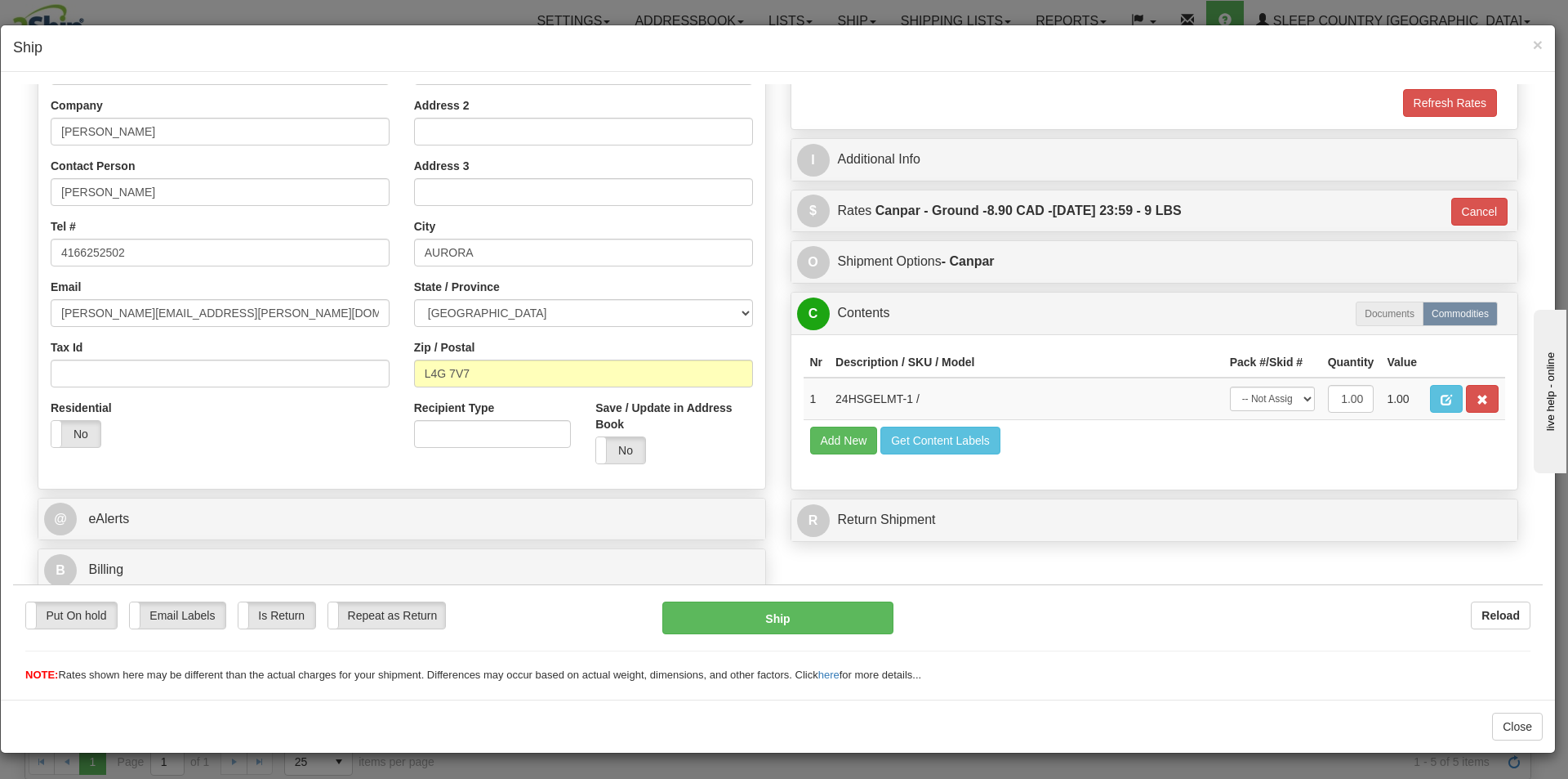
scroll to position [251, 0]
click at [1264, 399] on select "-- Not Assigned -- Package 1" at bounding box center [1272, 397] width 85 height 25
select select "0"
click at [1230, 385] on select "-- Not Assigned -- Package 1" at bounding box center [1272, 397] width 85 height 25
click at [848, 610] on button "Ship" at bounding box center [778, 617] width 231 height 32
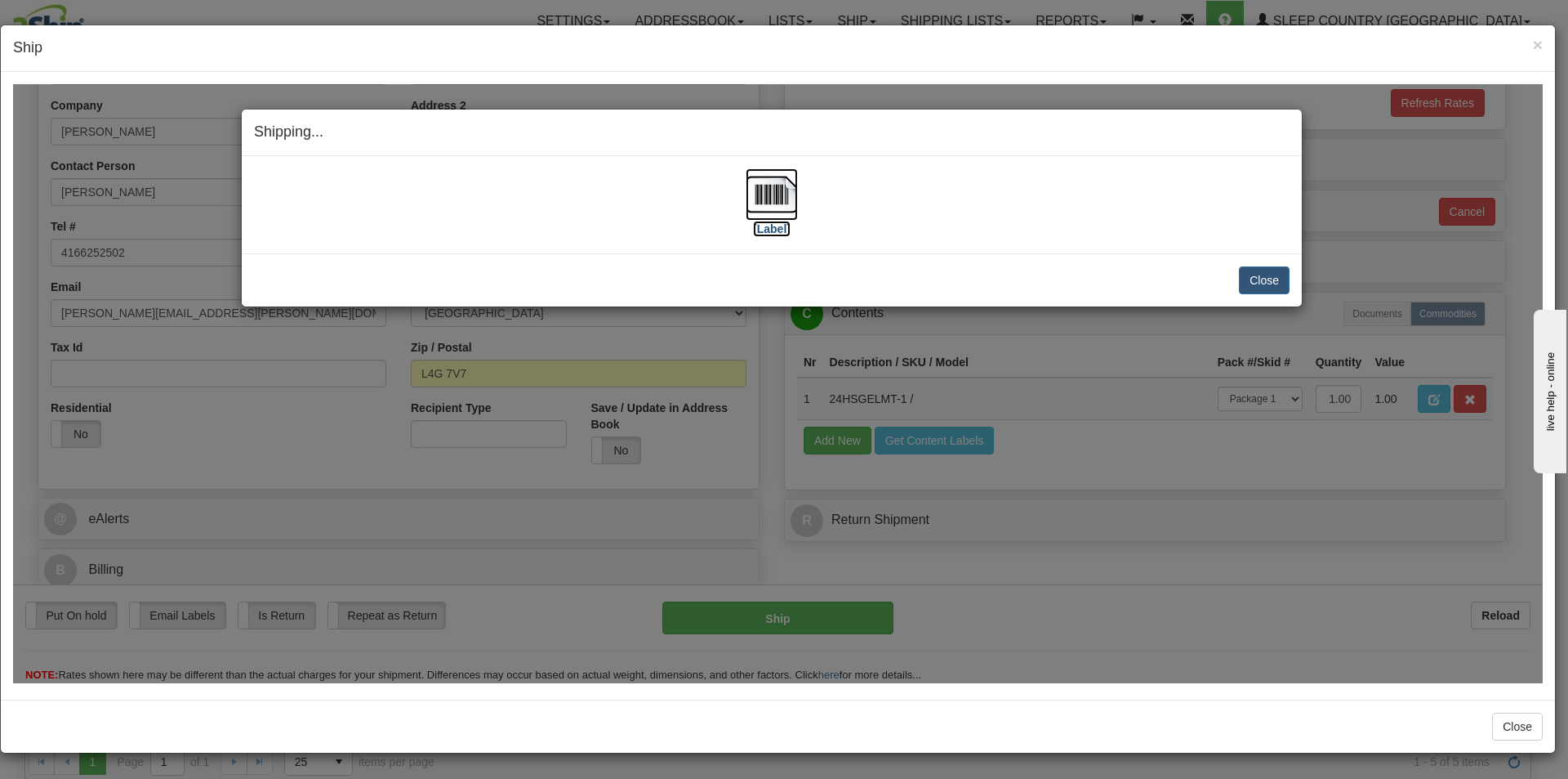
click at [788, 220] on label "[Label]" at bounding box center [772, 227] width 38 height 16
click at [1262, 278] on button "Close" at bounding box center [1264, 279] width 50 height 28
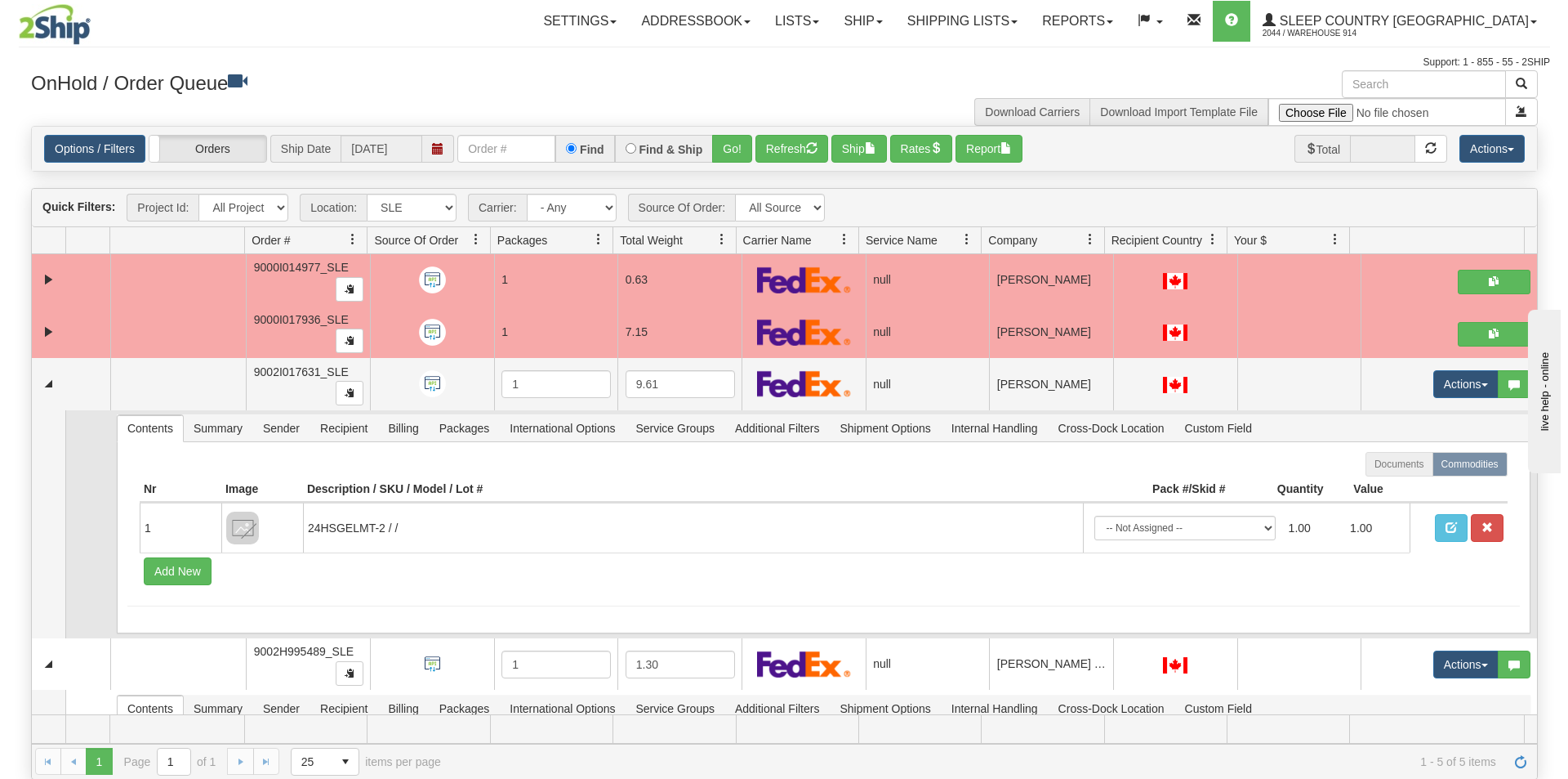
scroll to position [82, 0]
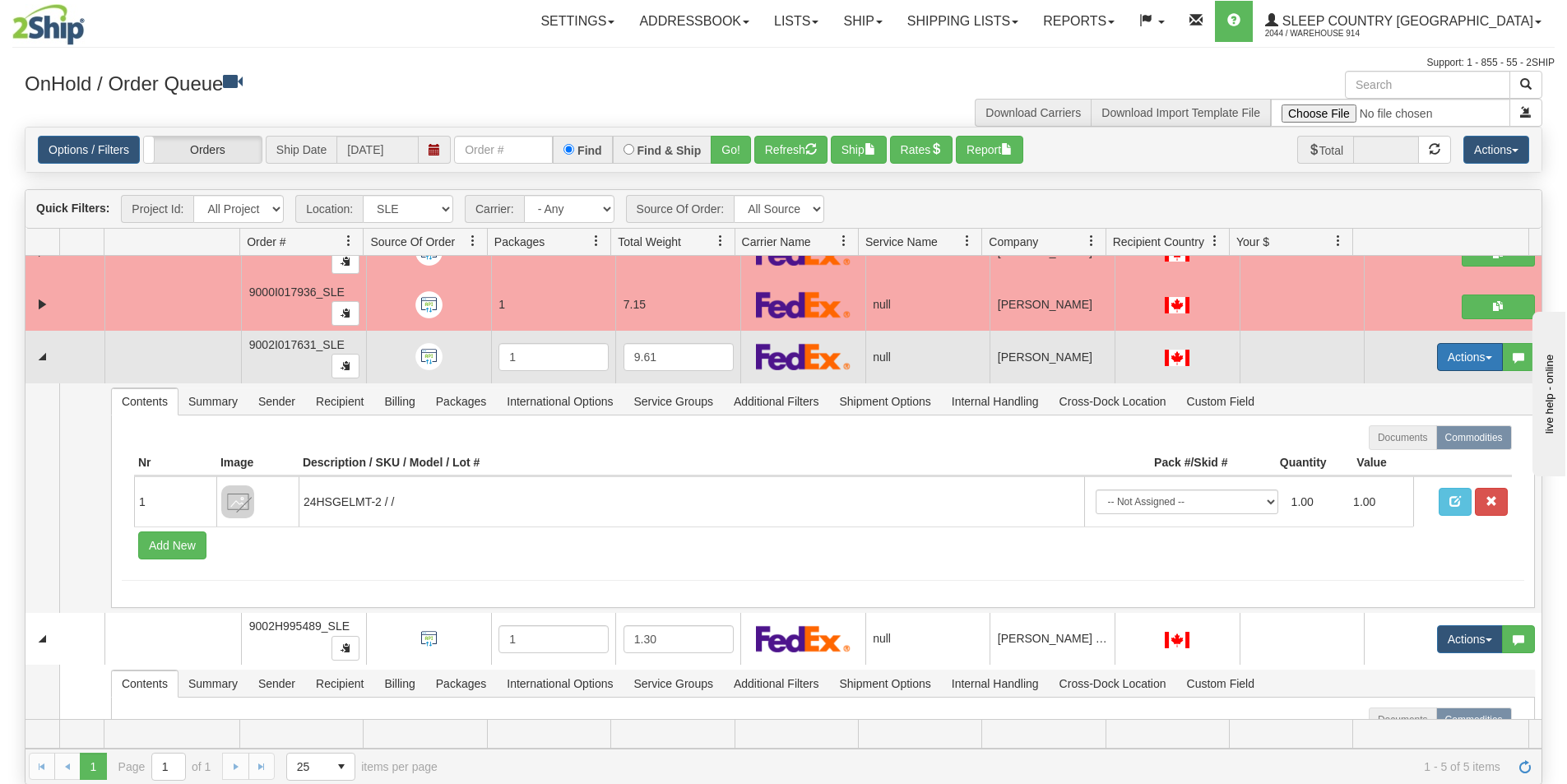
click at [1447, 356] on button "Actions" at bounding box center [1470, 357] width 66 height 28
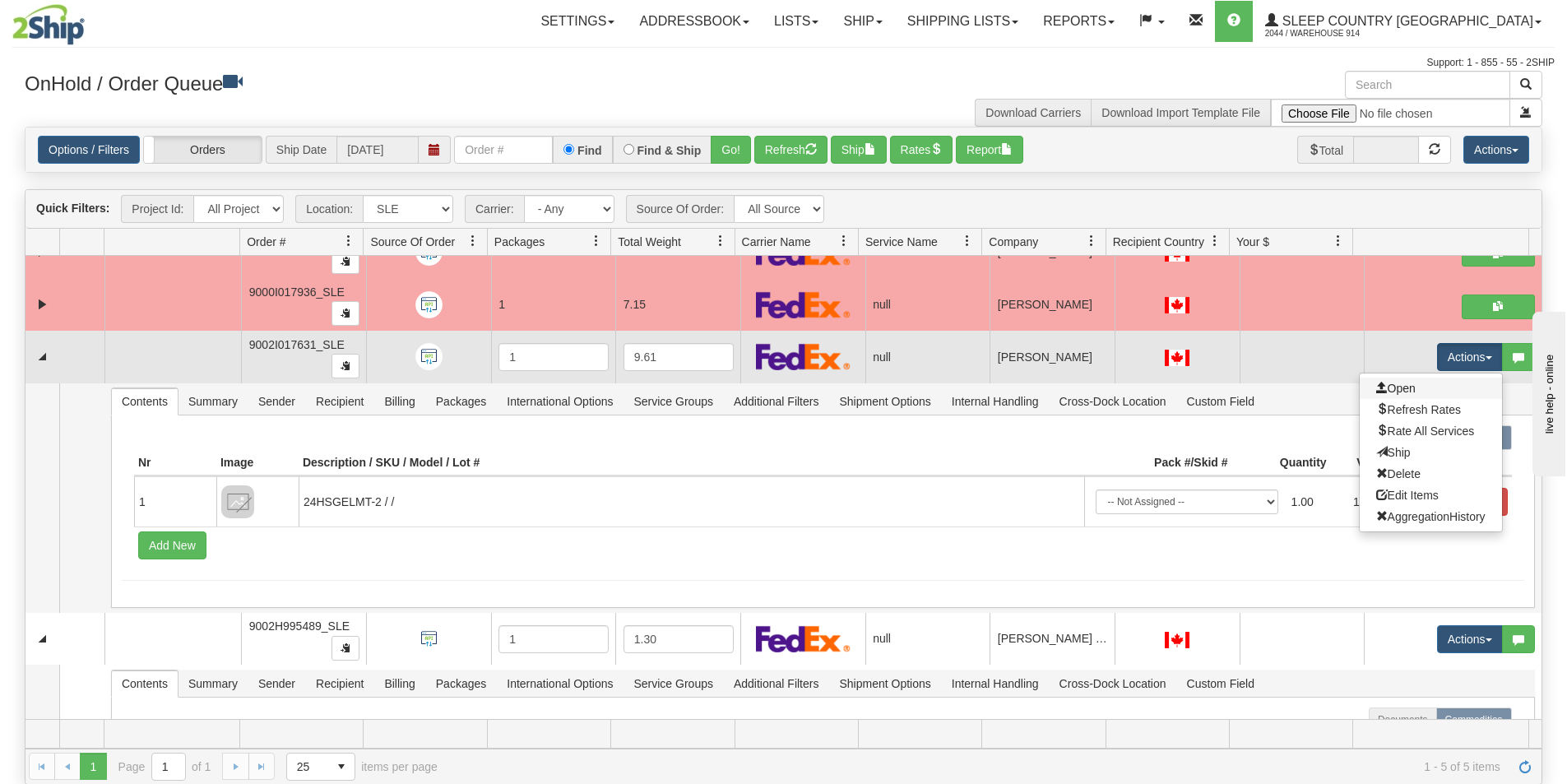
click at [1427, 384] on link "Open" at bounding box center [1430, 388] width 142 height 21
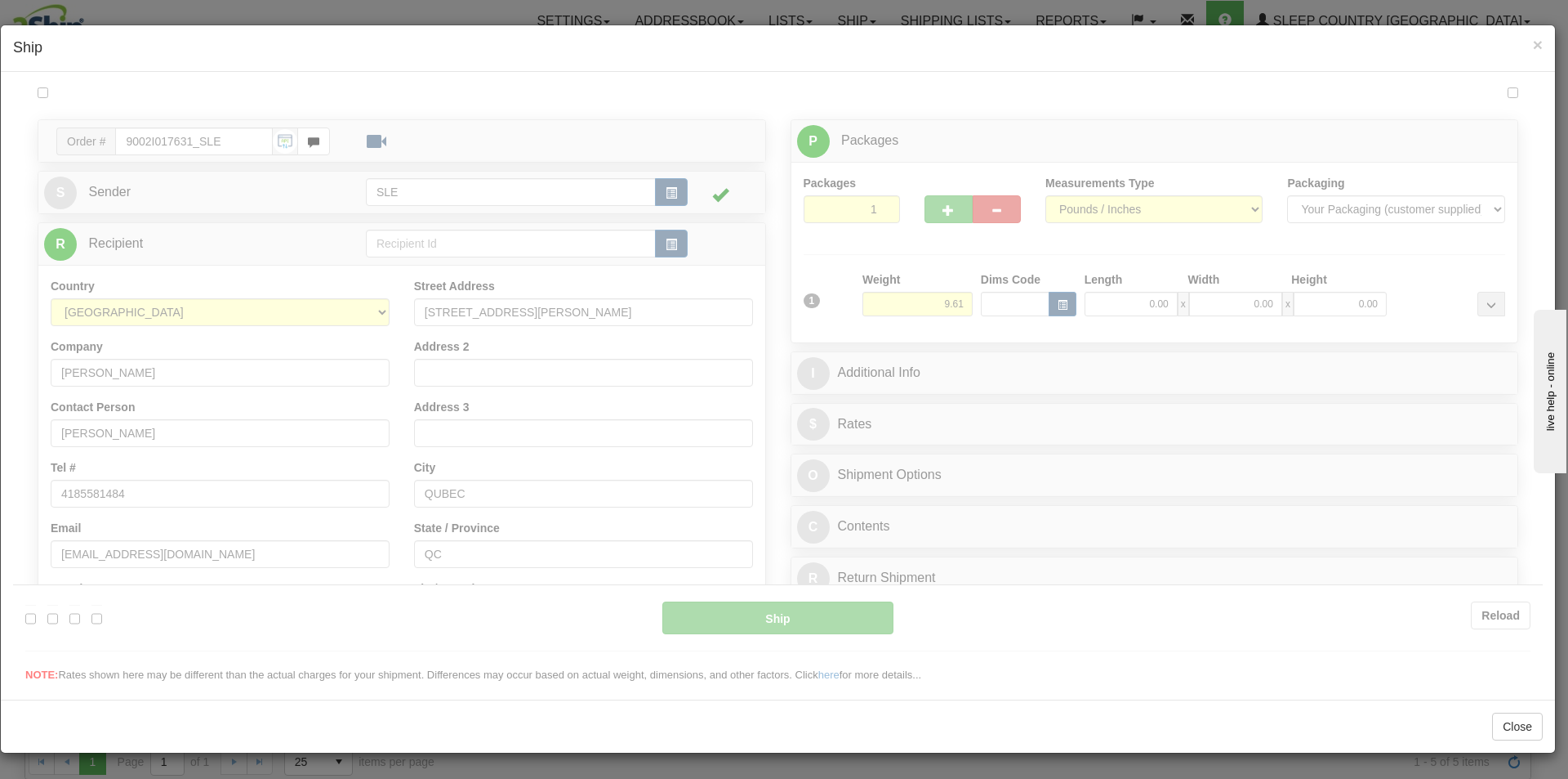
scroll to position [0, 0]
type input "16:57"
type input "16:00"
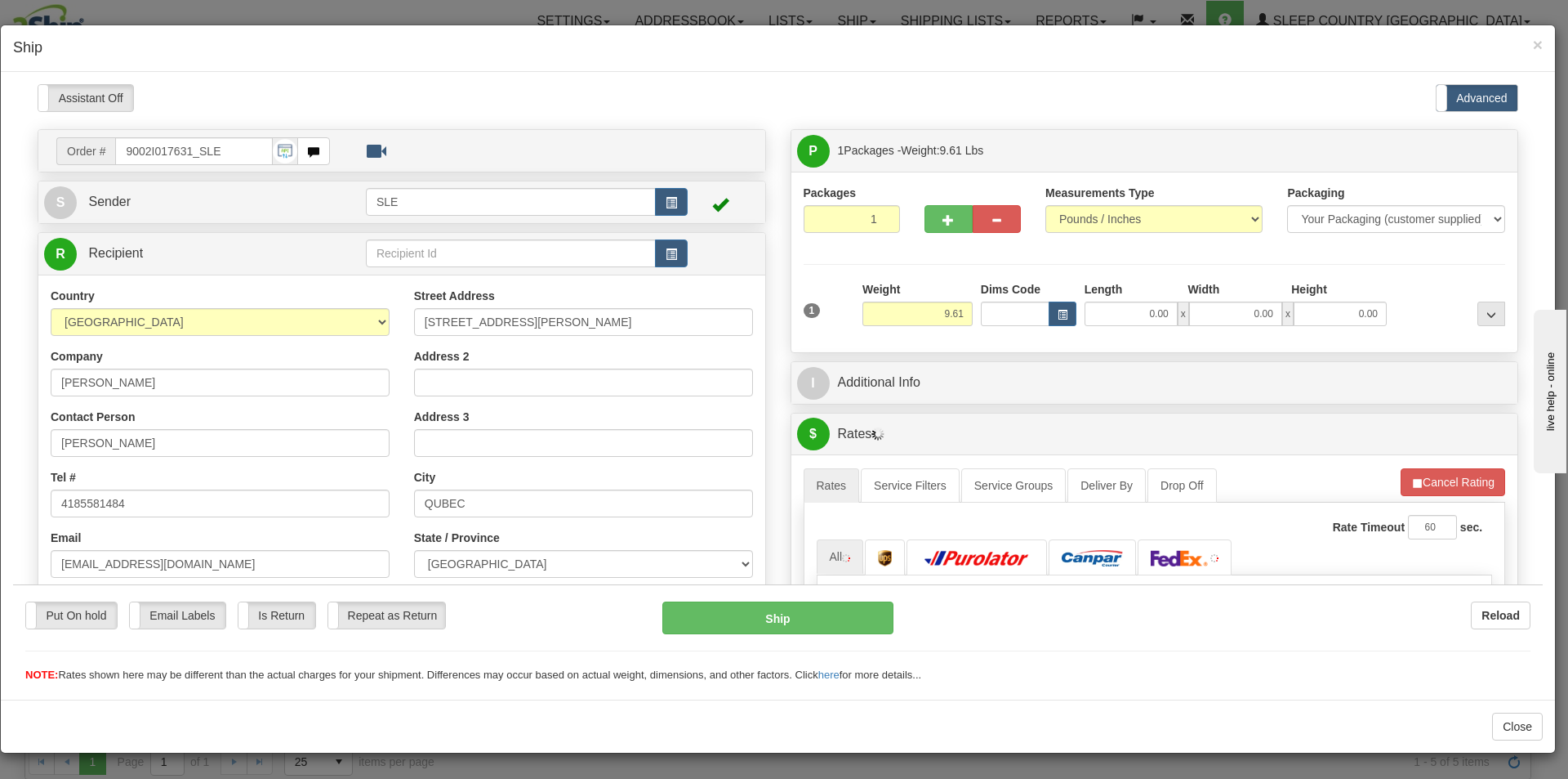
click at [1157, 311] on div at bounding box center [777, 383] width 1530 height 599
click at [1141, 309] on input "0.00" at bounding box center [1131, 313] width 93 height 25
type input "10.00"
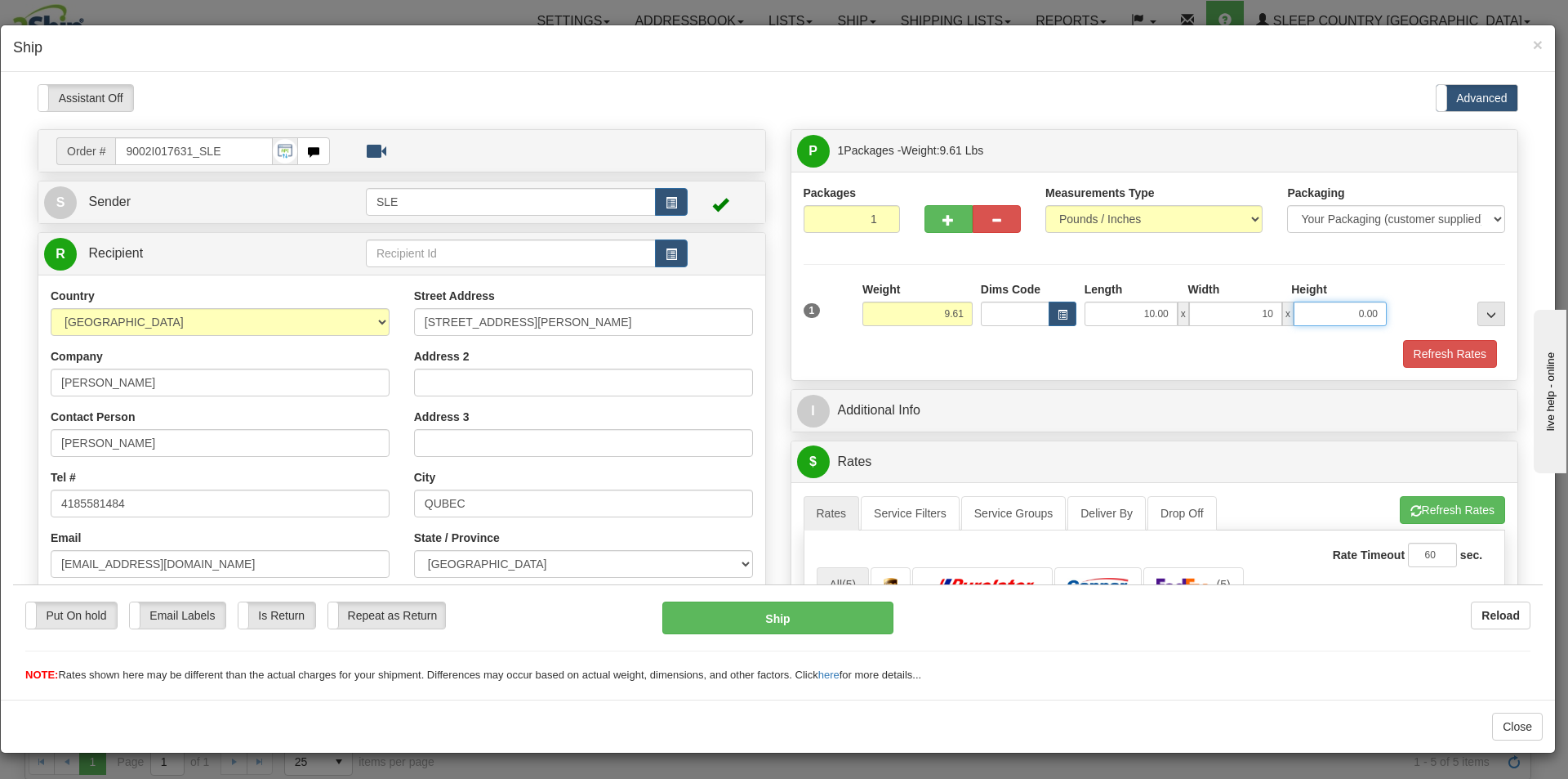
type input "10.00"
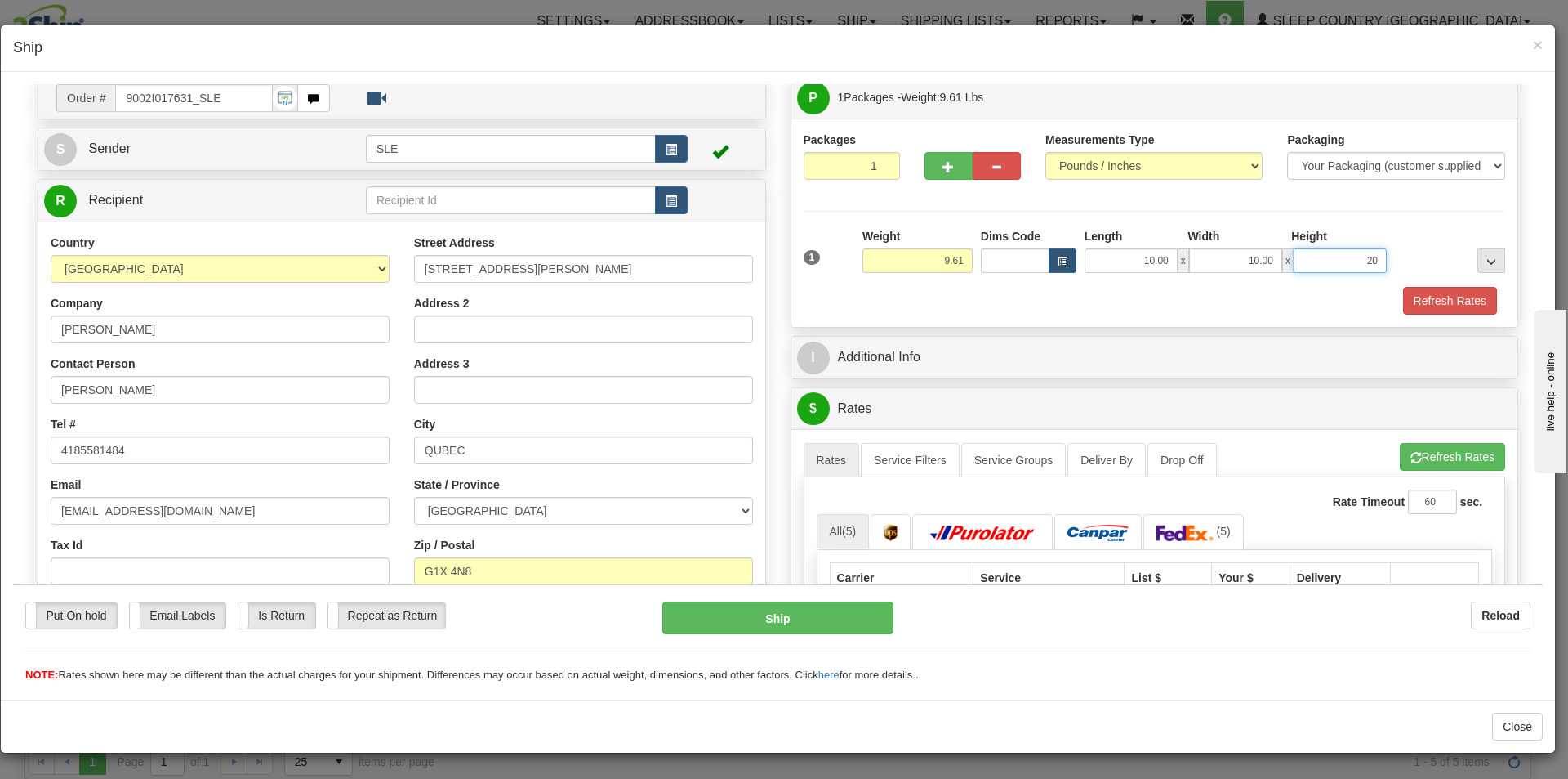
scroll to position [82, 0]
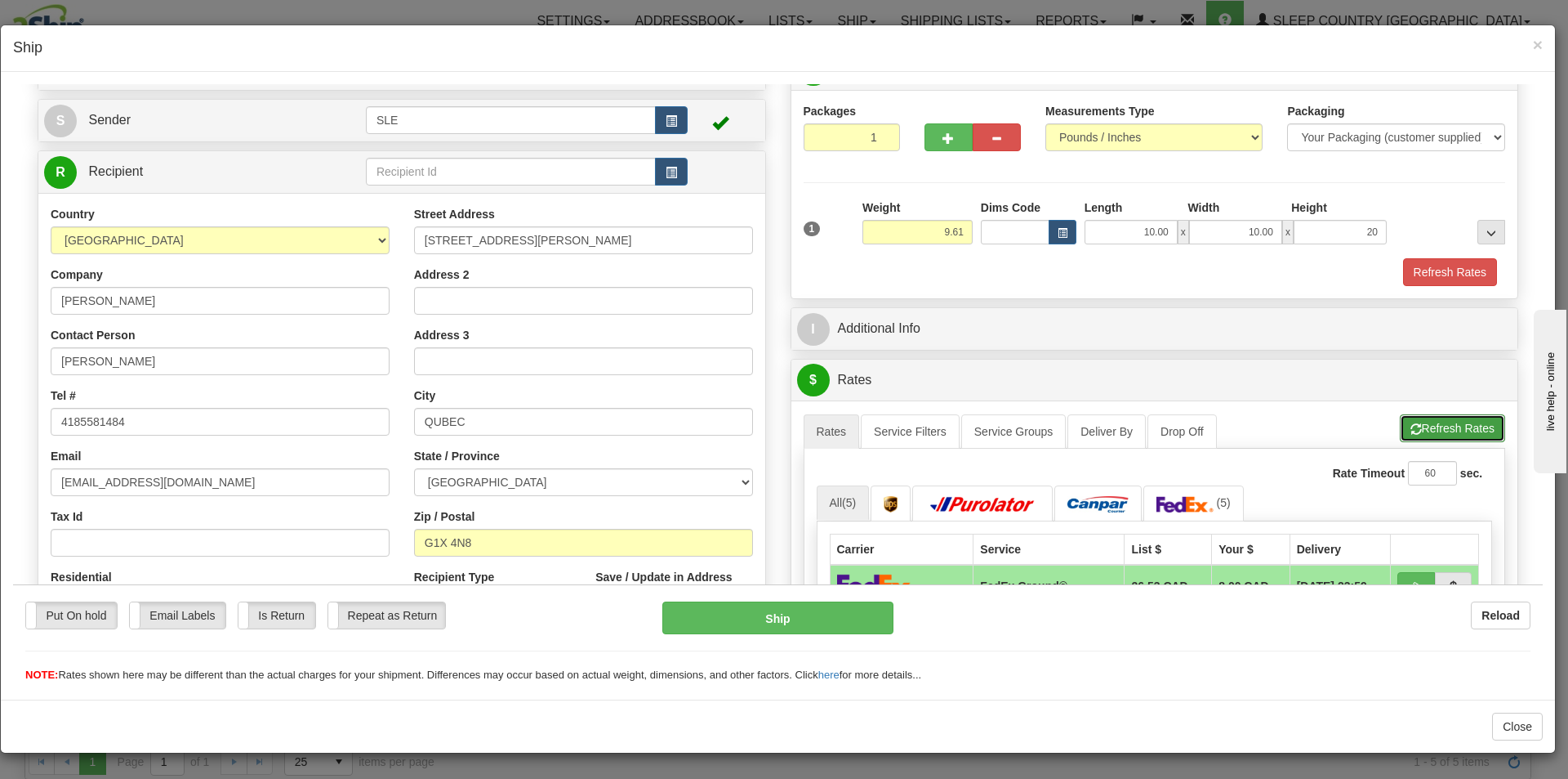
type input "20.00"
click at [1400, 434] on button "Refresh Rates" at bounding box center [1452, 427] width 105 height 28
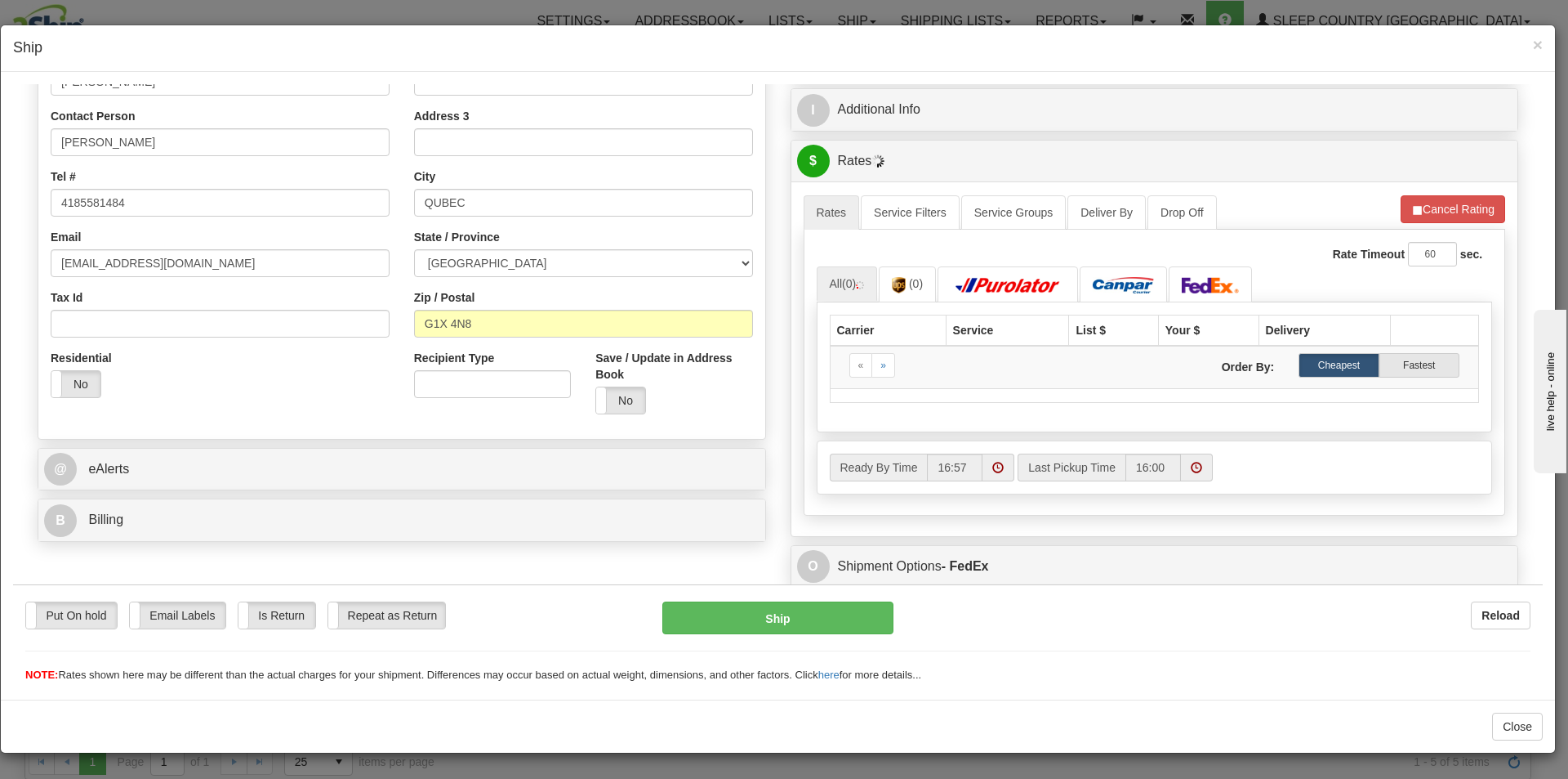
scroll to position [327, 0]
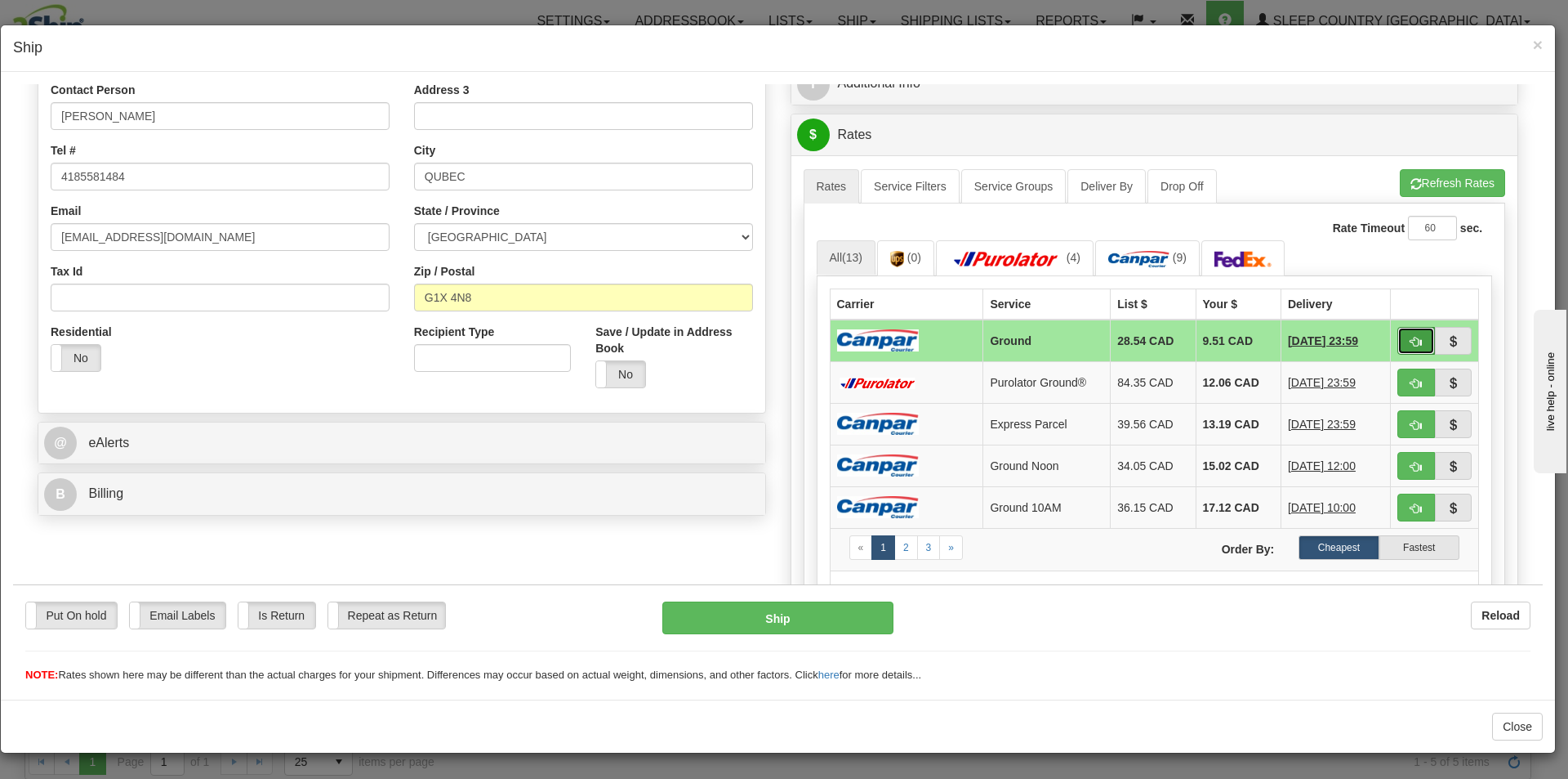
click at [1411, 337] on span "button" at bounding box center [1416, 341] width 11 height 10
type input "1"
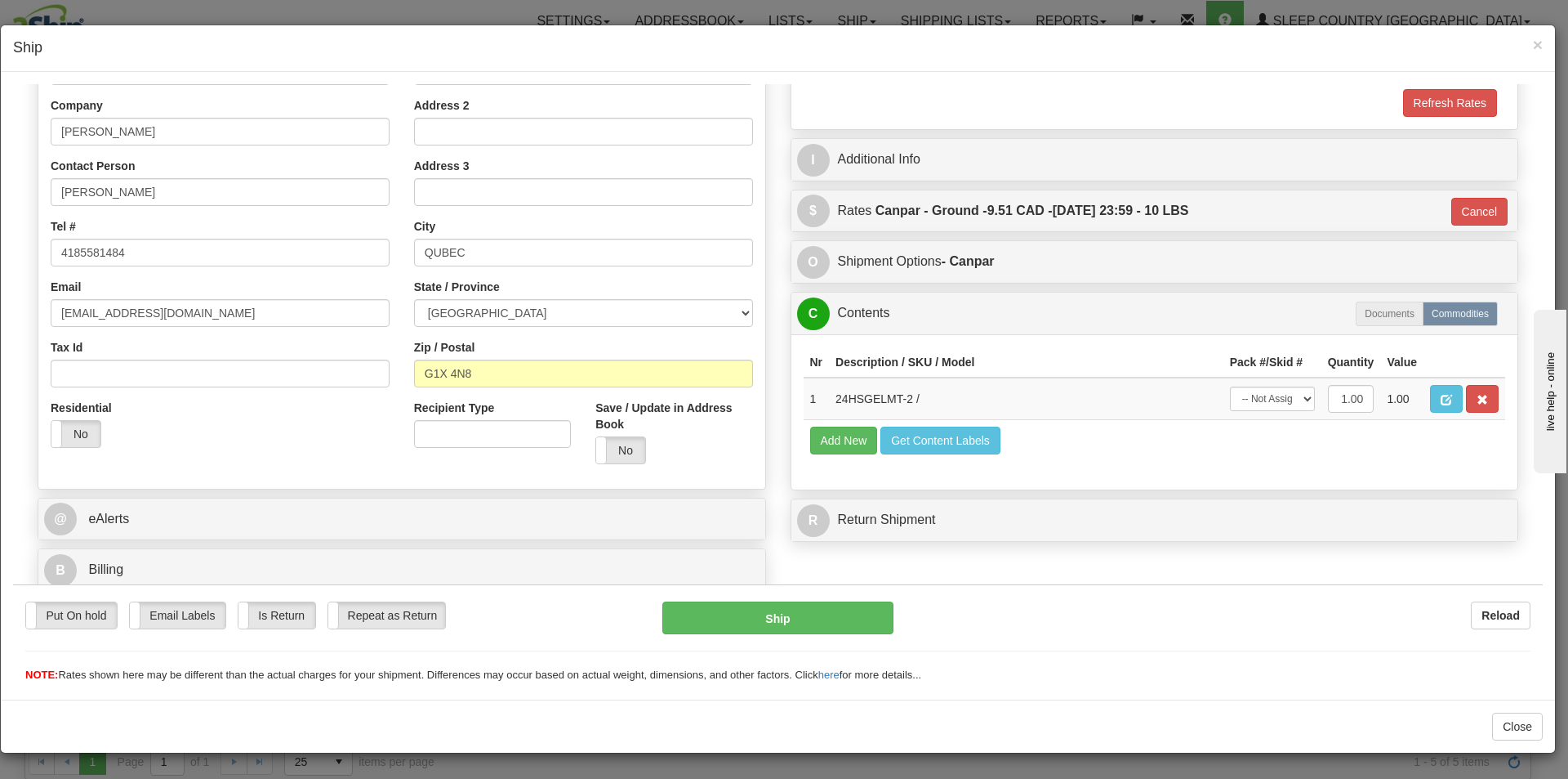
scroll to position [251, 0]
click at [1280, 402] on select "-- Not Assigned -- Package 1" at bounding box center [1272, 397] width 85 height 25
select select "0"
click at [1230, 385] on select "-- Not Assigned -- Package 1" at bounding box center [1272, 397] width 85 height 25
click at [812, 612] on button "Ship" at bounding box center [778, 617] width 231 height 32
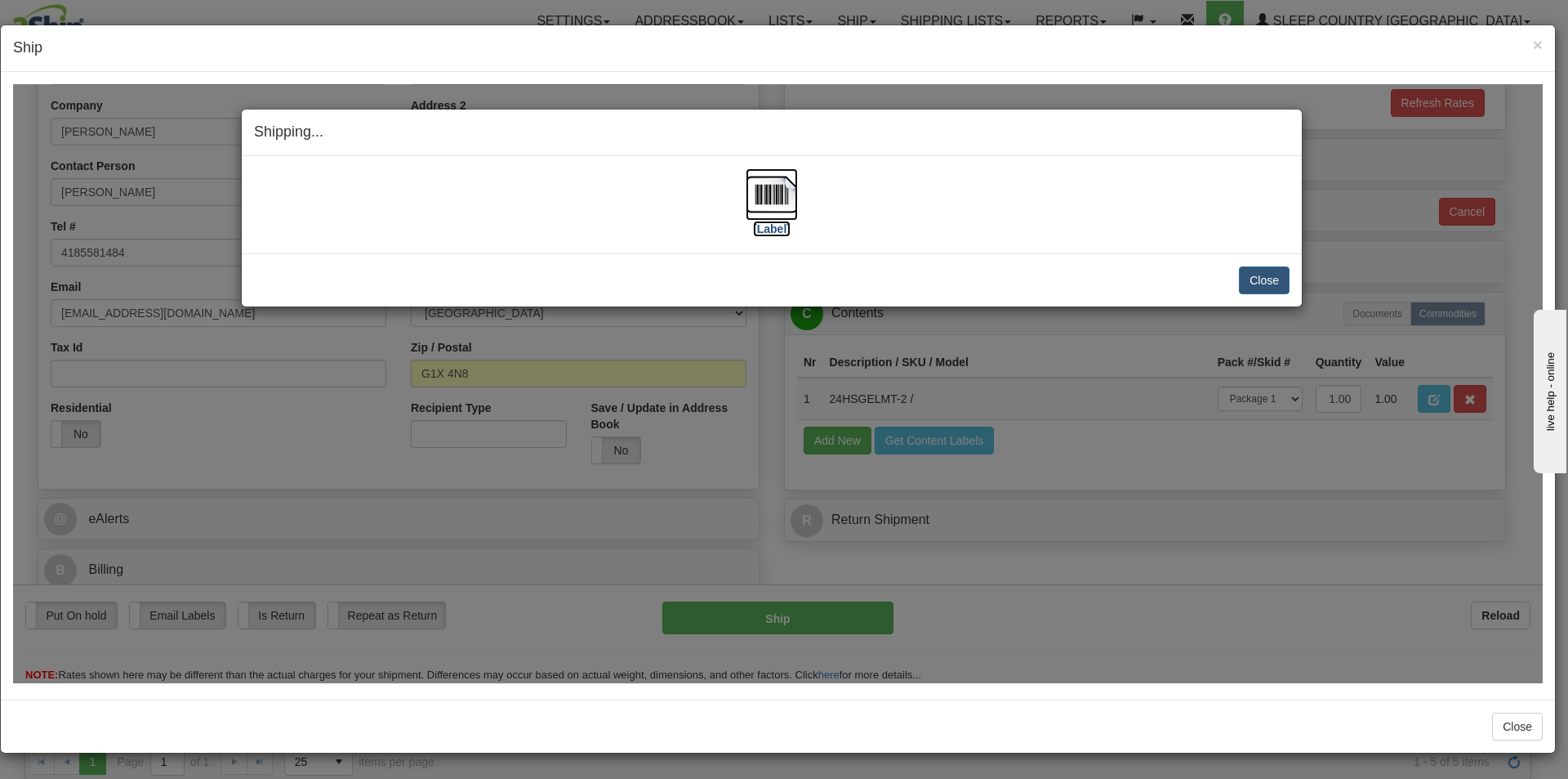
click at [775, 233] on label "[Label]" at bounding box center [772, 227] width 38 height 16
click at [1261, 282] on button "Close" at bounding box center [1264, 279] width 50 height 28
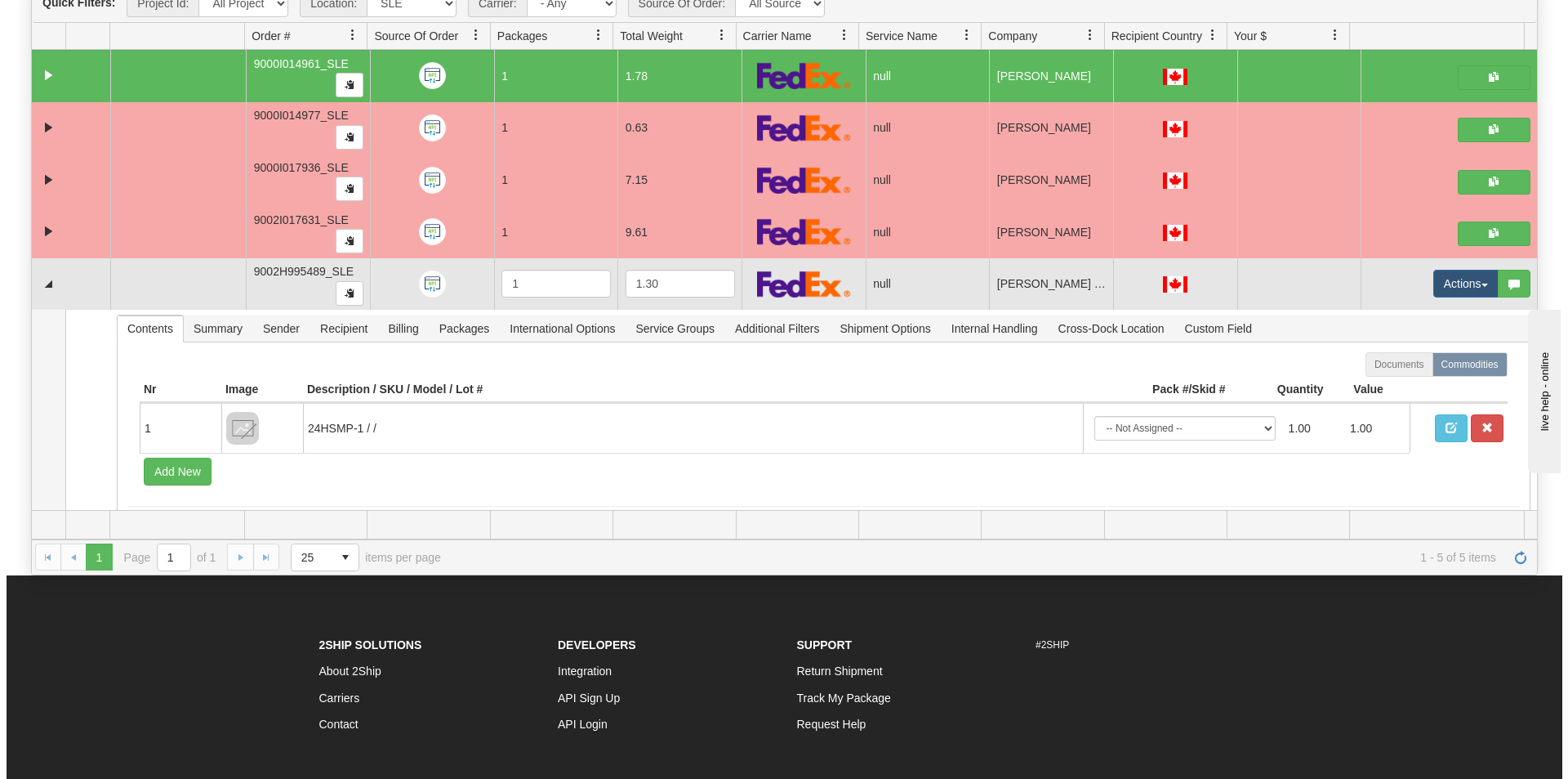
scroll to position [163, 0]
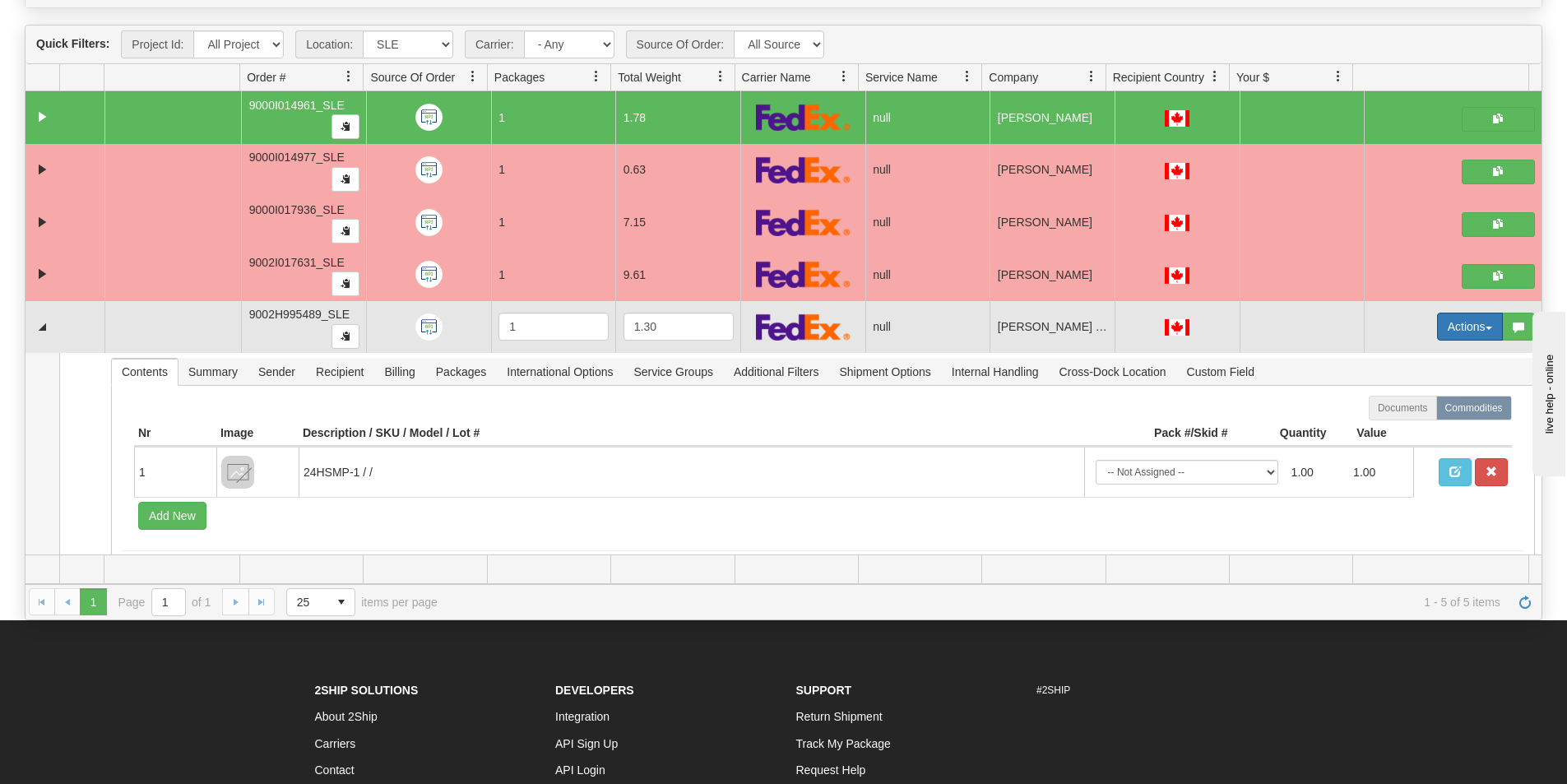
click at [1437, 325] on button "Actions" at bounding box center [1470, 326] width 66 height 28
click at [1407, 357] on link "Open" at bounding box center [1430, 358] width 142 height 21
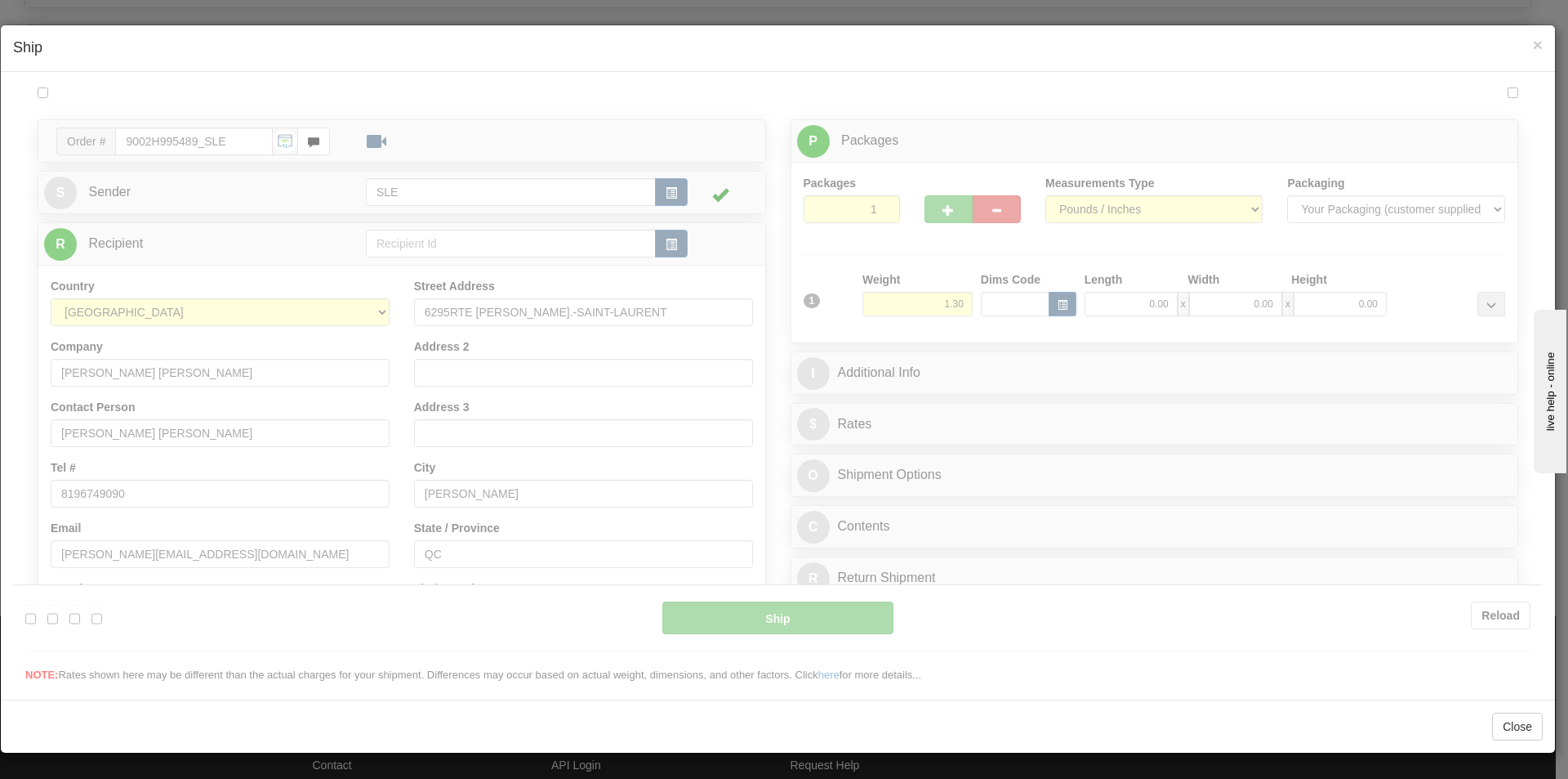
scroll to position [0, 0]
type input "16:58"
type input "16:00"
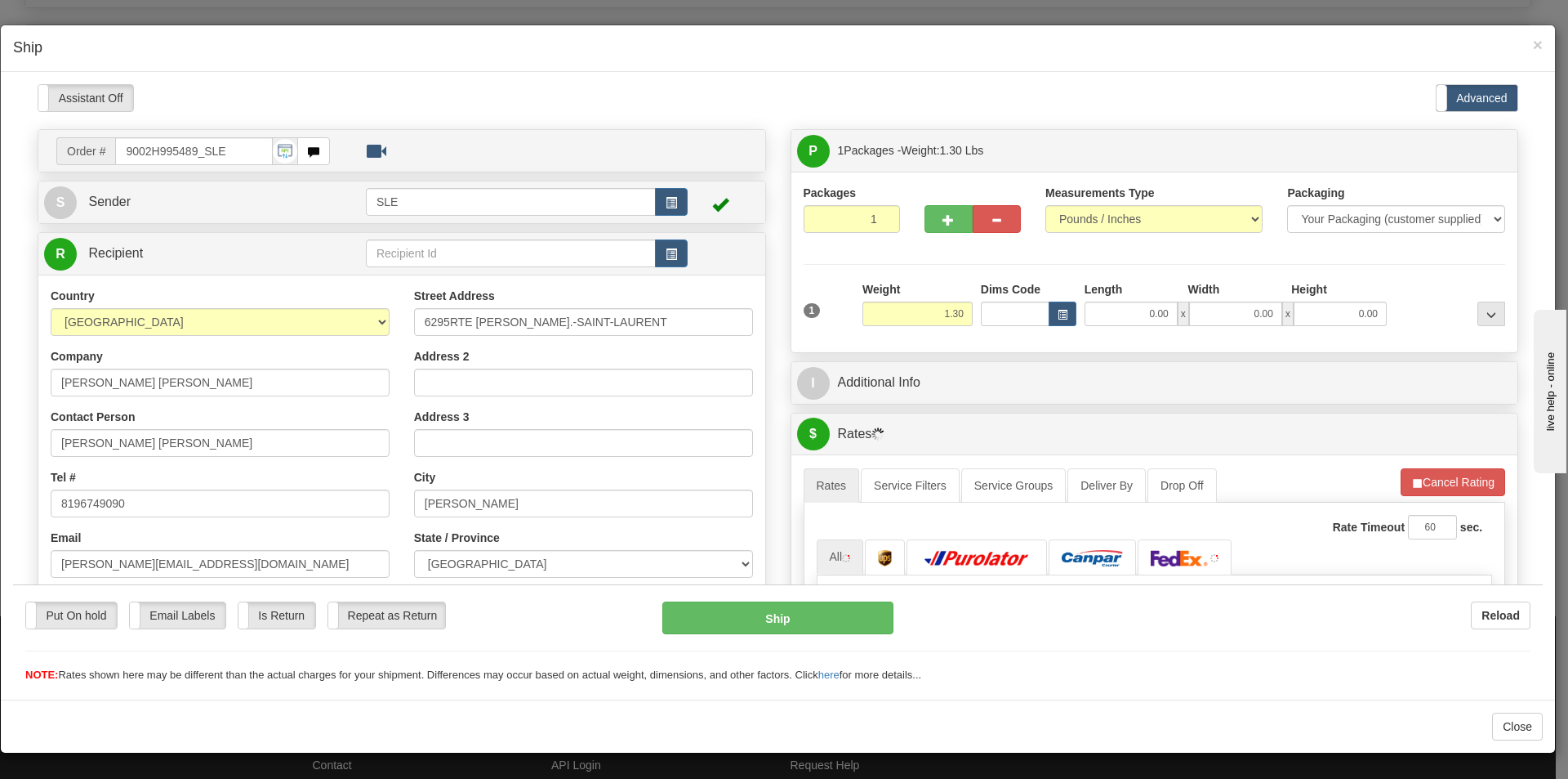
click at [1133, 311] on div "Please wait... Attention! Ok Add to Bidding... Preview Custom Documents Preview…" at bounding box center [777, 625] width 1530 height 1083
click at [1141, 311] on input "0.00" at bounding box center [1131, 313] width 93 height 25
type input "9.50"
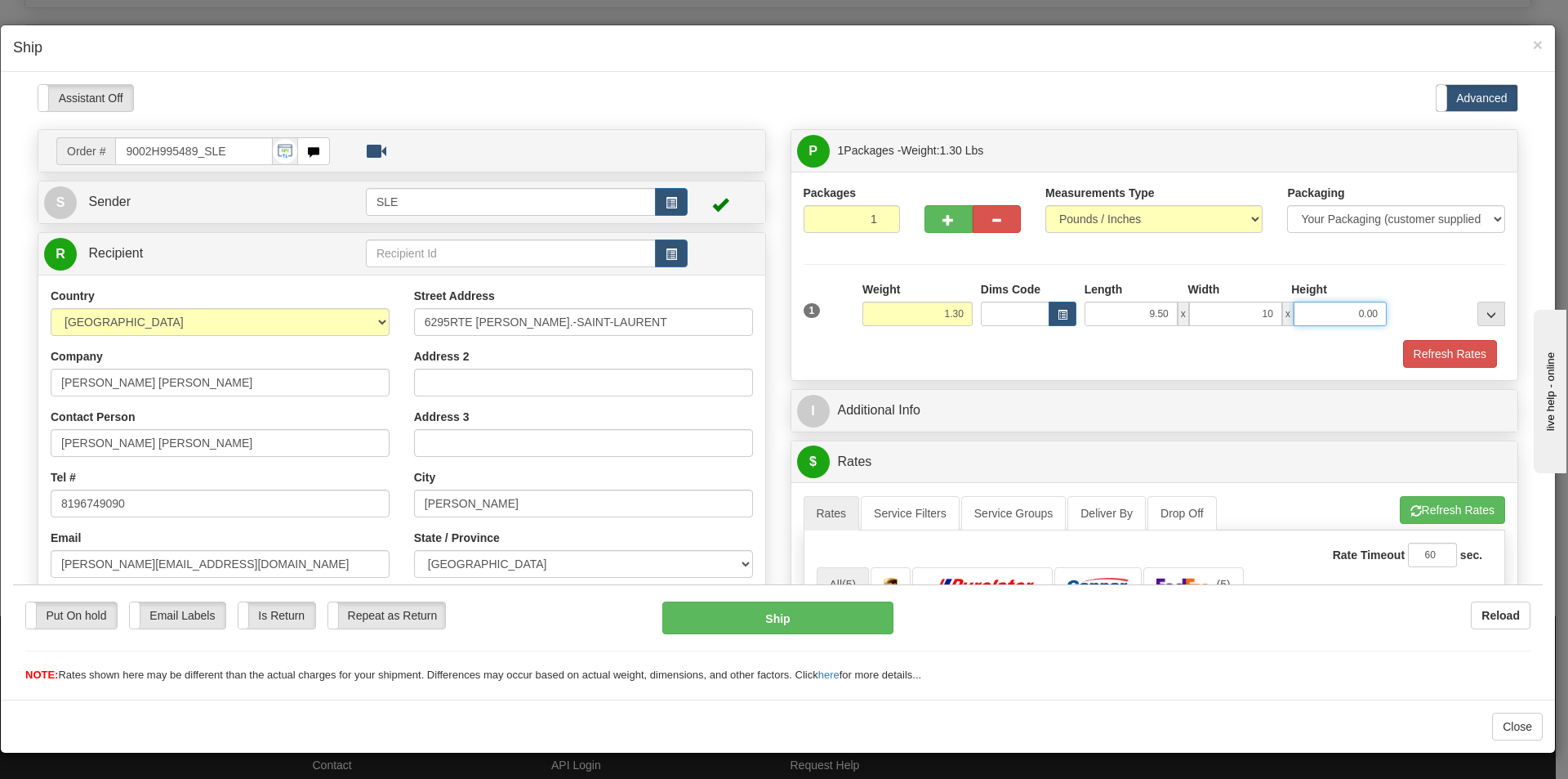
type input "10.00"
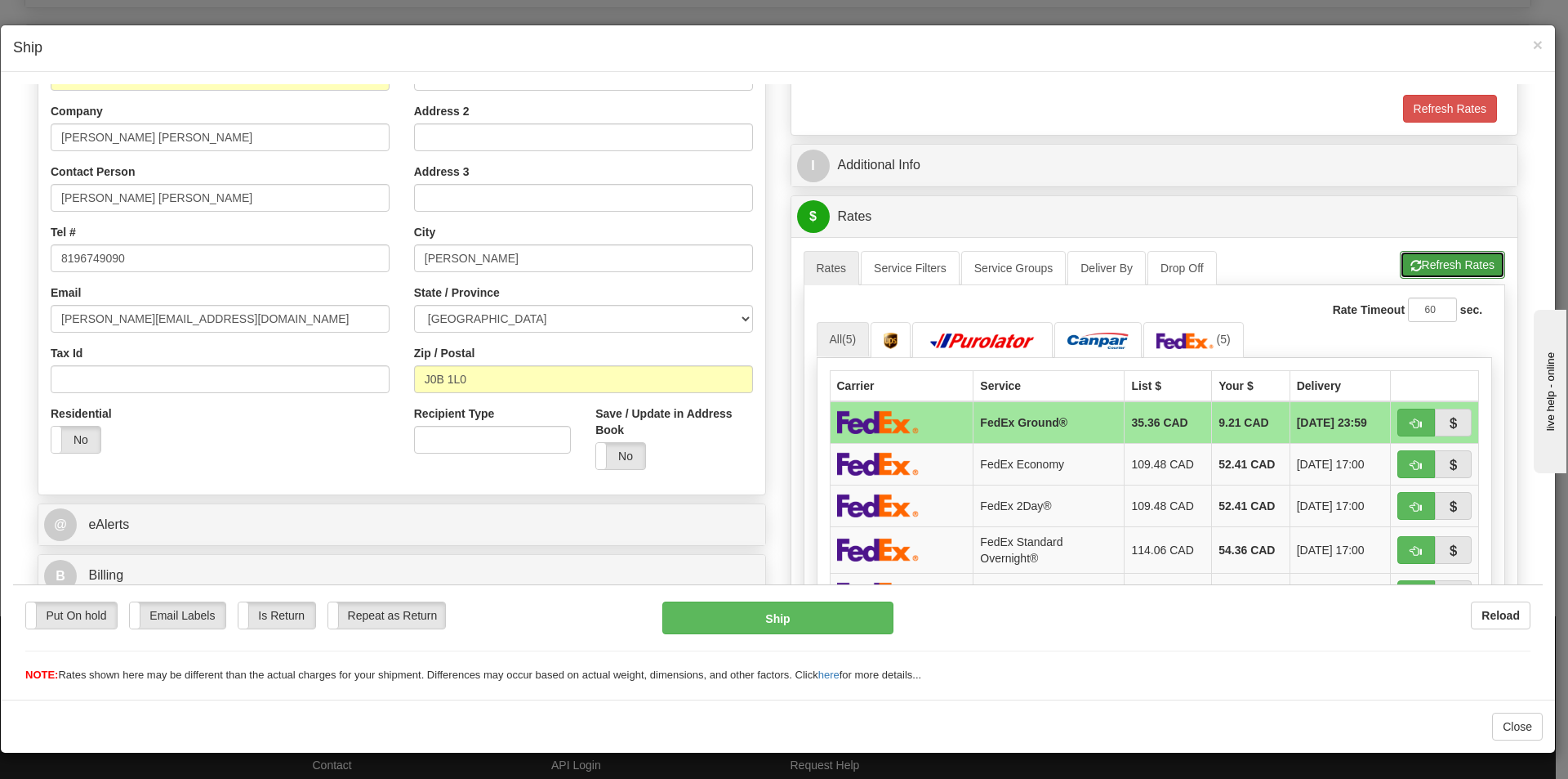
type input "3.00"
click at [1400, 259] on button "Refresh Rates" at bounding box center [1452, 264] width 105 height 28
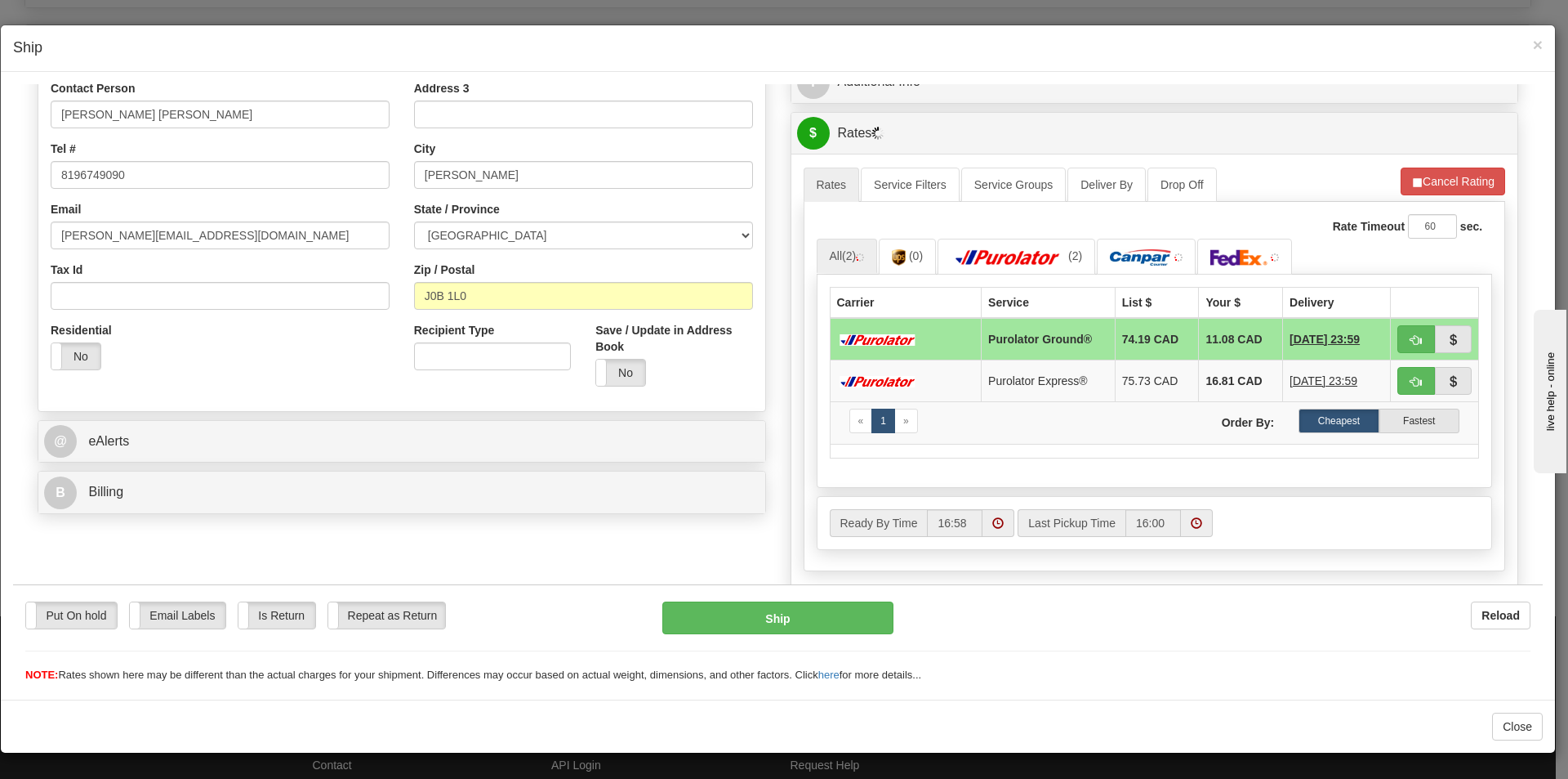
scroll to position [327, 0]
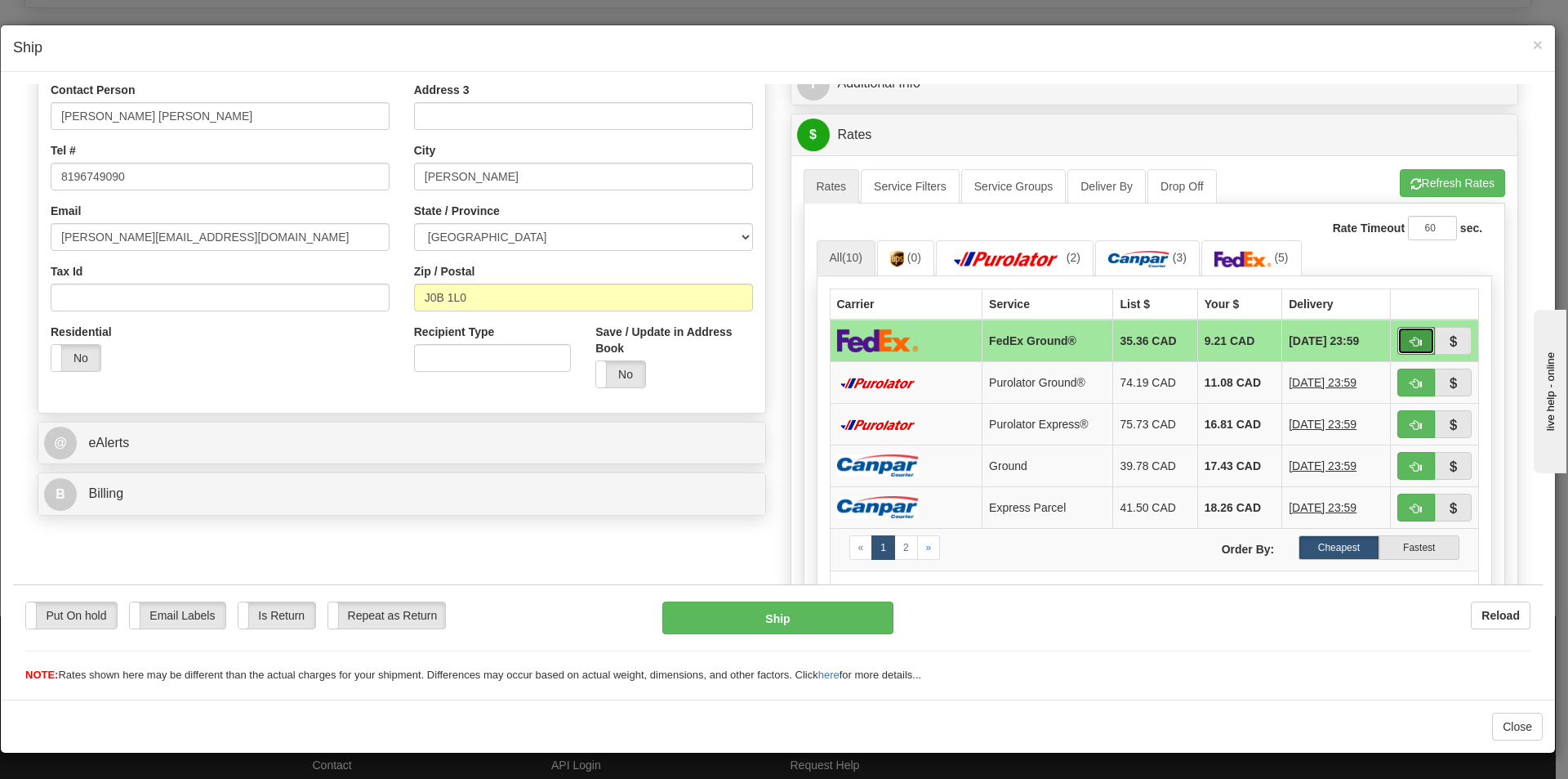
click at [1397, 334] on button "button" at bounding box center [1416, 340] width 38 height 28
type input "92"
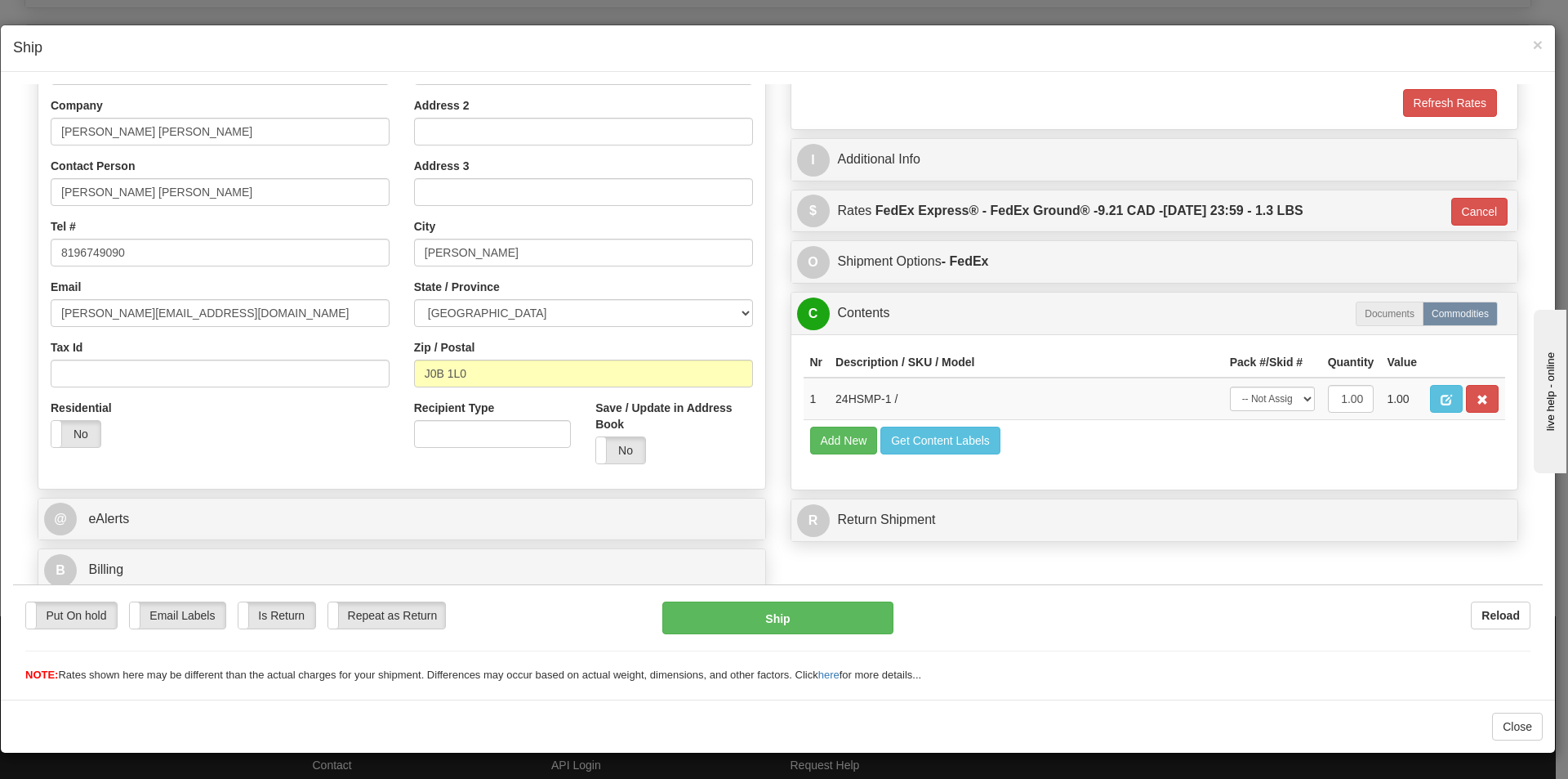
scroll to position [251, 0]
drag, startPoint x: 1238, startPoint y: 390, endPoint x: 1234, endPoint y: 401, distance: 11.7
click at [1238, 390] on select "-- Not Assigned -- Package 1" at bounding box center [1272, 397] width 85 height 25
select select "0"
click at [1230, 385] on select "-- Not Assigned -- Package 1" at bounding box center [1272, 397] width 85 height 25
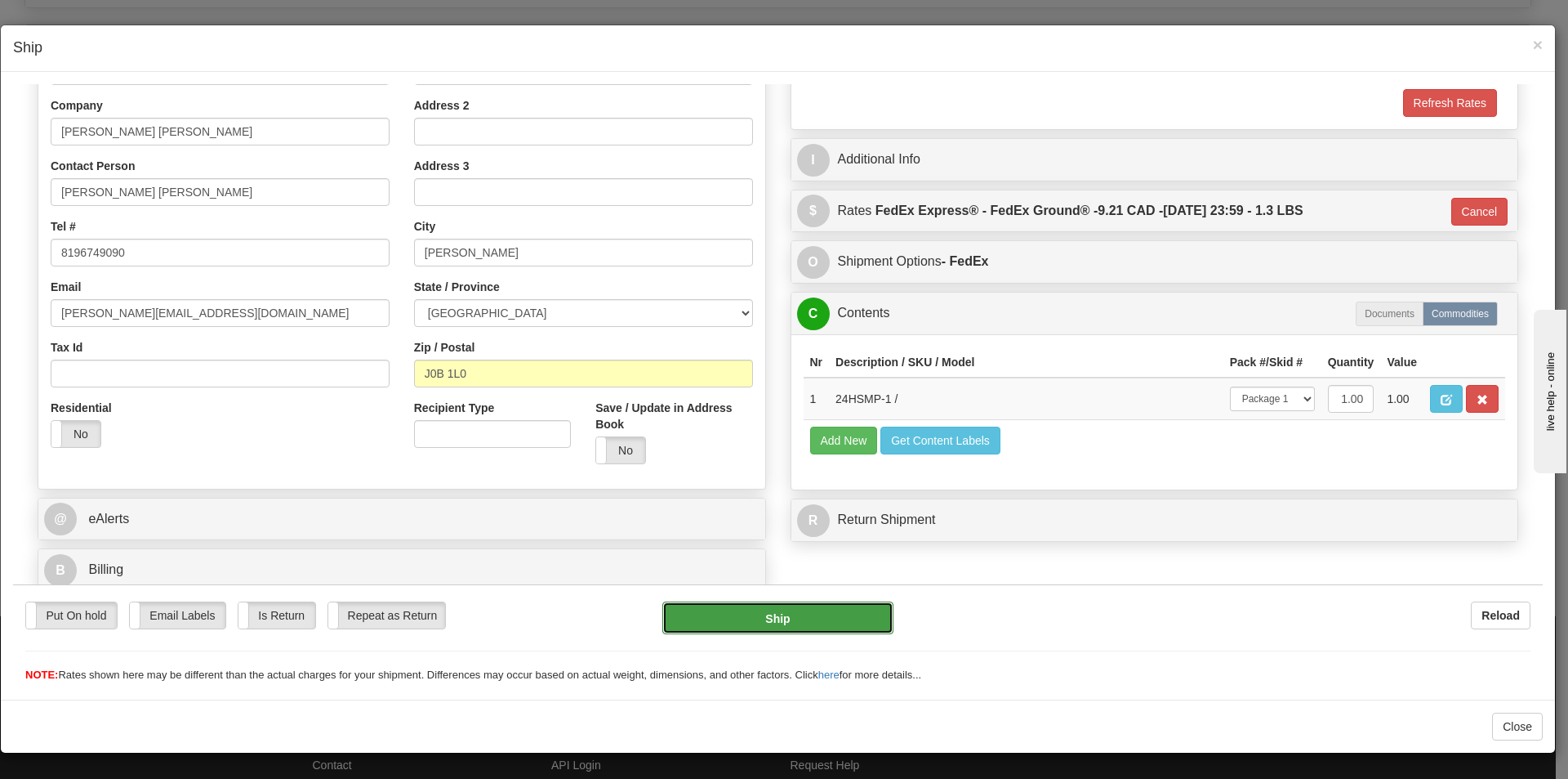
click at [806, 619] on button "Ship" at bounding box center [778, 617] width 231 height 32
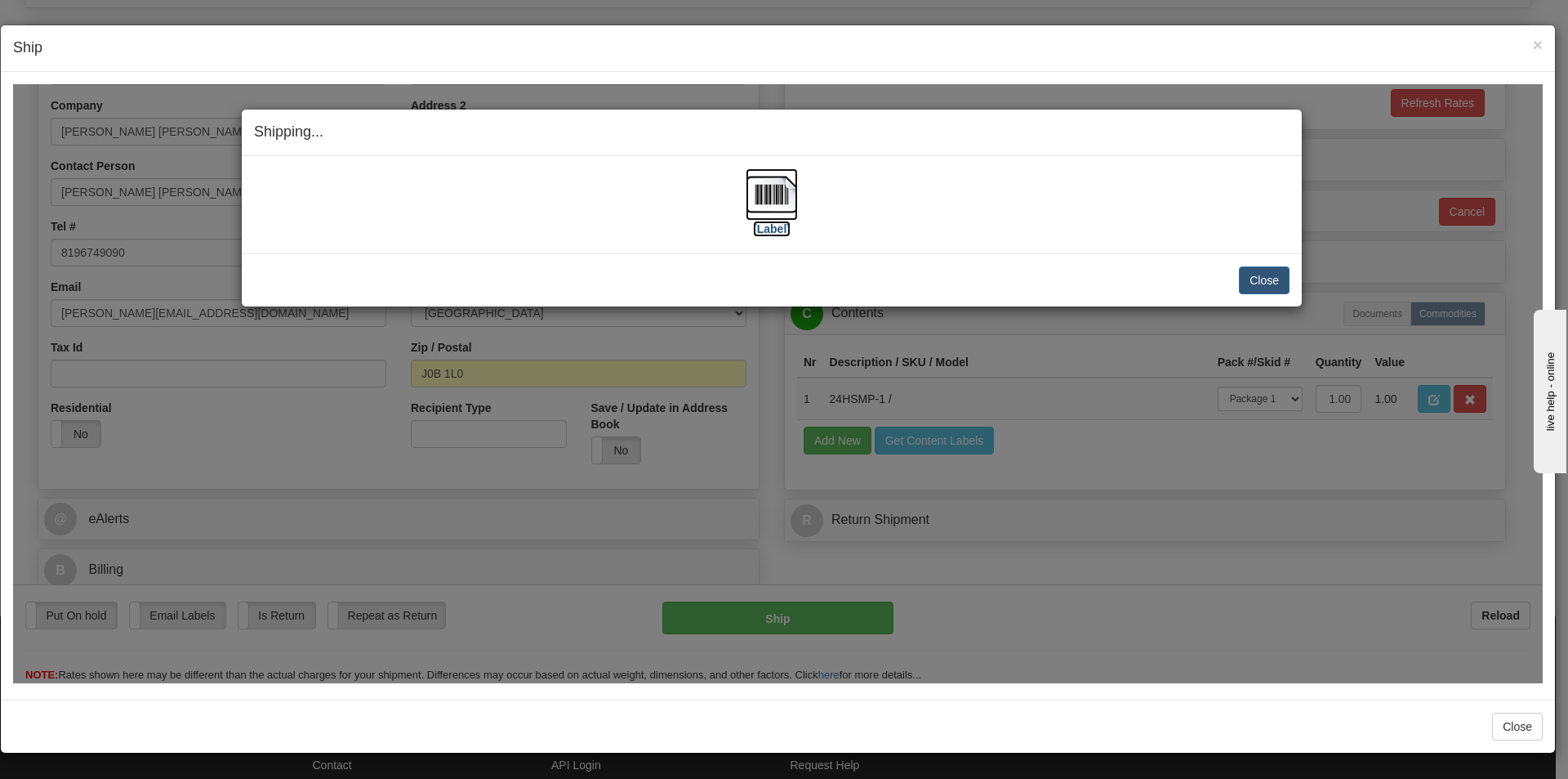
click at [779, 216] on img at bounding box center [771, 193] width 52 height 52
click at [1261, 283] on button "Close" at bounding box center [1264, 279] width 50 height 28
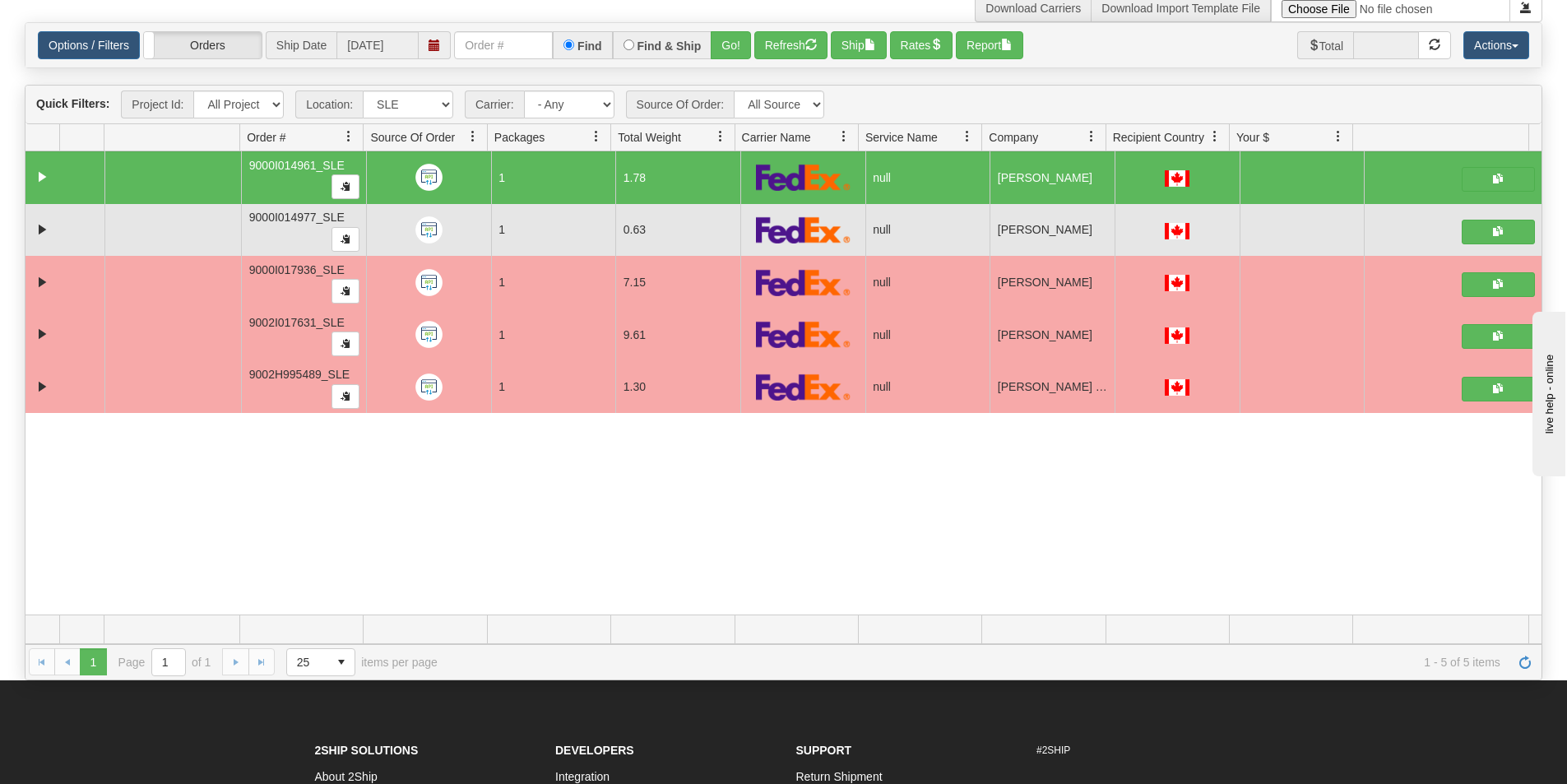
scroll to position [0, 0]
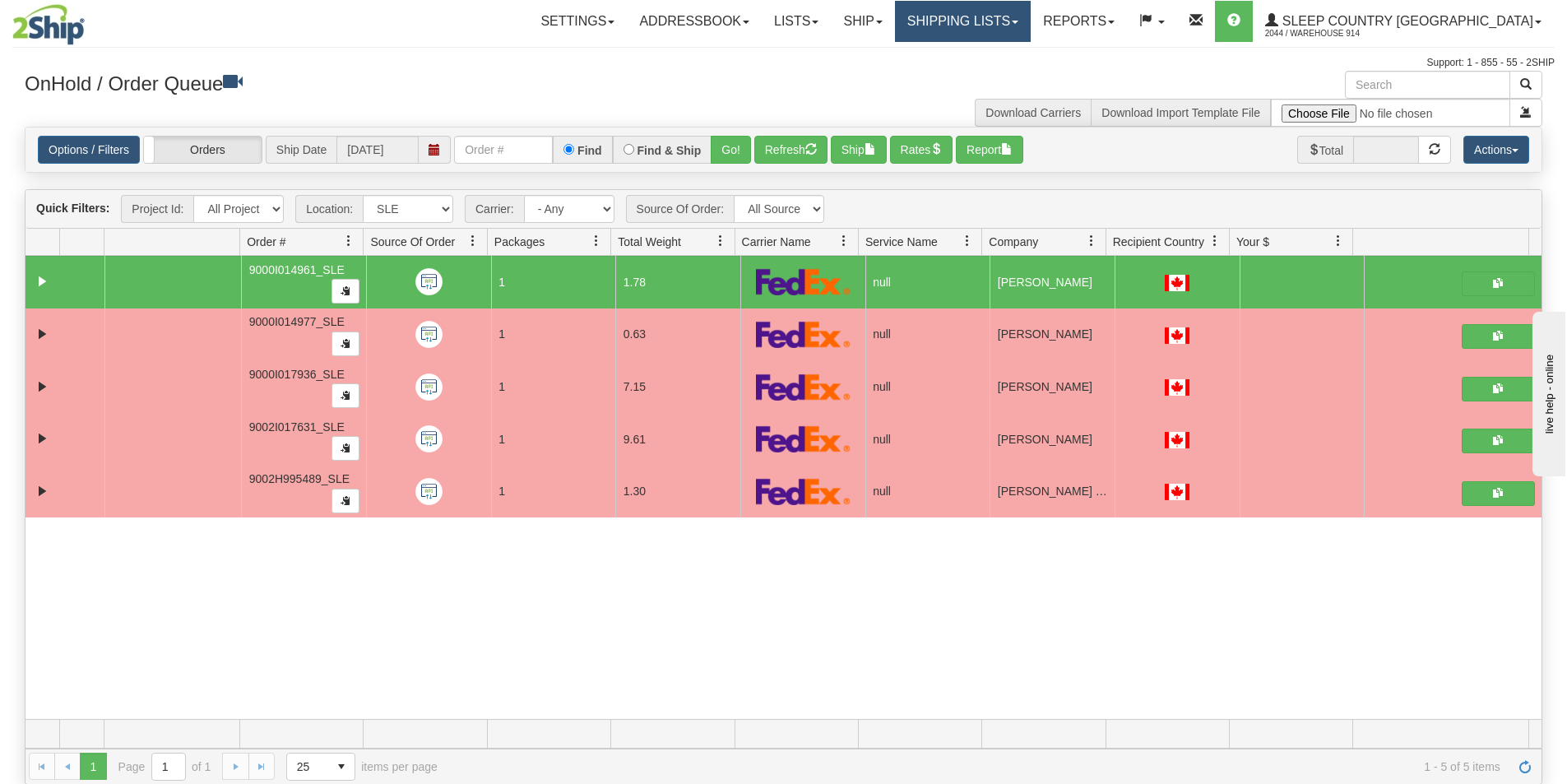
click at [1016, 34] on link "Shipping lists" at bounding box center [963, 21] width 136 height 41
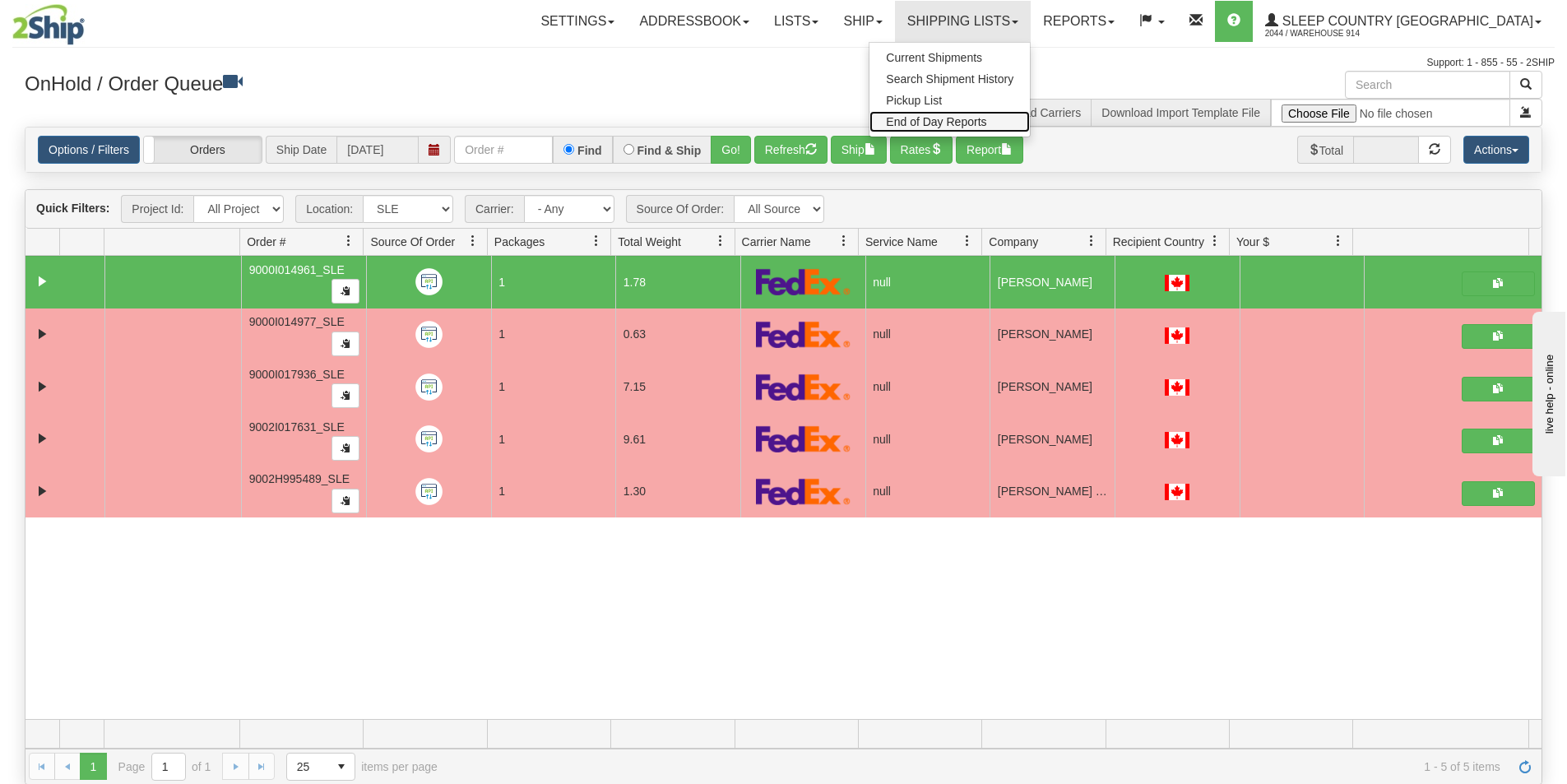
click at [1029, 113] on link "End of Day Reports" at bounding box center [949, 121] width 161 height 21
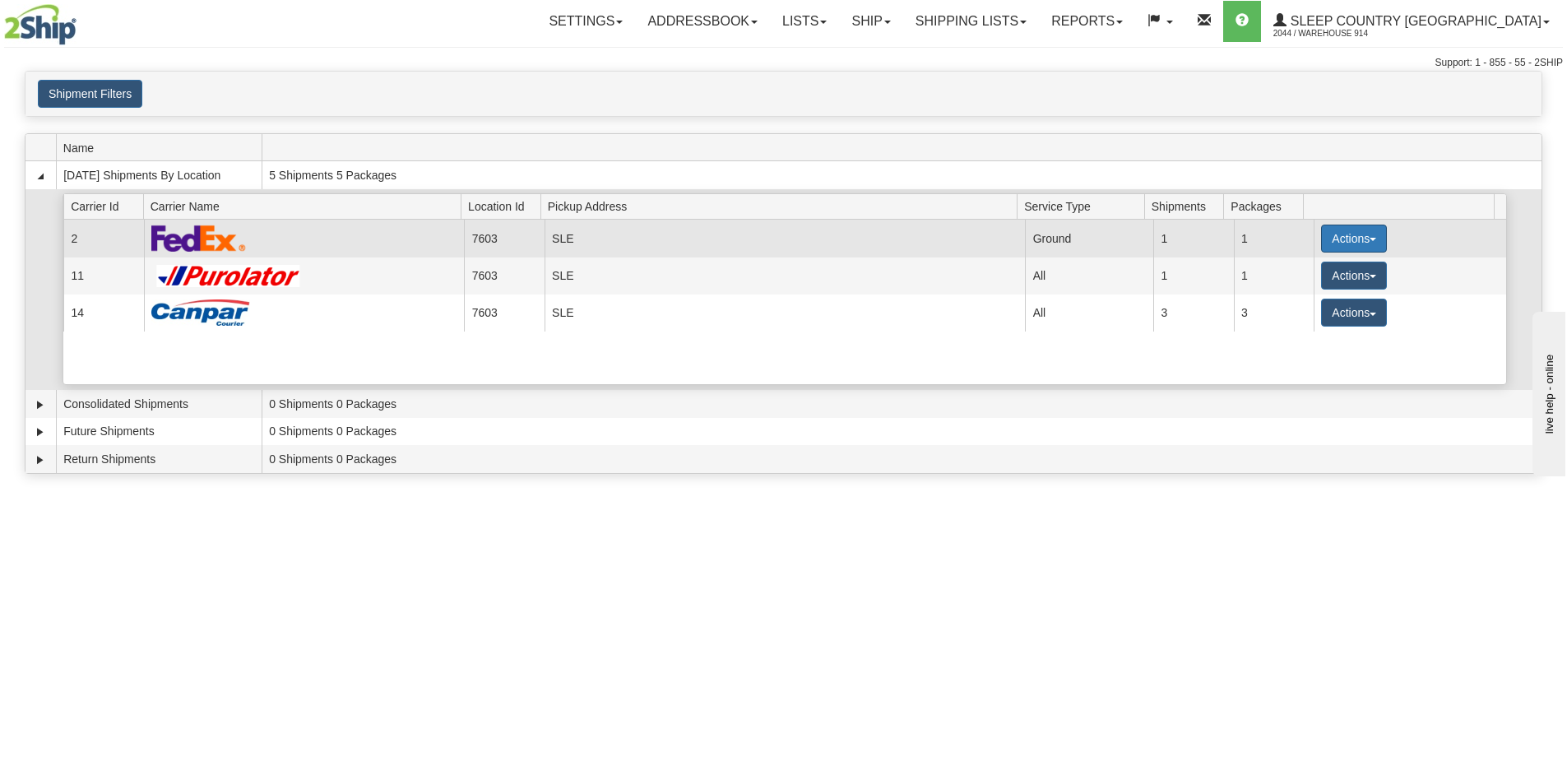
click at [1343, 242] on button "Actions" at bounding box center [1354, 238] width 66 height 28
click at [1298, 283] on link "Close" at bounding box center [1320, 291] width 132 height 21
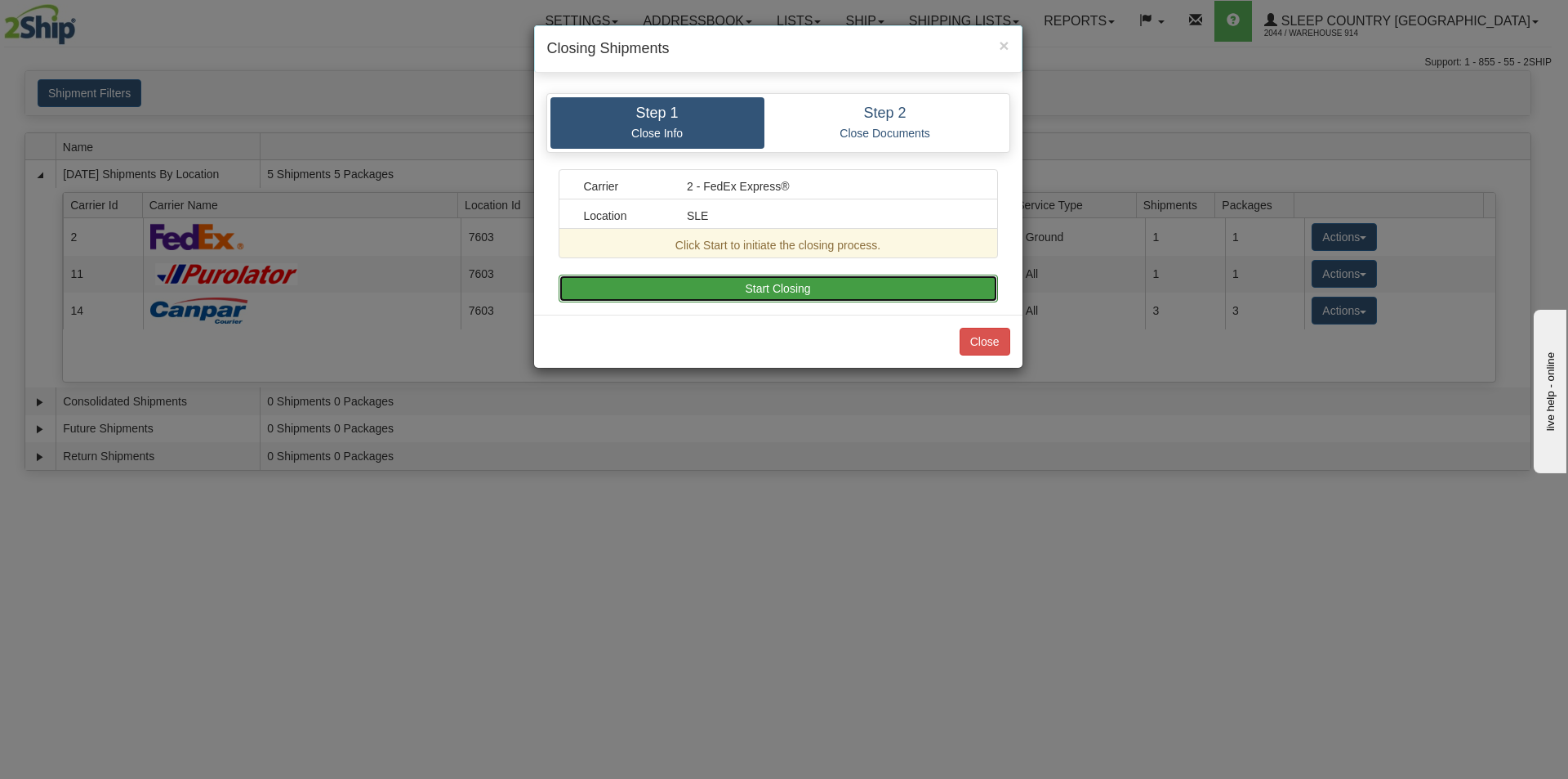
click at [785, 285] on button "Start Closing" at bounding box center [778, 288] width 440 height 28
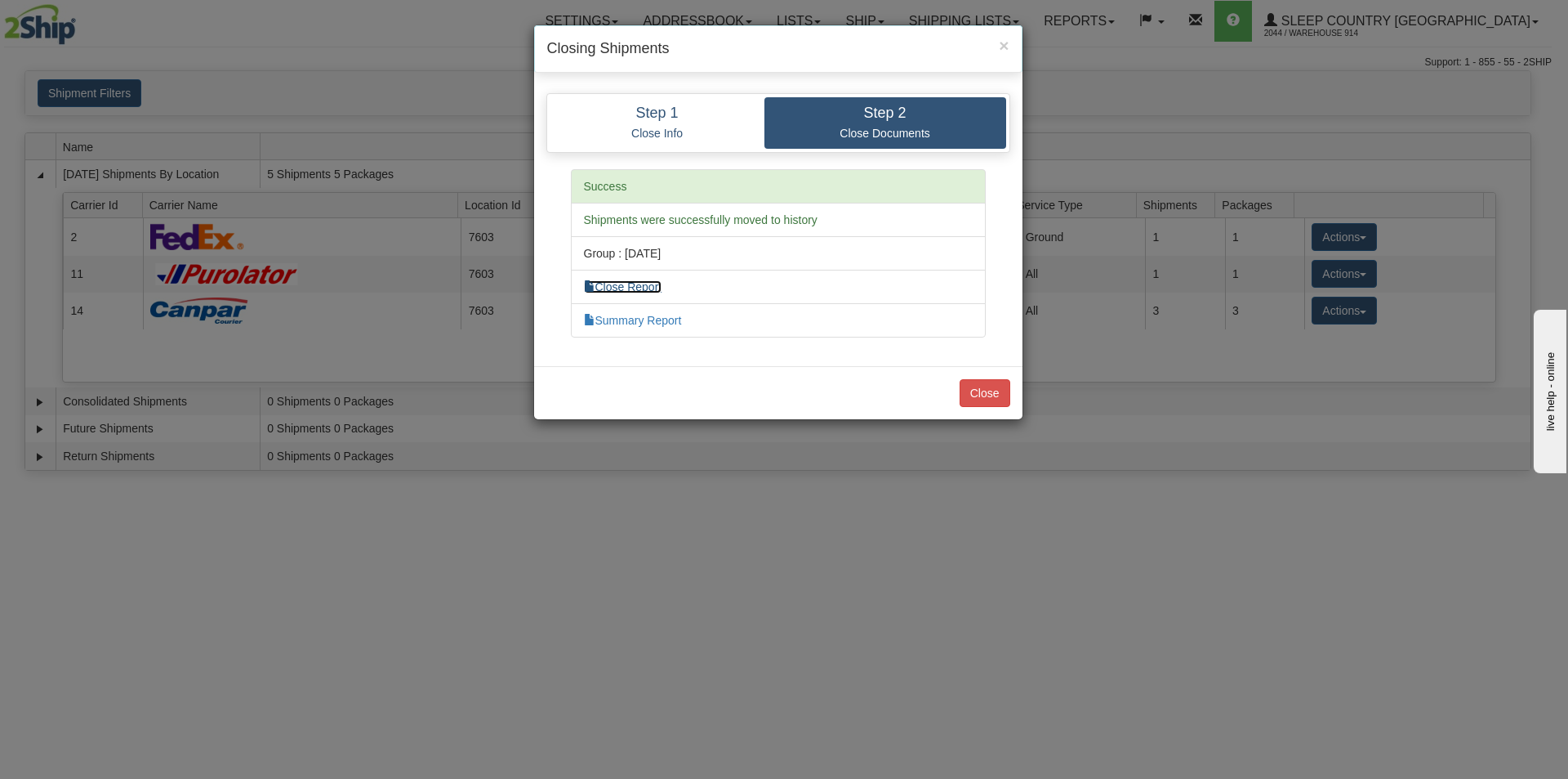
click at [651, 287] on link "Close Report" at bounding box center [623, 286] width 79 height 13
click at [996, 397] on button "Close" at bounding box center [985, 393] width 50 height 28
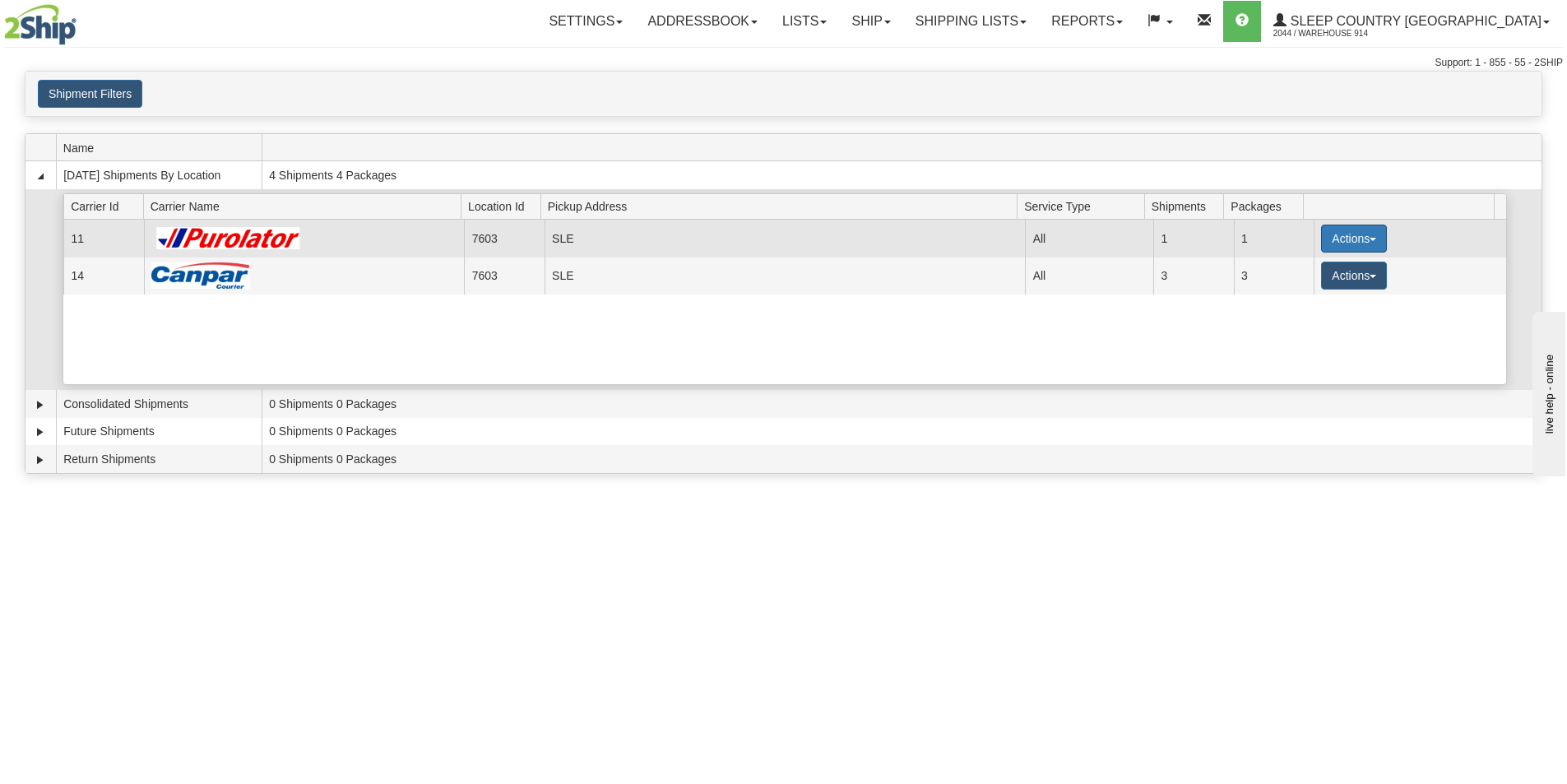
click at [1329, 240] on button "Actions" at bounding box center [1354, 238] width 66 height 28
click at [1300, 291] on span "Close" at bounding box center [1290, 290] width 38 height 11
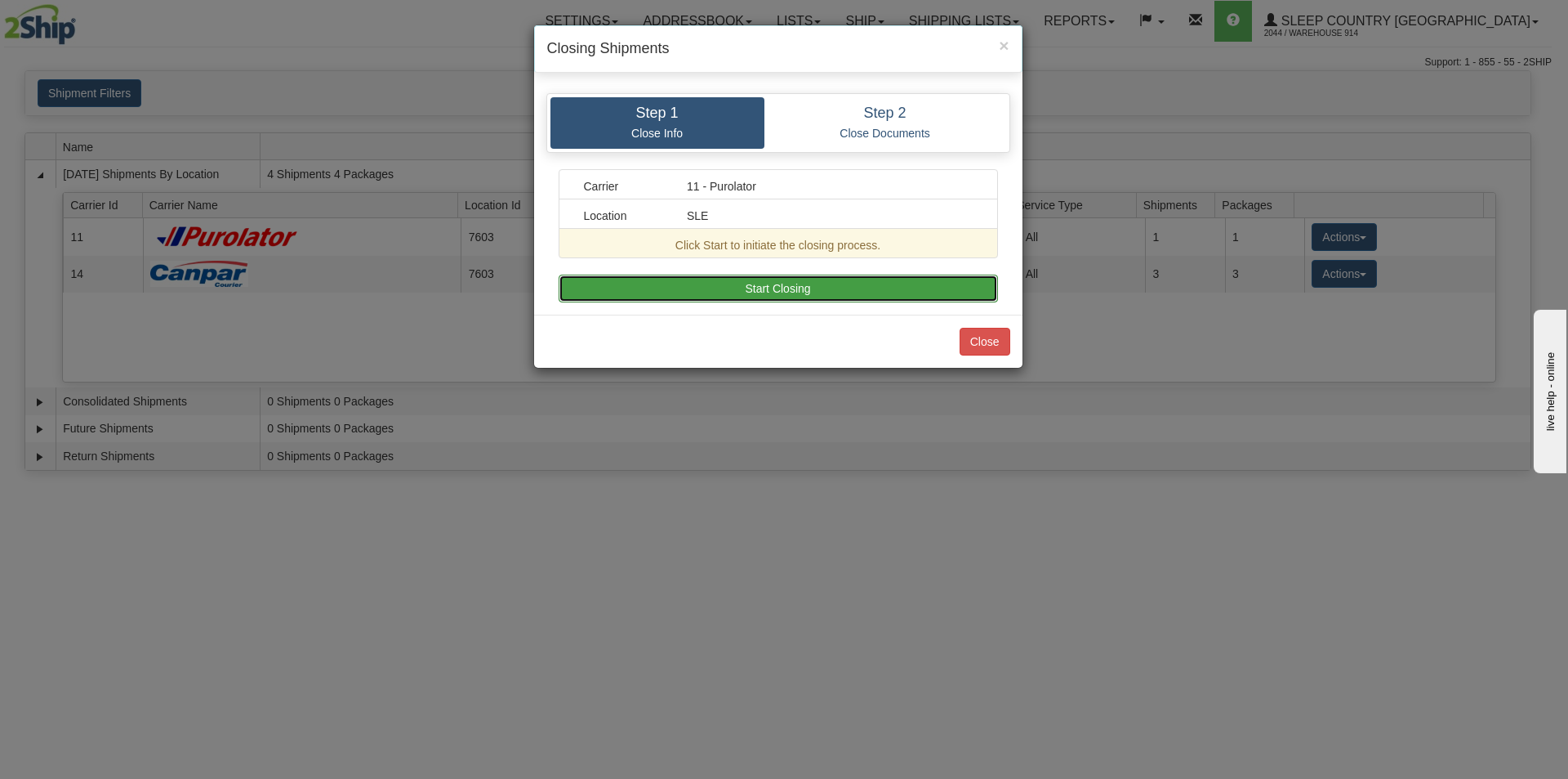
click at [804, 286] on button "Start Closing" at bounding box center [778, 288] width 440 height 28
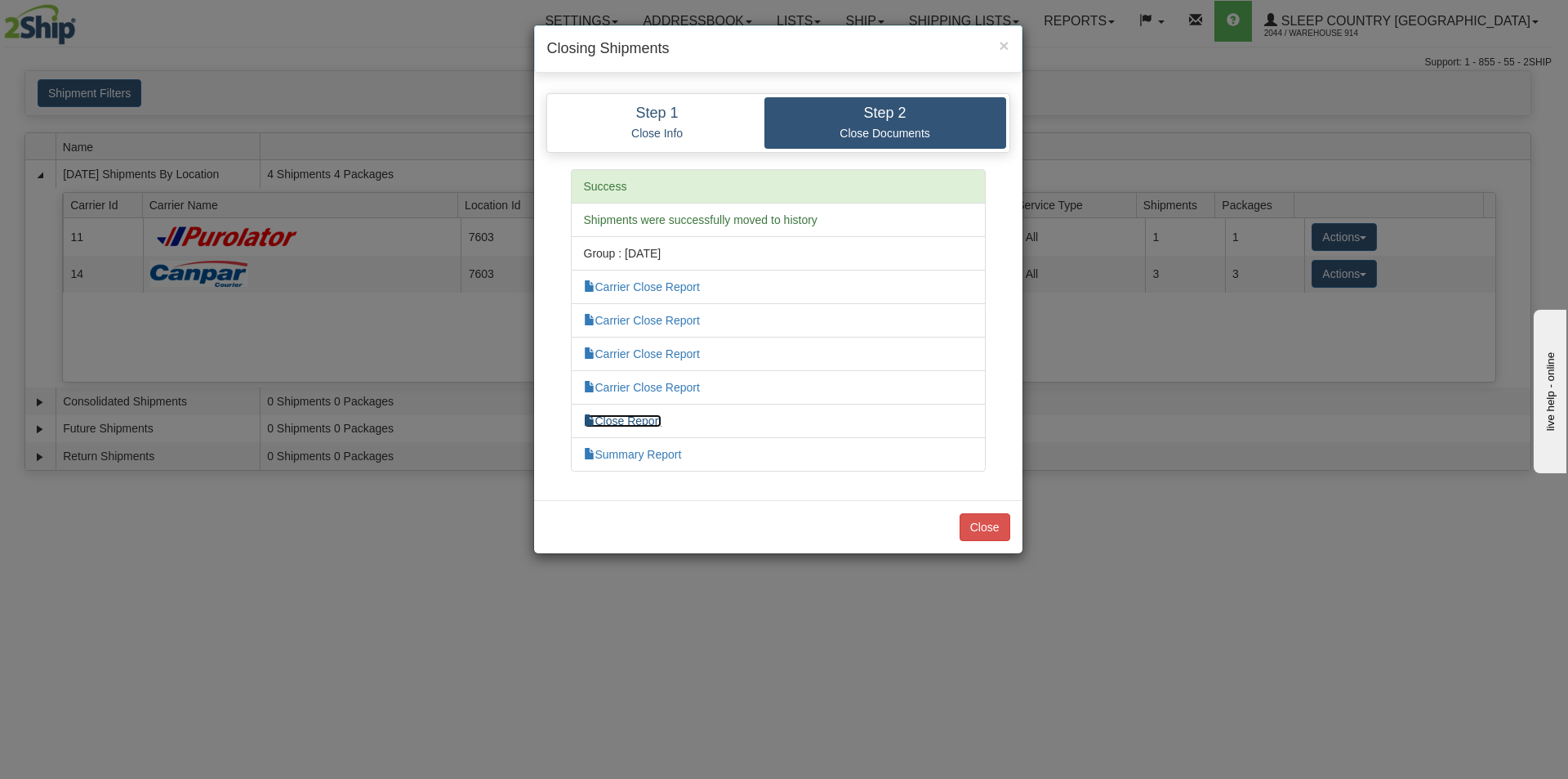
click at [638, 419] on link "Close Report" at bounding box center [623, 420] width 79 height 13
click at [992, 529] on button "Close" at bounding box center [985, 527] width 50 height 28
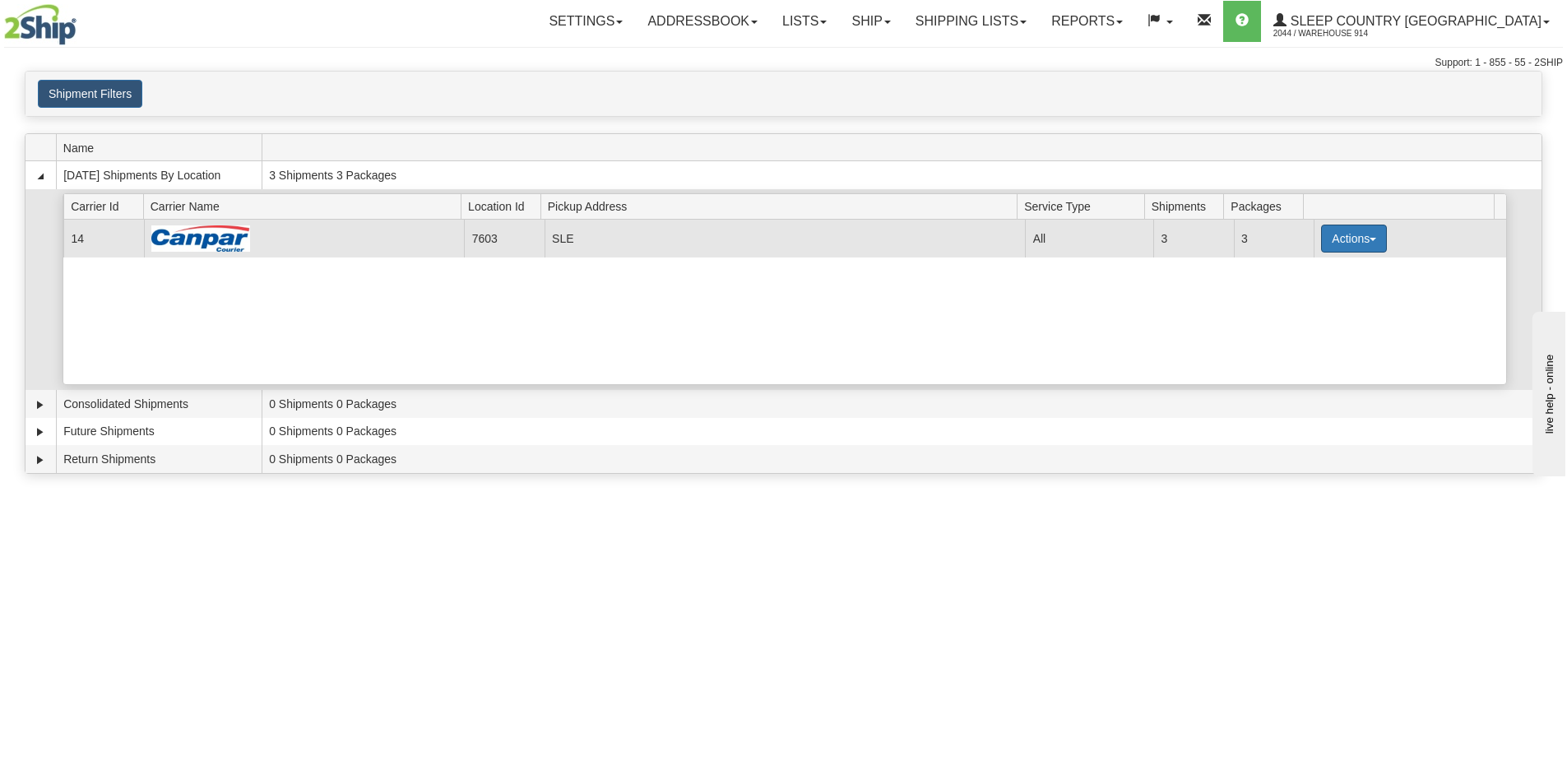
click at [1337, 236] on button "Actions" at bounding box center [1354, 238] width 66 height 28
click at [1309, 285] on span "Close" at bounding box center [1290, 290] width 38 height 11
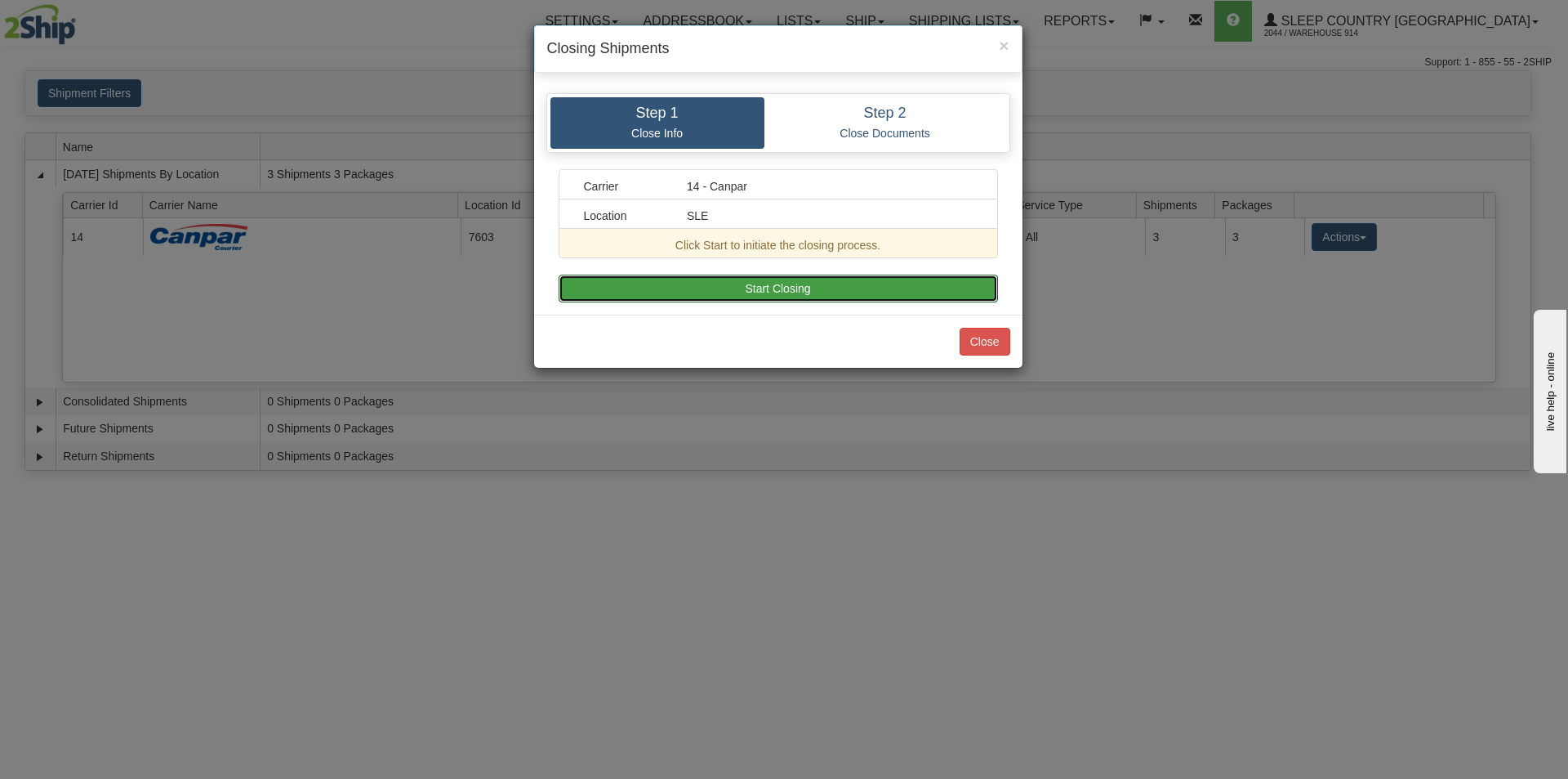
click at [831, 295] on button "Start Closing" at bounding box center [778, 288] width 440 height 28
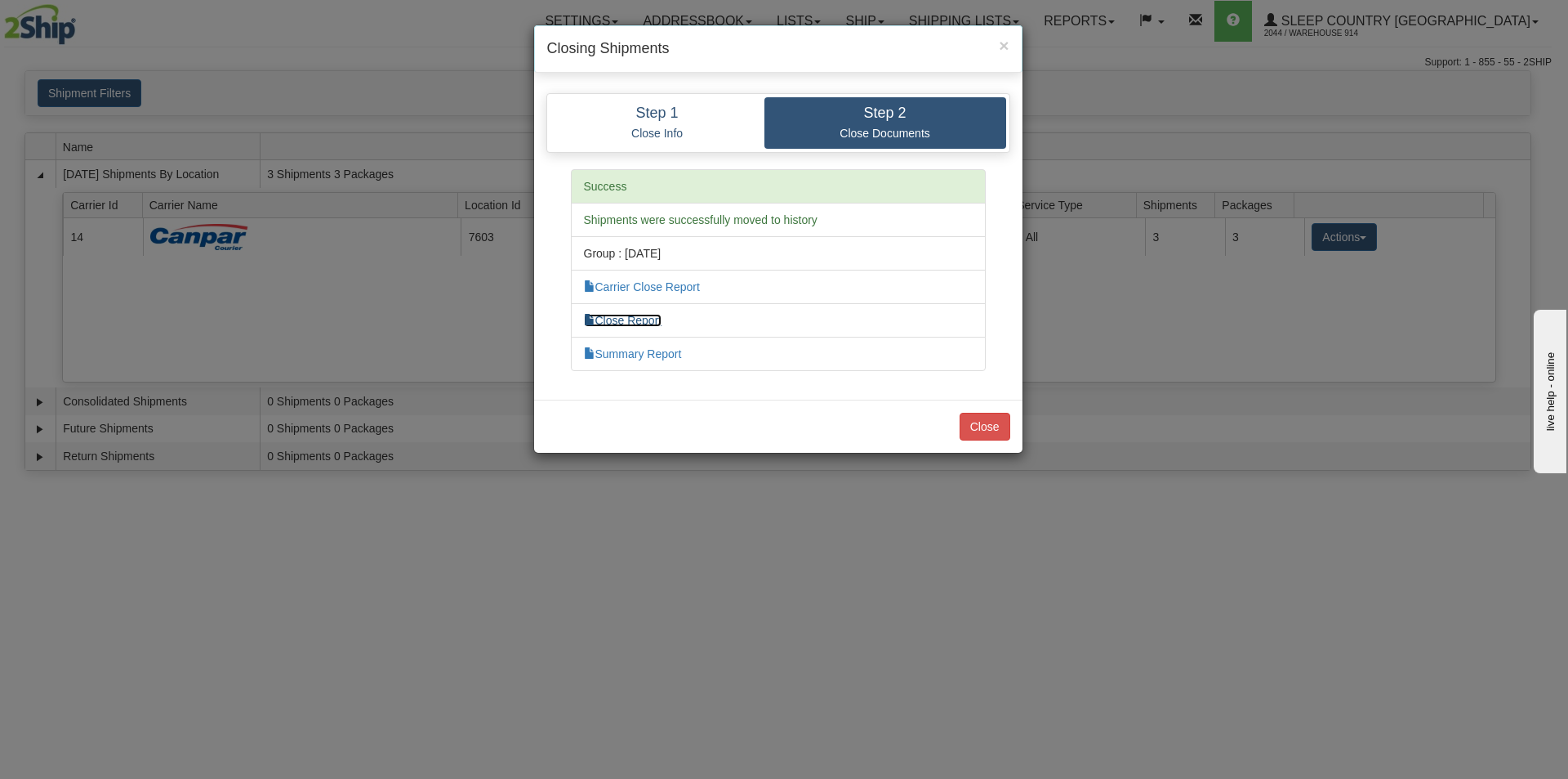
click at [630, 319] on link "Close Report" at bounding box center [623, 319] width 79 height 13
click at [993, 432] on button "Close" at bounding box center [985, 426] width 50 height 28
